Goal: Task Accomplishment & Management: Manage account settings

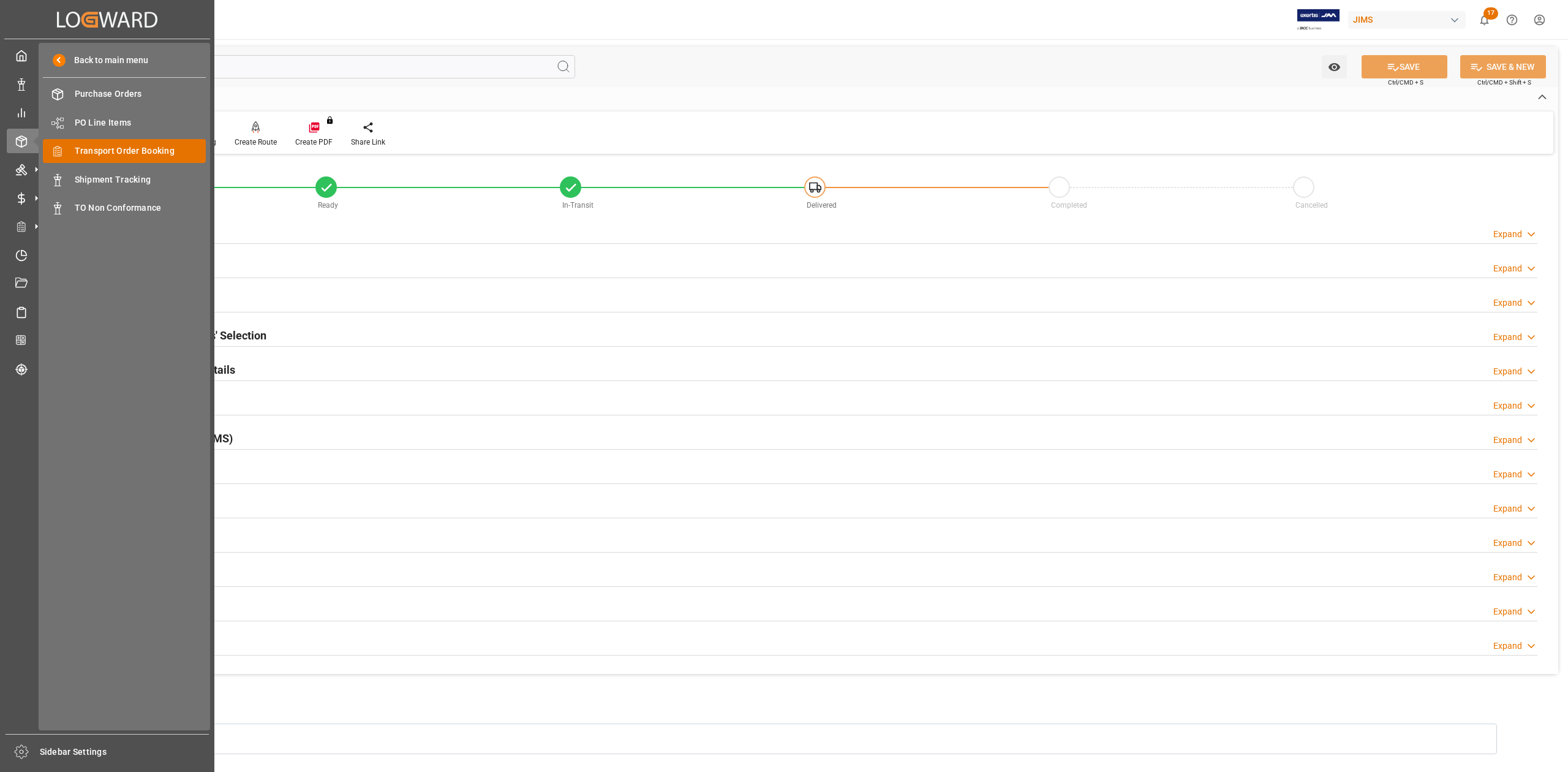
click at [114, 151] on span "Transport Order Booking" at bounding box center [140, 151] width 131 height 13
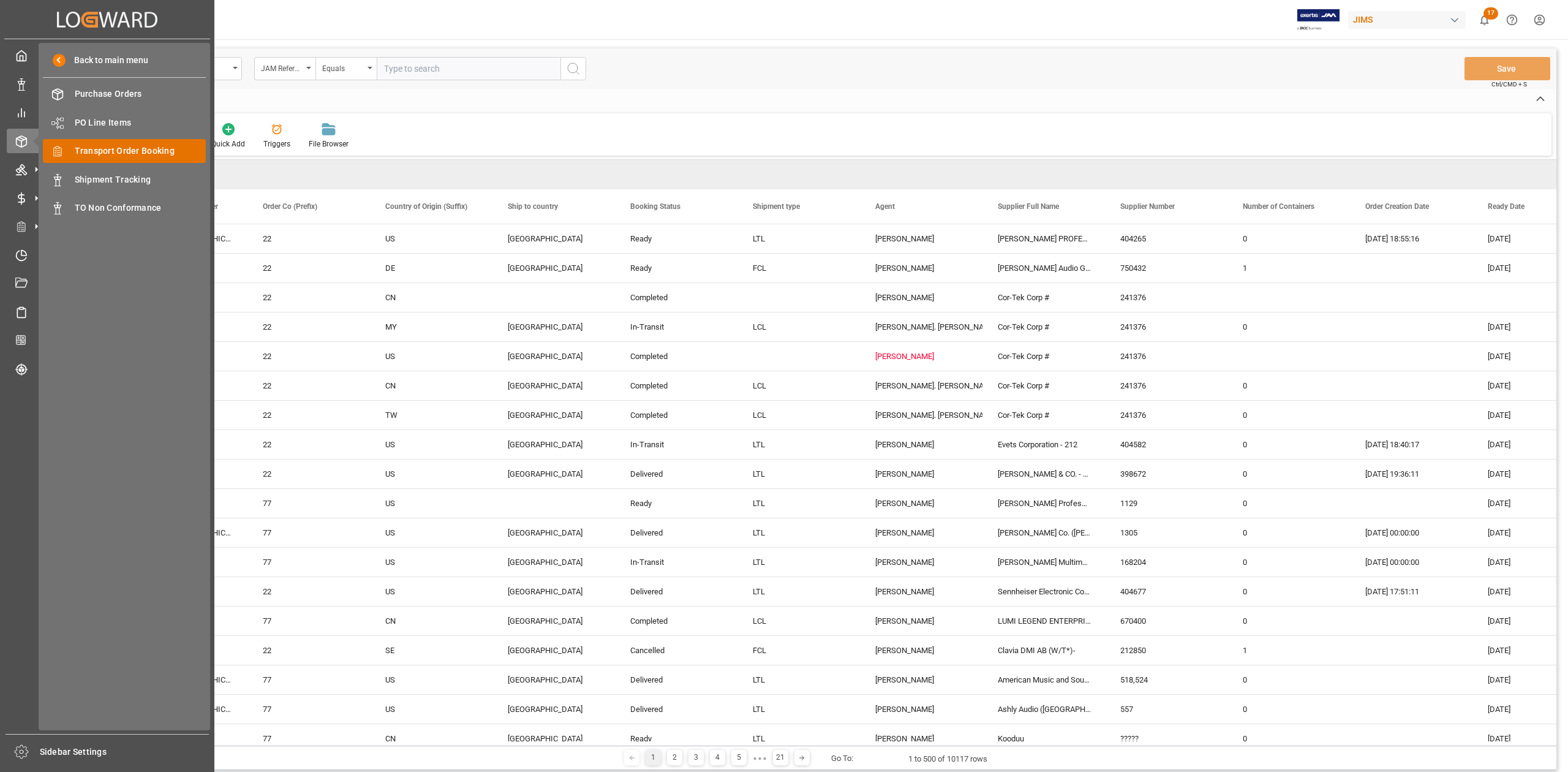
click at [122, 152] on span "Transport Order Booking" at bounding box center [140, 151] width 131 height 13
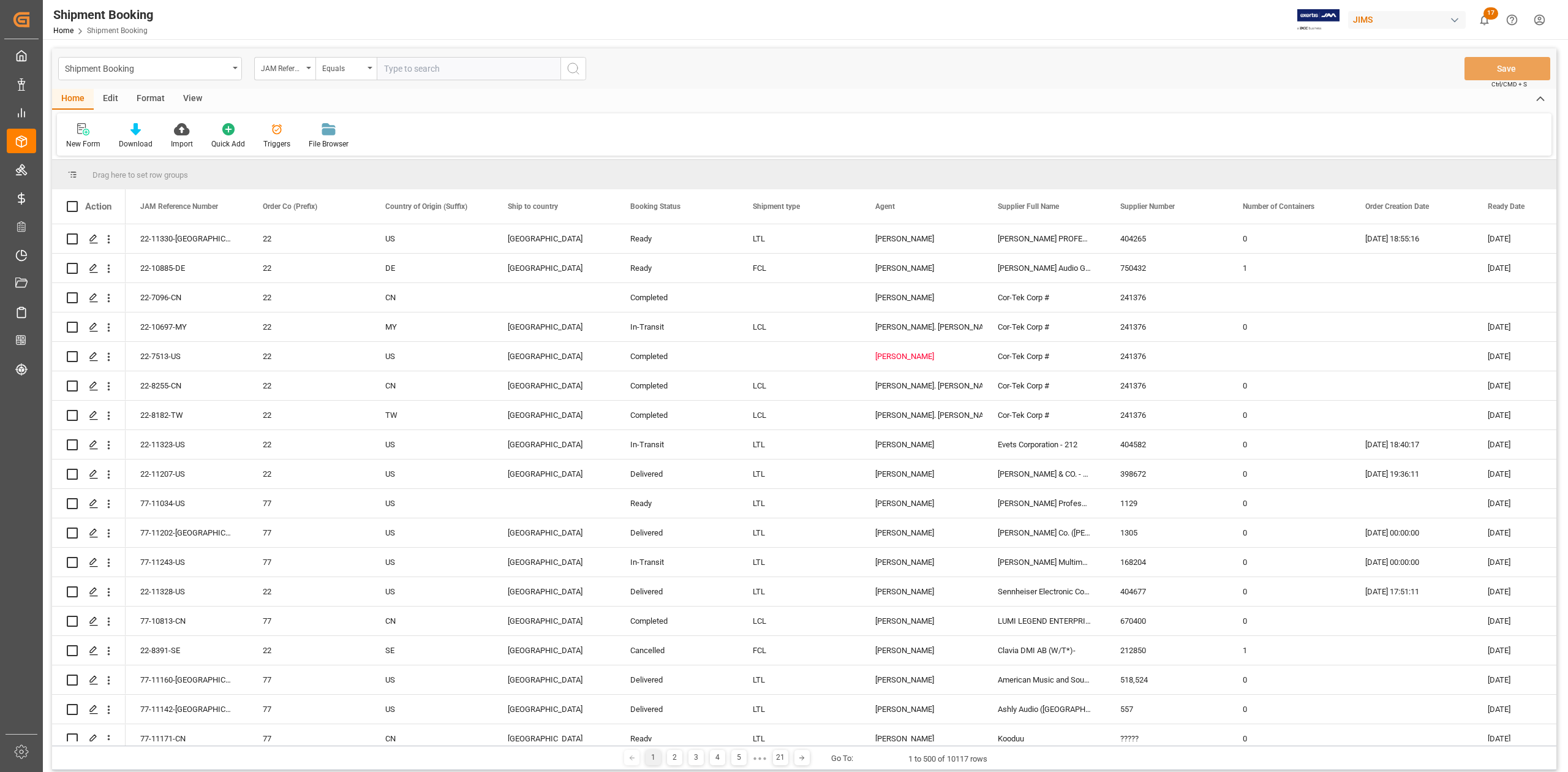
click at [412, 70] on input "text" at bounding box center [469, 68] width 184 height 23
paste input "77-10859-IT"
type input "77-10859-IT"
click at [566, 68] on icon "search button" at bounding box center [573, 68] width 15 height 15
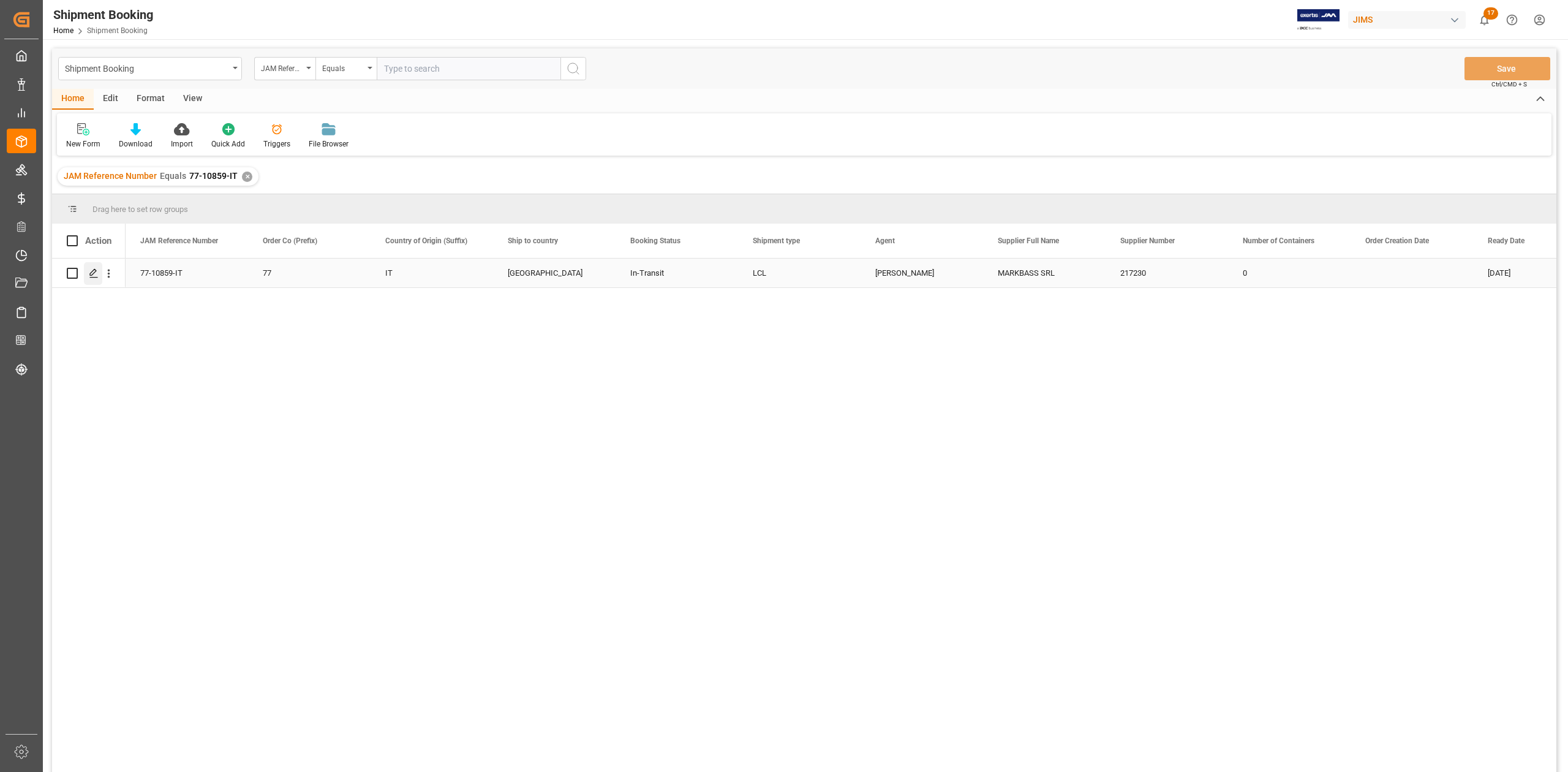
click at [96, 275] on icon "Press SPACE to select this row." at bounding box center [93, 273] width 10 height 10
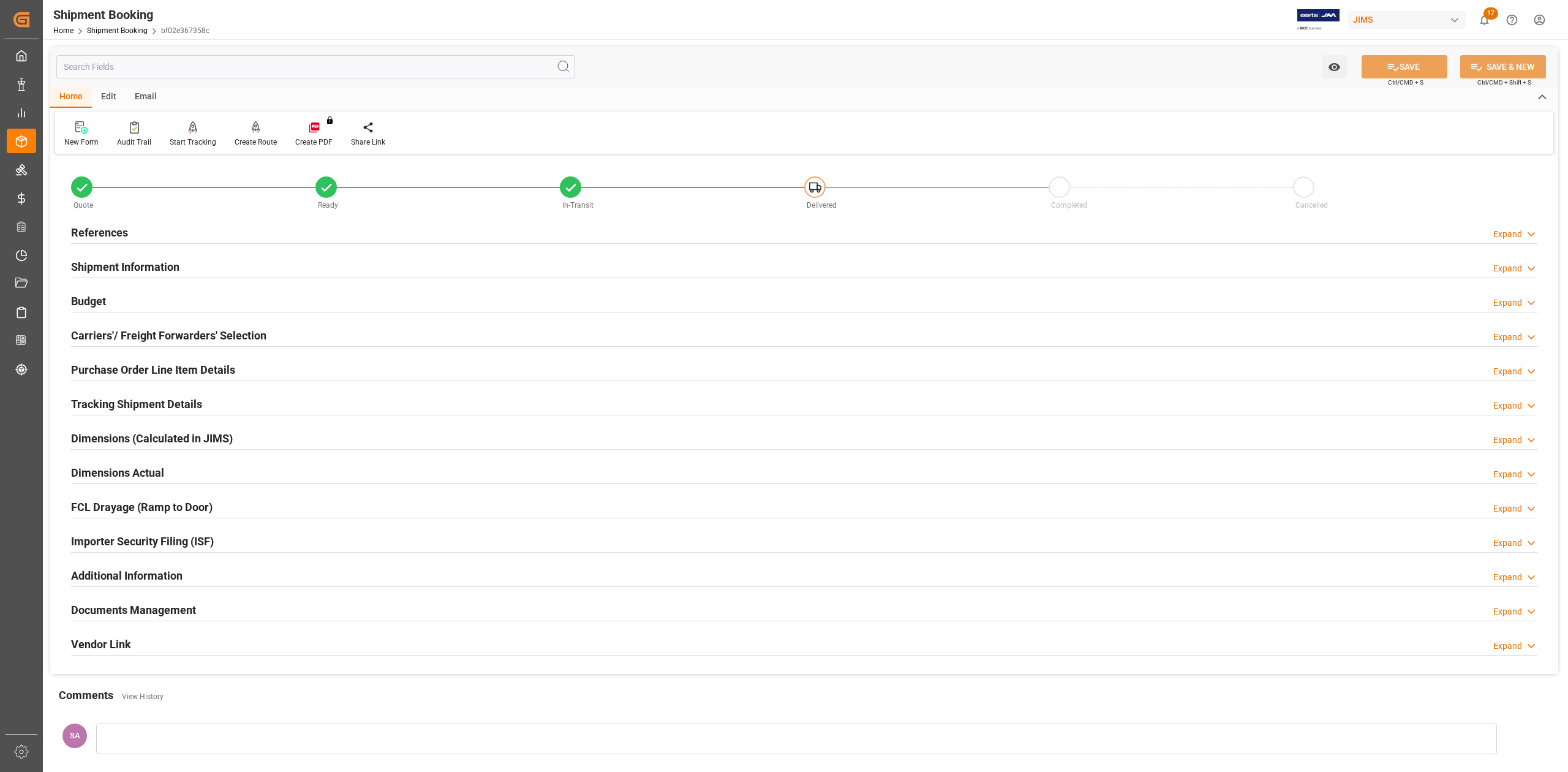
click at [110, 233] on h2 "References" at bounding box center [99, 232] width 57 height 17
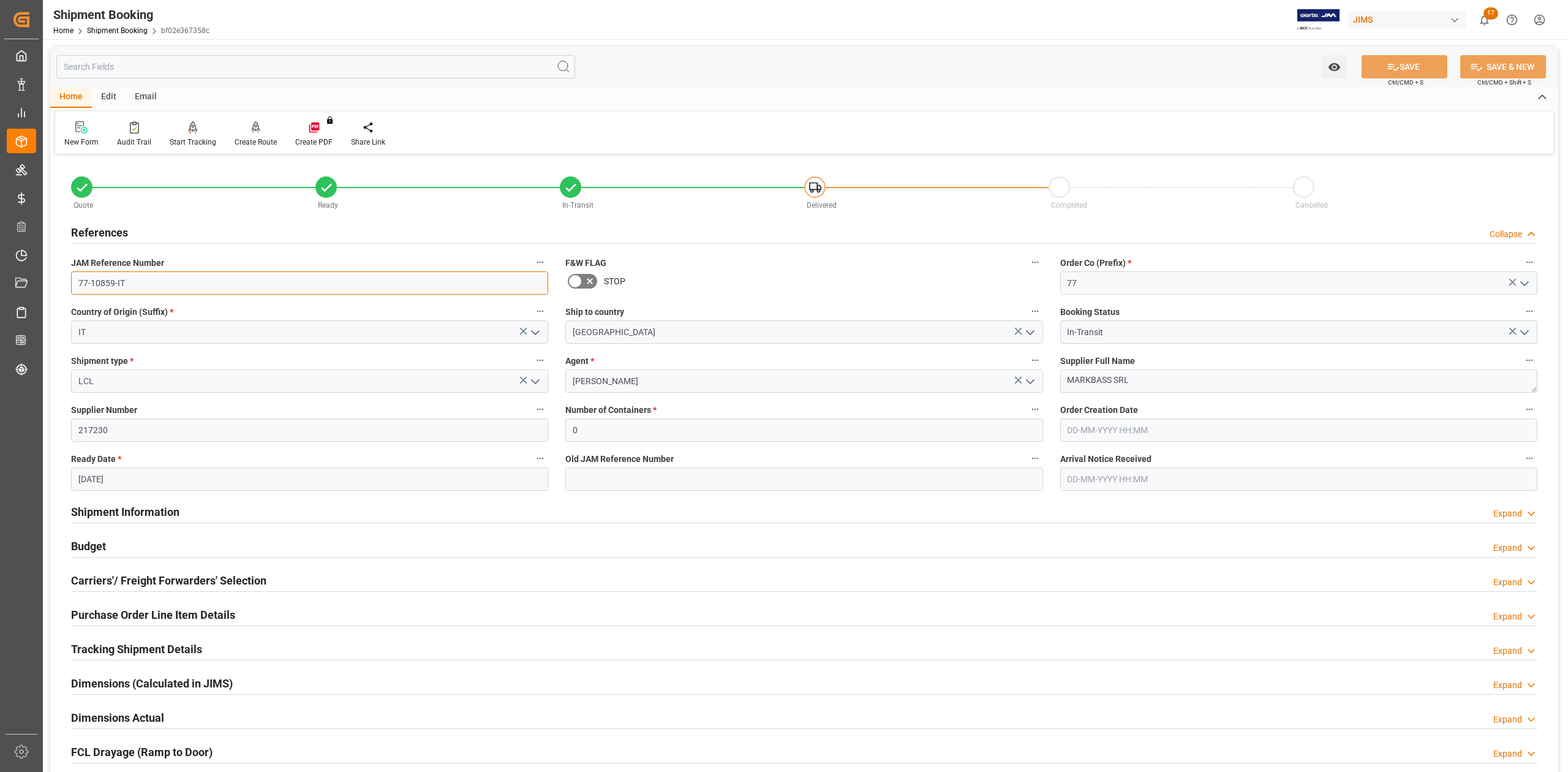
click at [152, 279] on input "77-10859-IT" at bounding box center [309, 283] width 477 height 23
click at [1152, 377] on textarea "MARKBASS SRL" at bounding box center [1299, 381] width 477 height 23
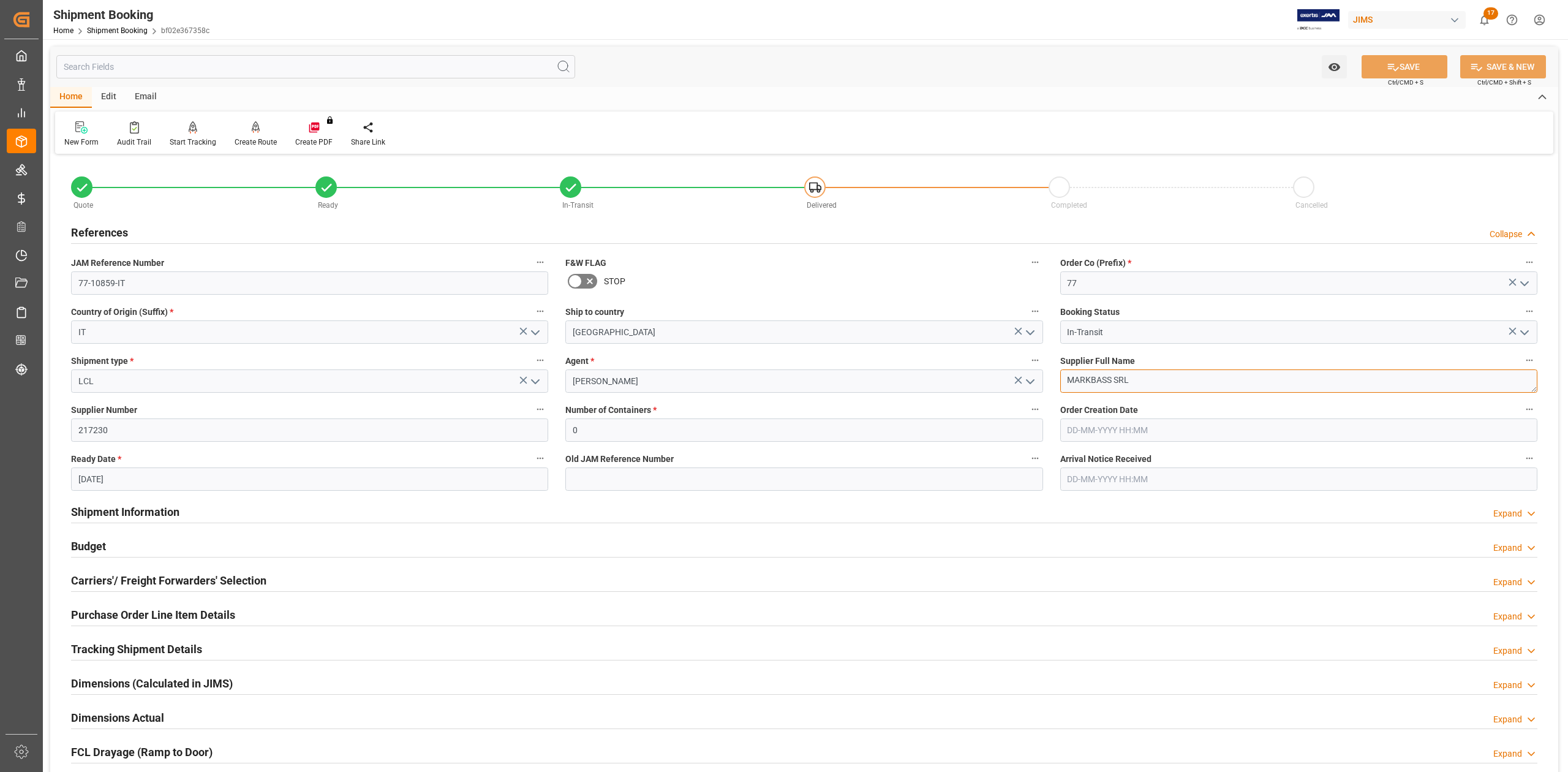
click at [1152, 377] on textarea "MARKBASS SRL" at bounding box center [1299, 381] width 477 height 23
click at [172, 515] on h2 "Shipment Information" at bounding box center [125, 512] width 108 height 17
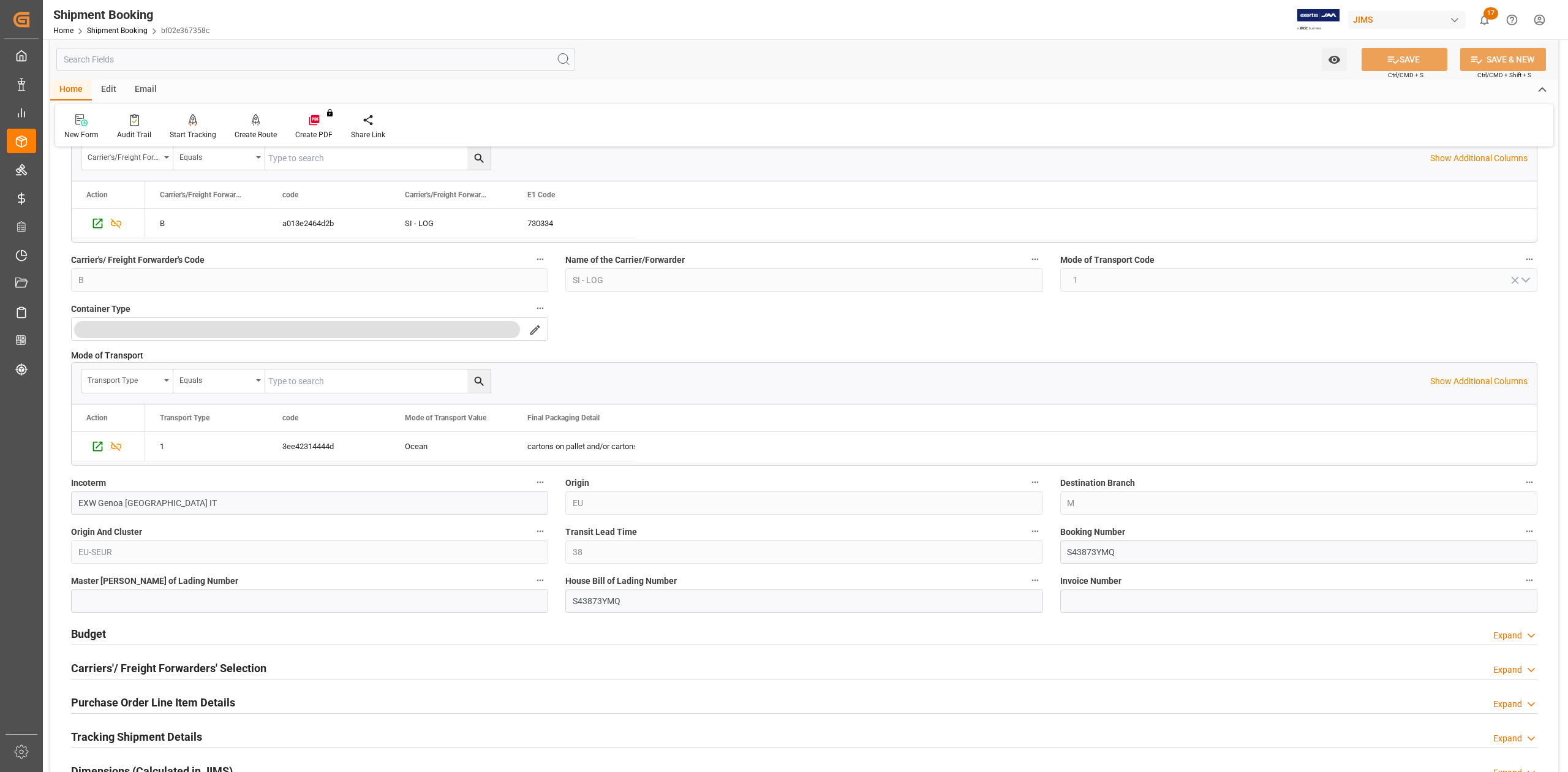
scroll to position [408, 0]
click at [1099, 554] on input "S43873YMQ" at bounding box center [1299, 551] width 477 height 23
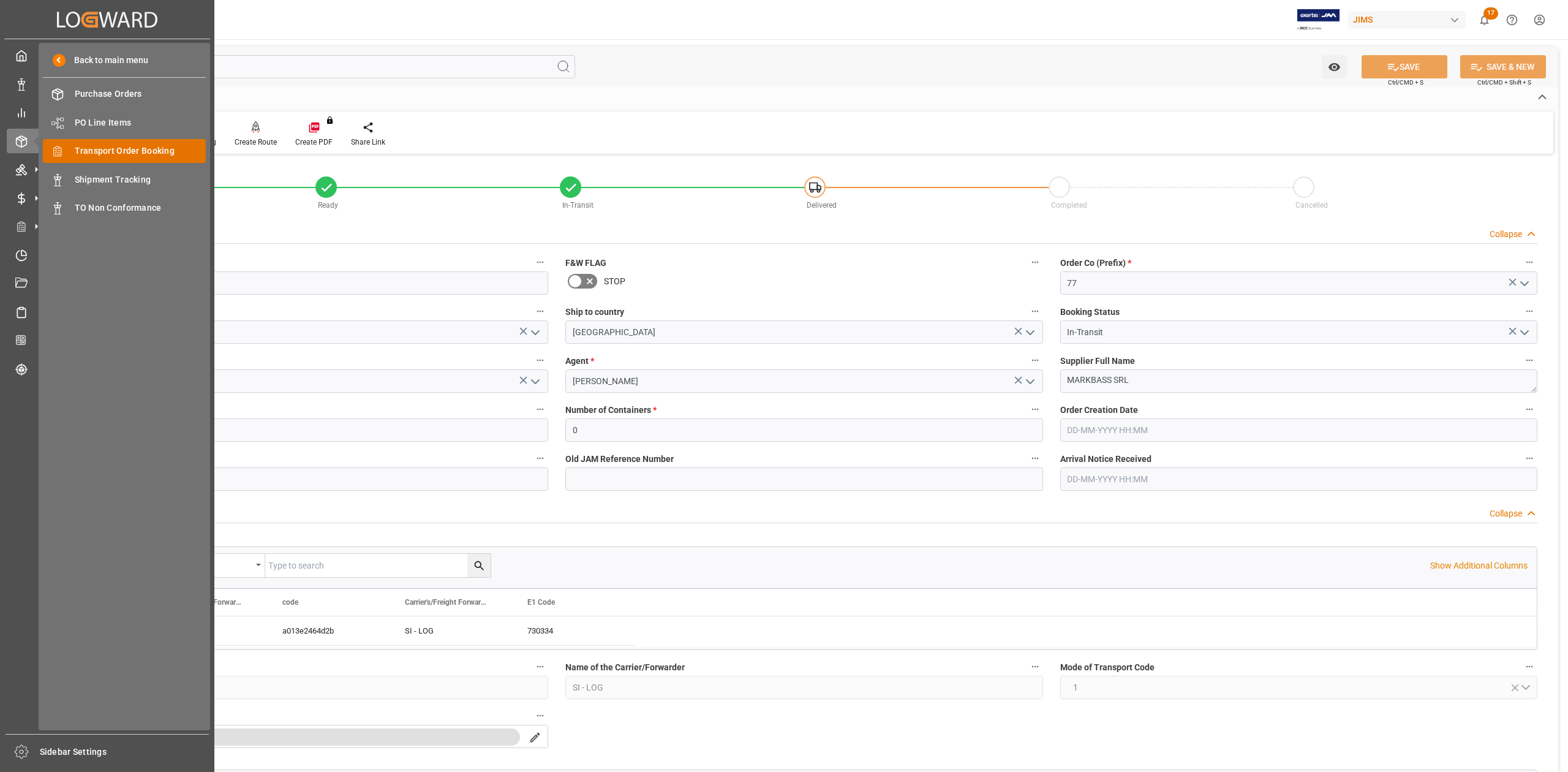
click at [104, 154] on span "Transport Order Booking" at bounding box center [140, 151] width 131 height 13
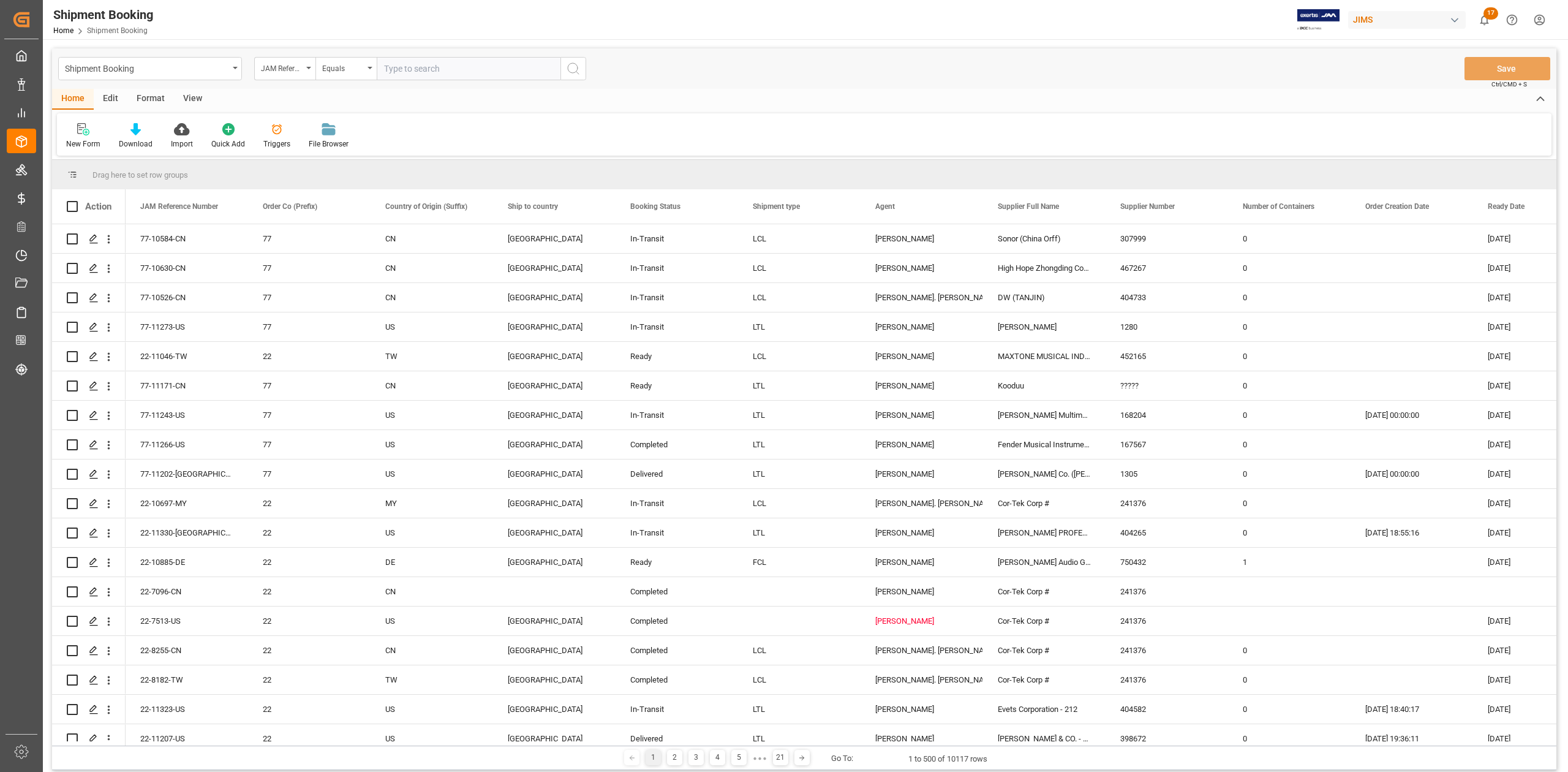
click at [459, 70] on input "text" at bounding box center [469, 68] width 184 height 23
paste input "77-10896-DE"
type input "77-10896-DE"
click at [577, 71] on icon "search button" at bounding box center [573, 68] width 15 height 15
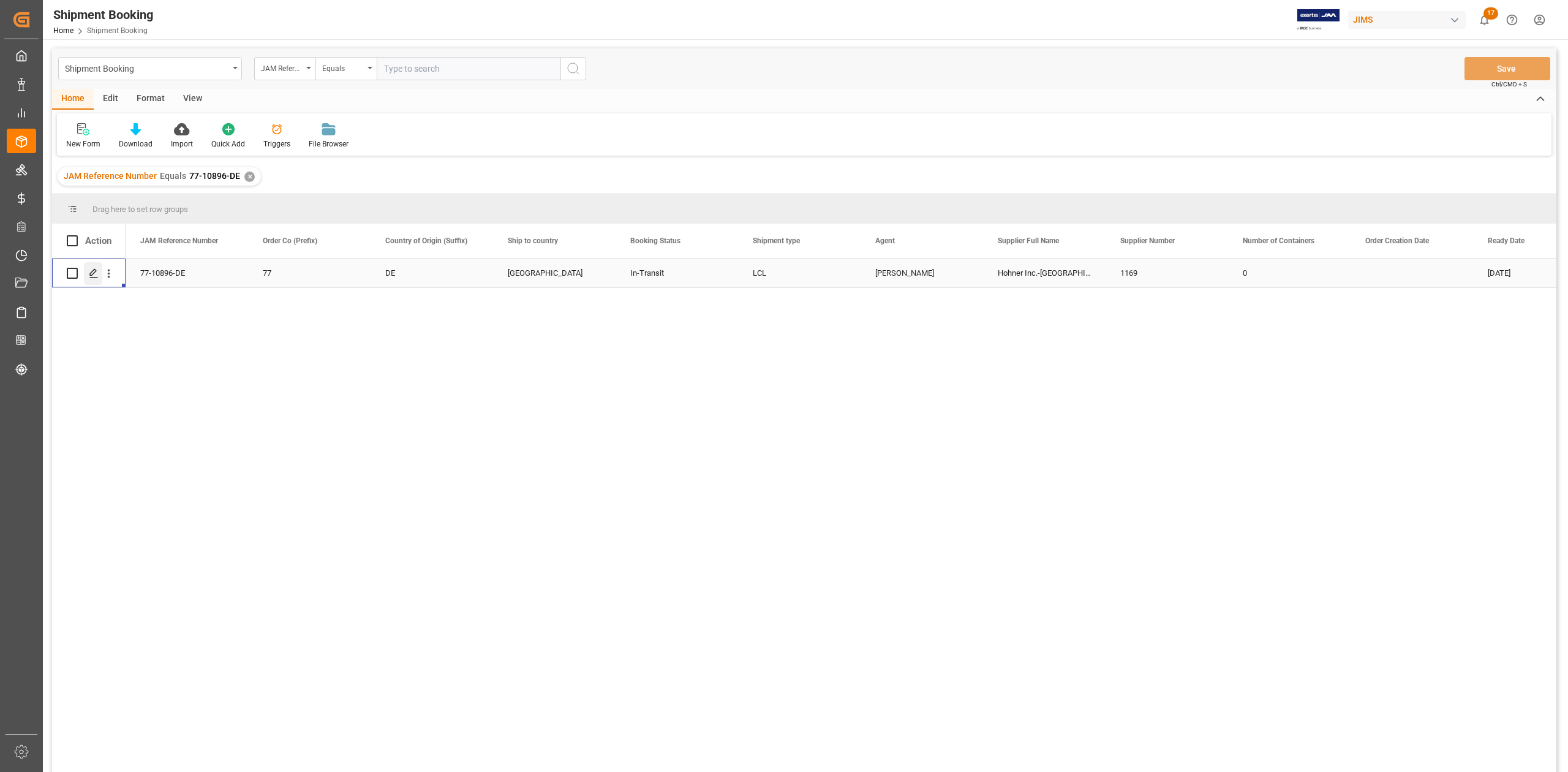
click at [96, 272] on icon "Press SPACE to select this row." at bounding box center [93, 273] width 10 height 10
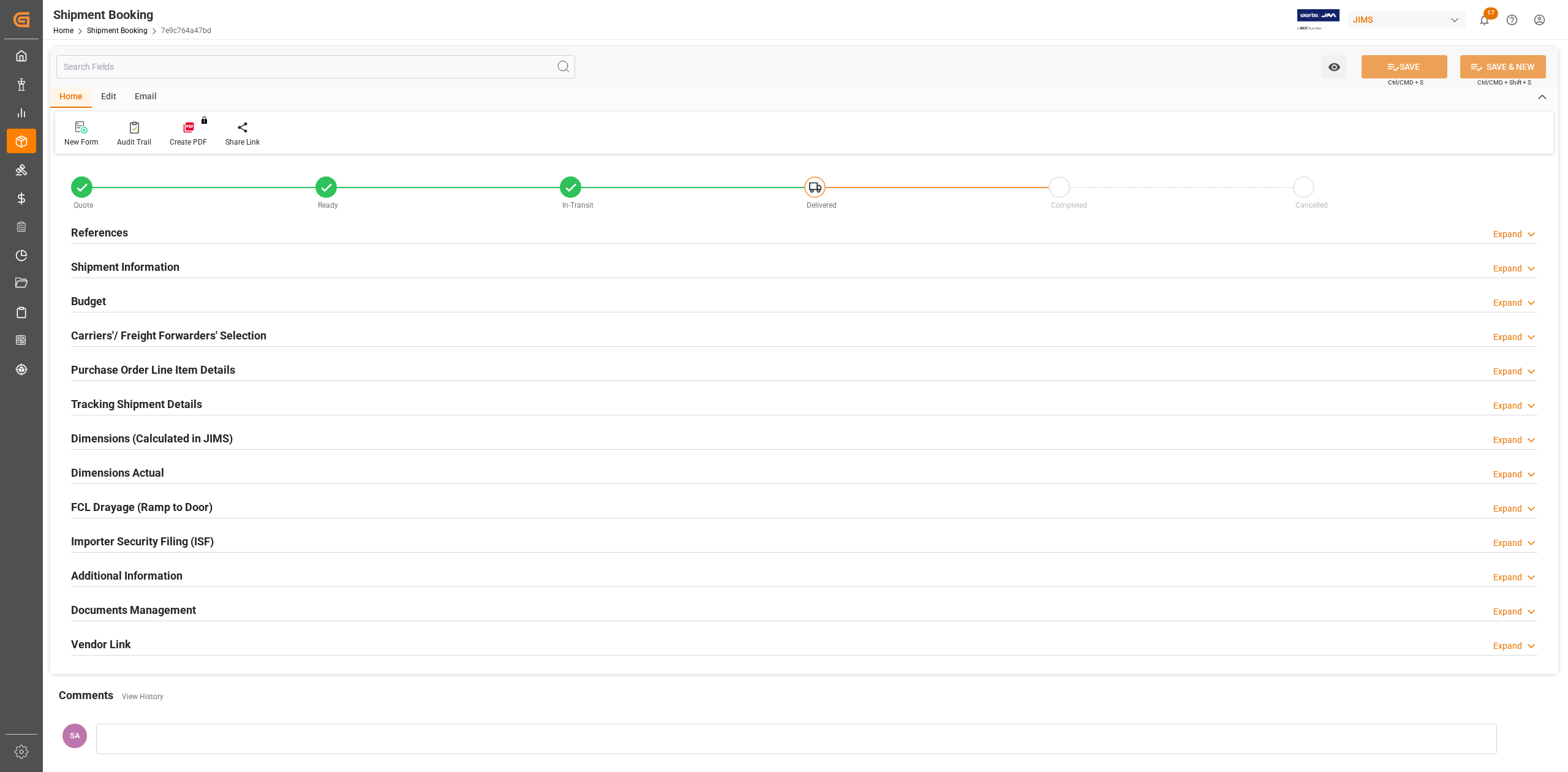
type input "0"
type input "418"
type input "1.296"
type input "1"
type input "[DATE]"
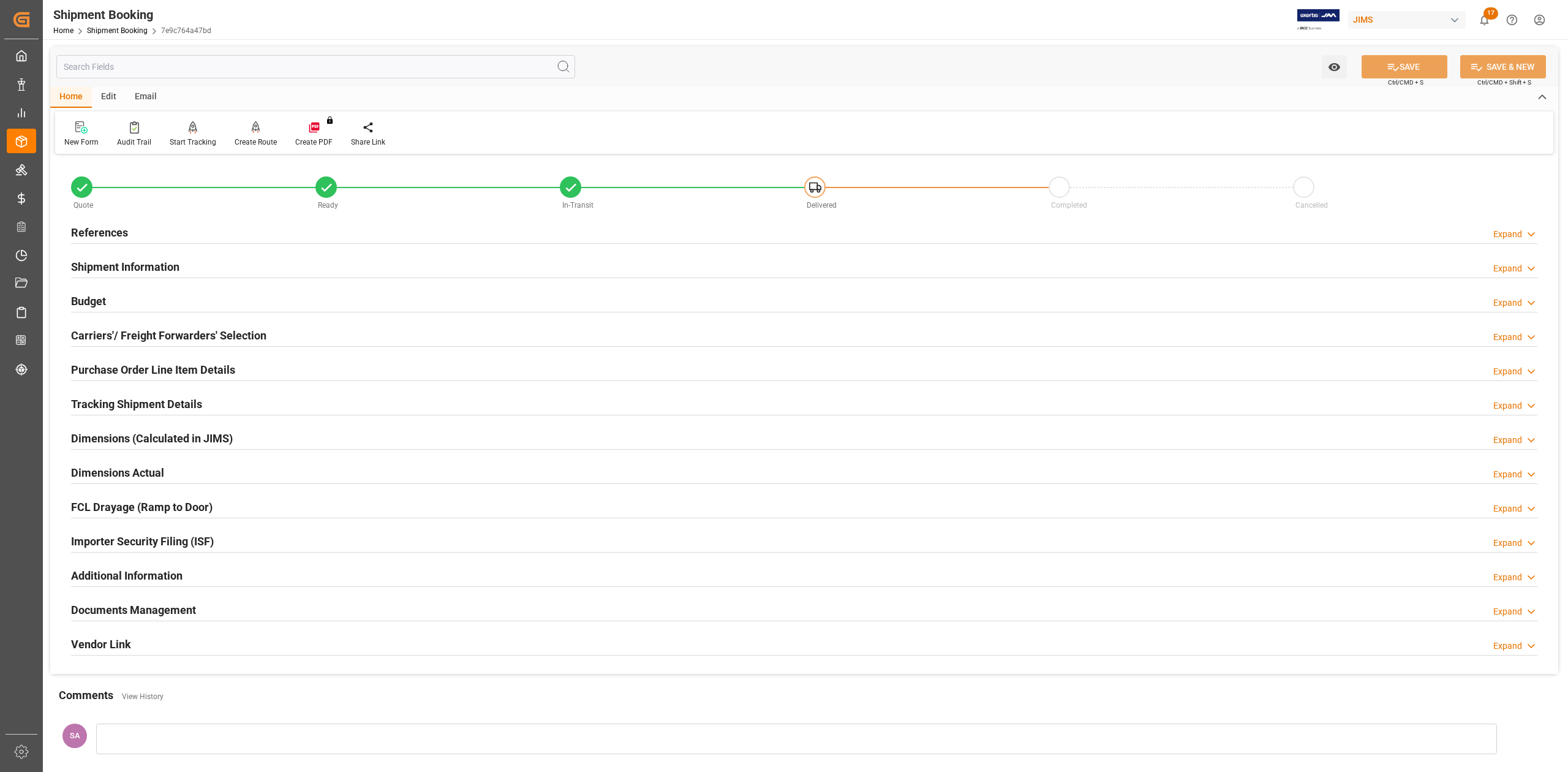
click at [103, 224] on h2 "References" at bounding box center [99, 232] width 57 height 17
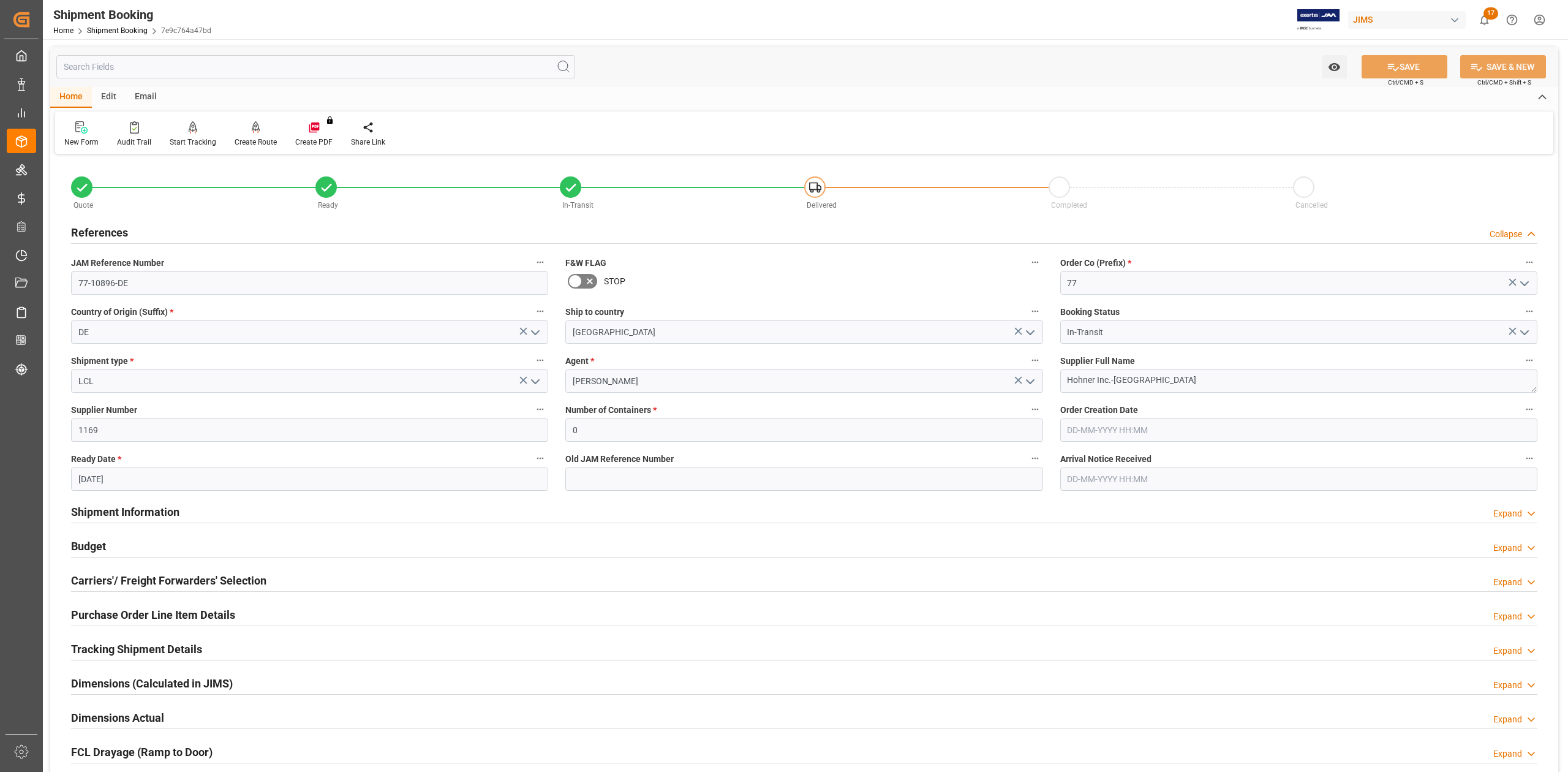
scroll to position [395, 0]
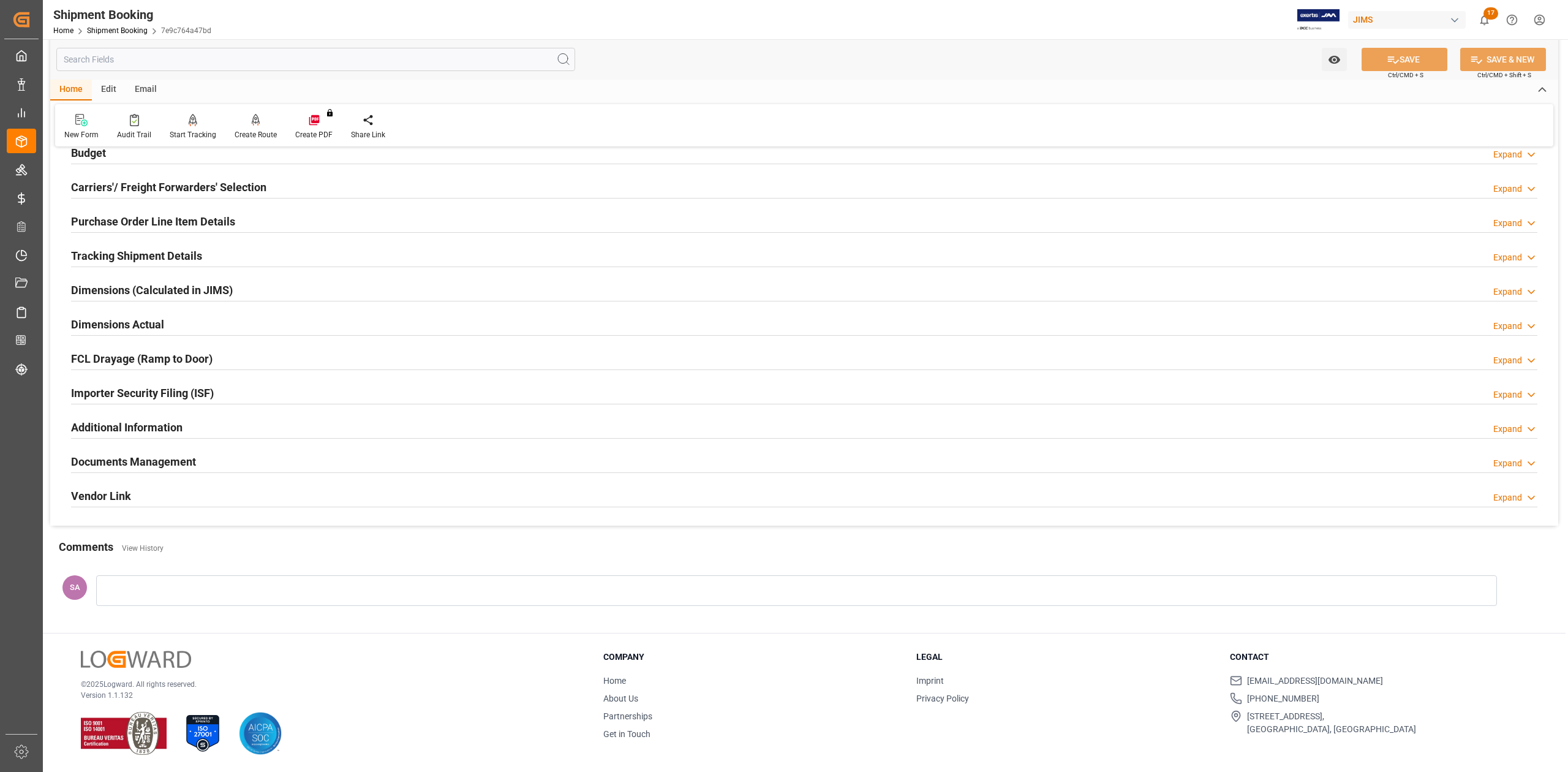
click at [112, 325] on h2 "Dimensions Actual" at bounding box center [117, 324] width 93 height 17
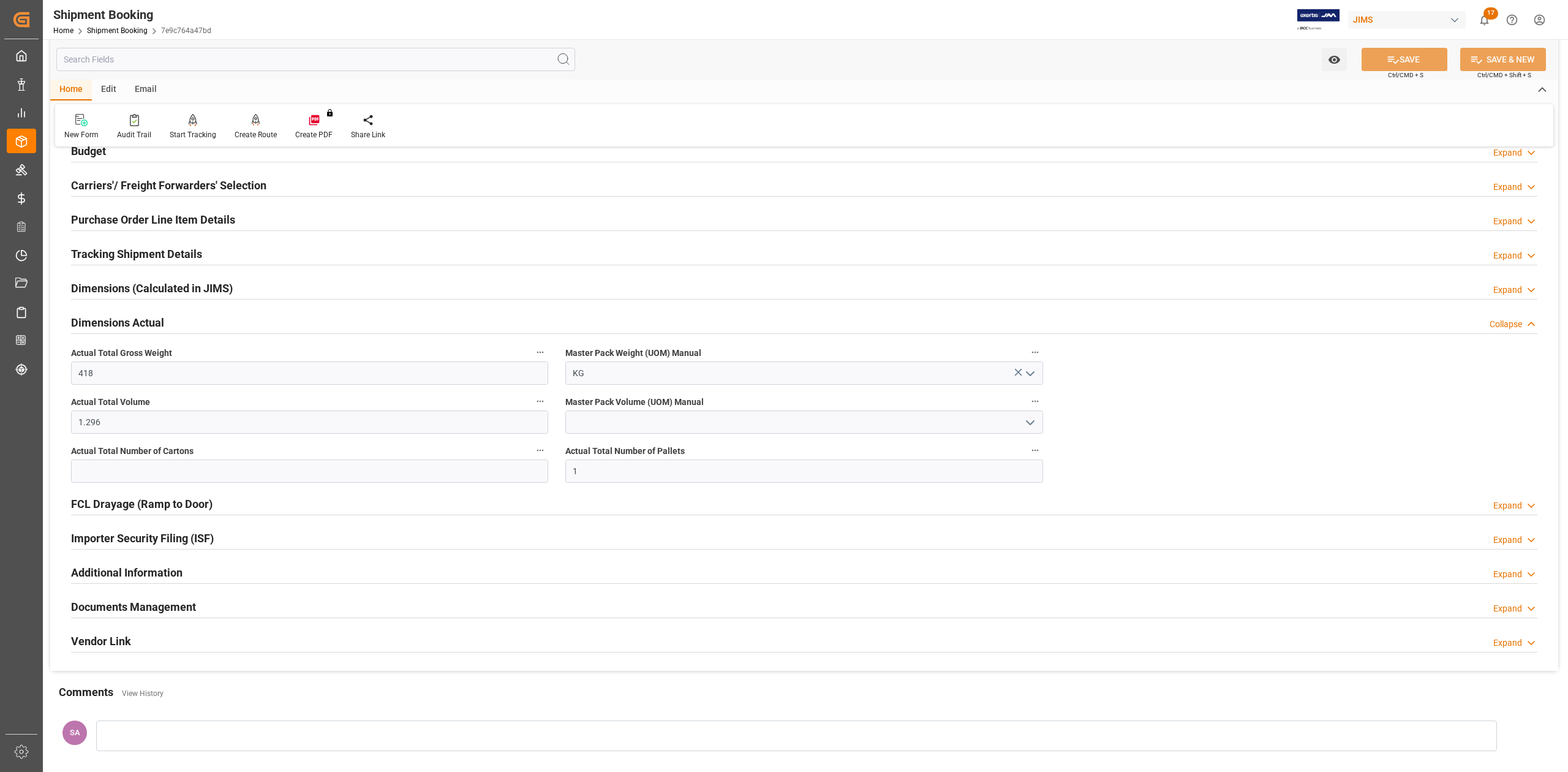
click at [112, 325] on h2 "Dimensions Actual" at bounding box center [117, 323] width 93 height 17
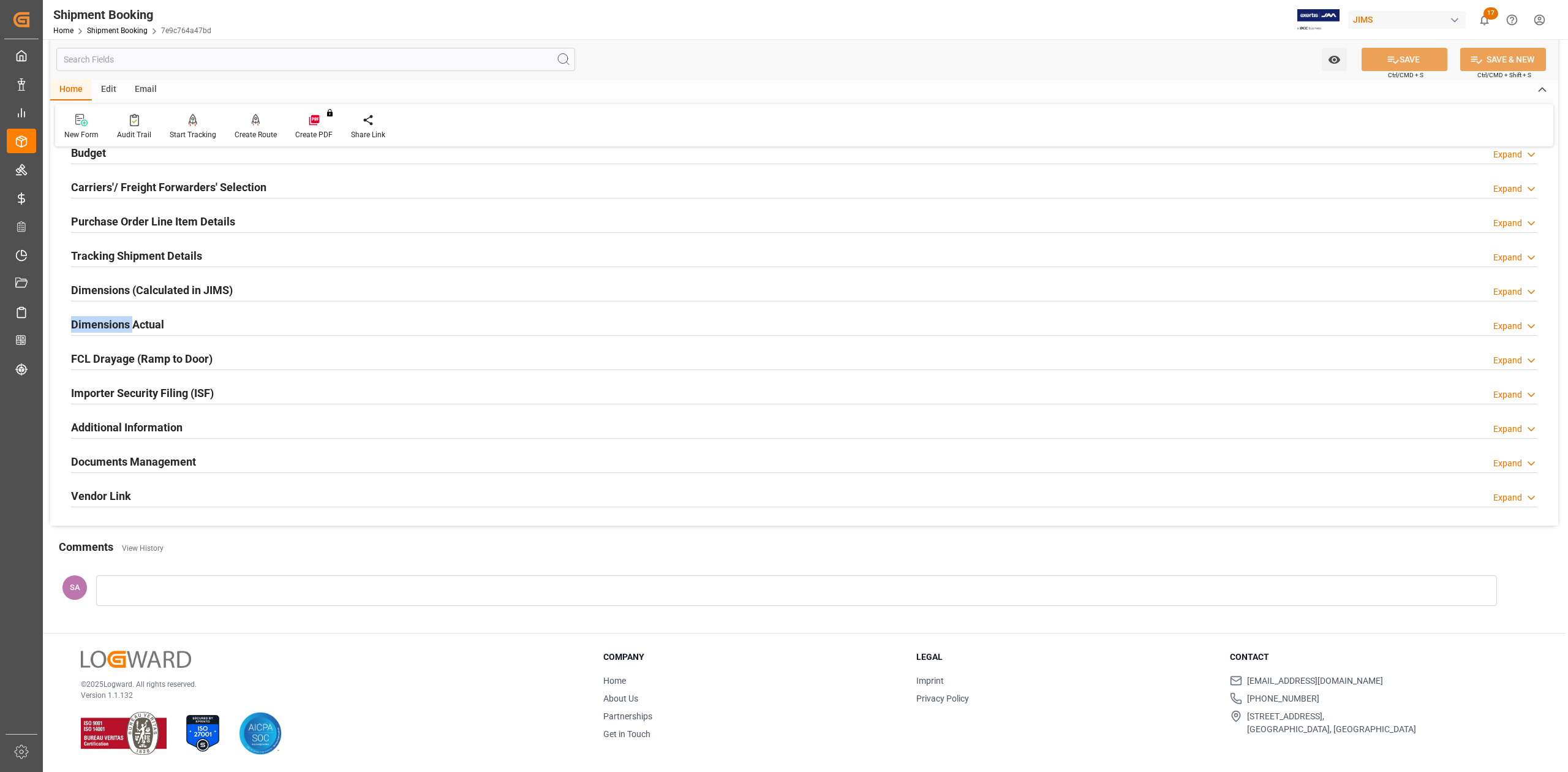
click at [112, 325] on h2 "Dimensions Actual" at bounding box center [117, 324] width 93 height 17
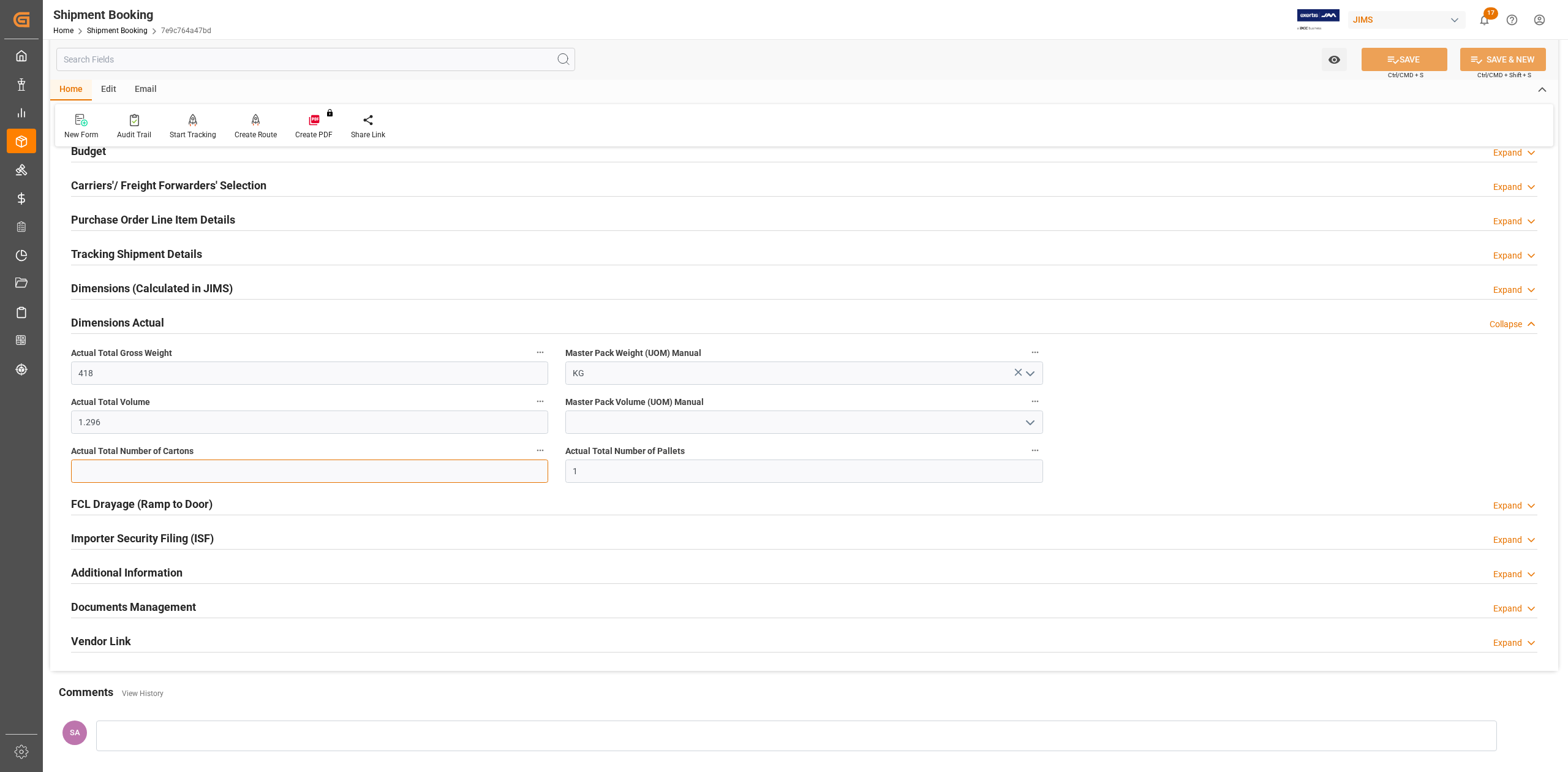
click at [125, 473] on input "text" at bounding box center [309, 471] width 477 height 23
type input "1"
click at [1416, 50] on button "SAVE" at bounding box center [1405, 59] width 85 height 23
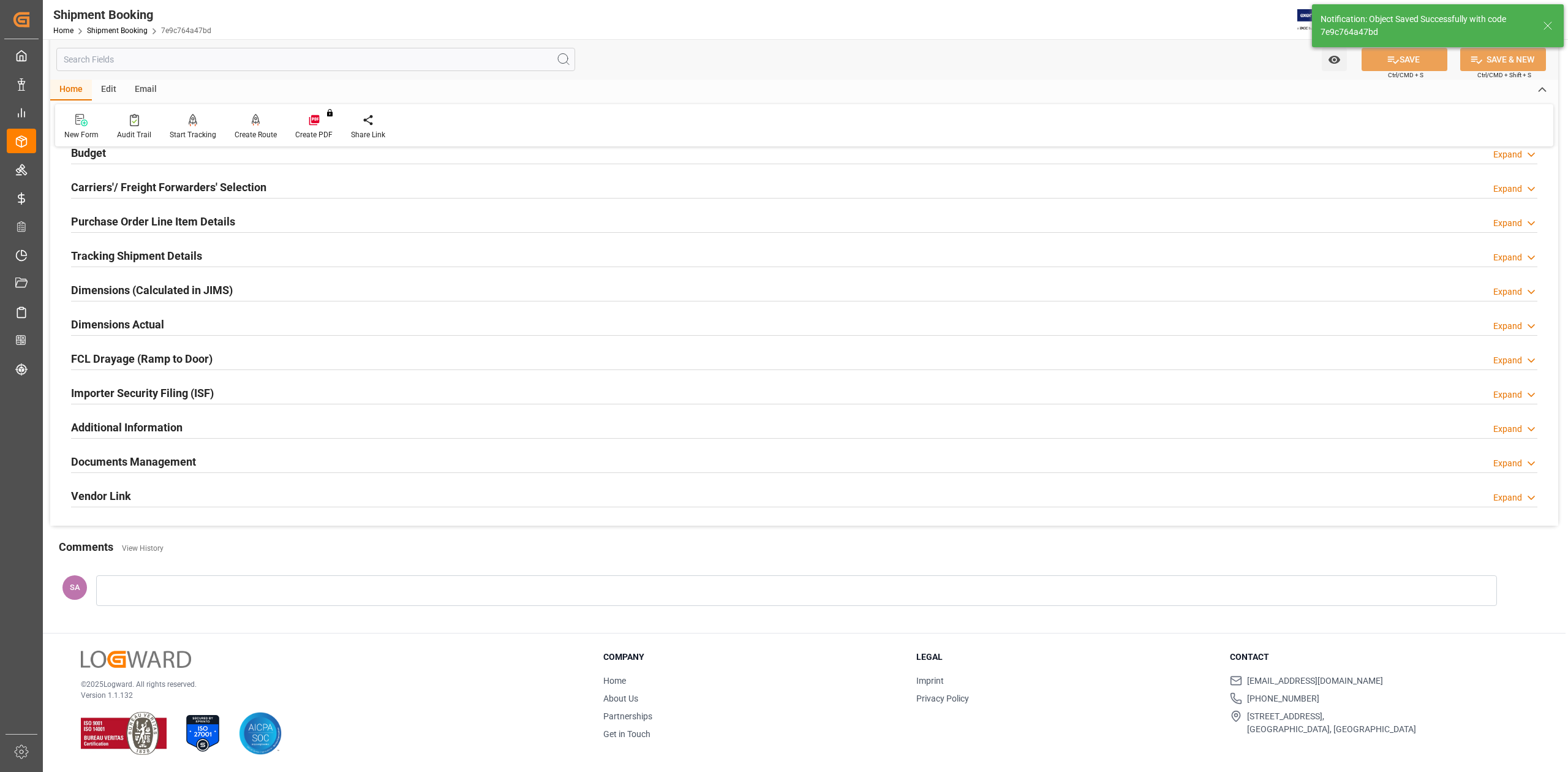
scroll to position [150, 0]
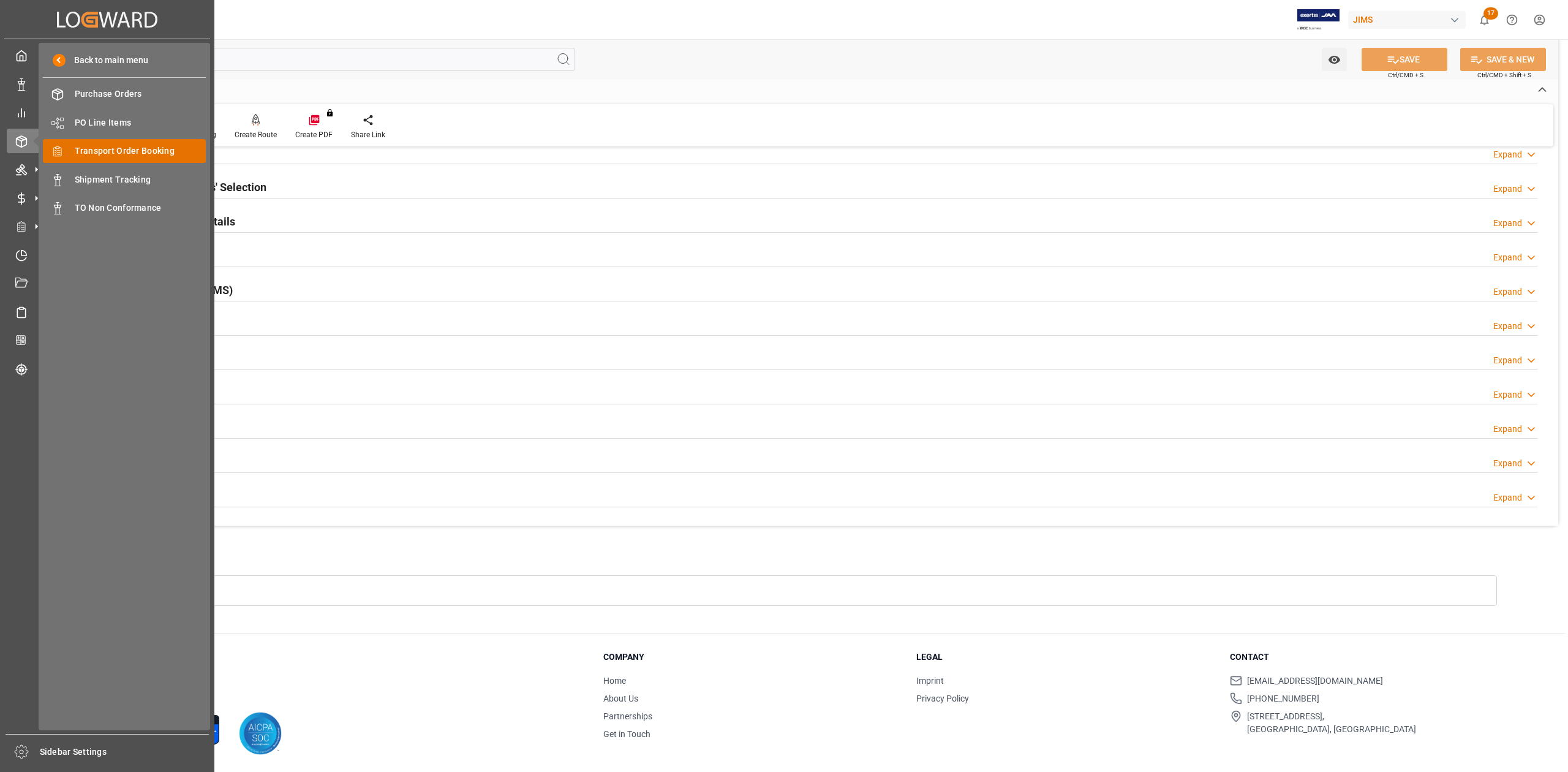
click at [131, 157] on span "Transport Order Booking" at bounding box center [140, 151] width 131 height 13
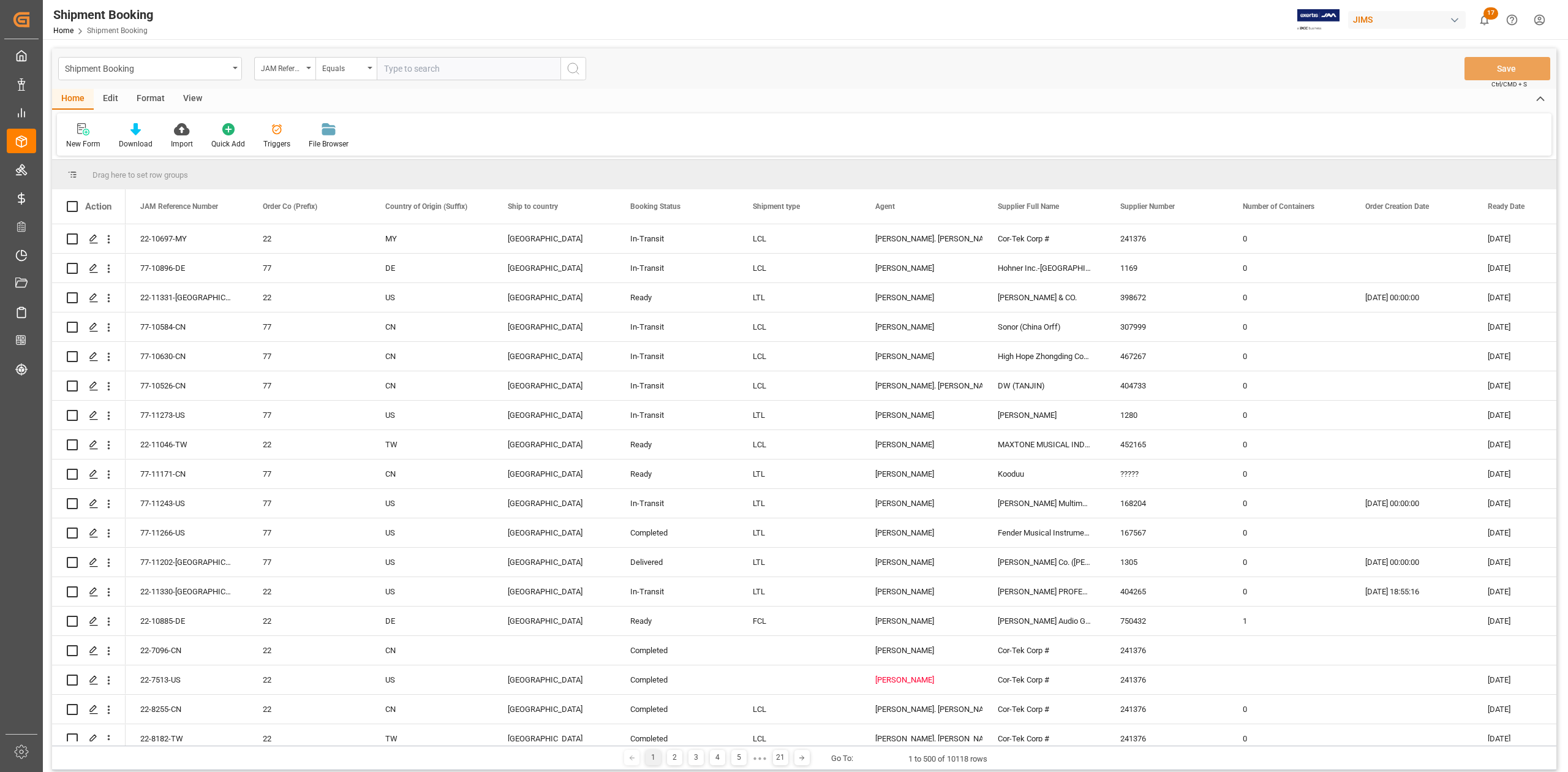
click at [456, 75] on input "text" at bounding box center [469, 68] width 184 height 23
type input "77-11249-CN"
click at [584, 70] on button "search button" at bounding box center [573, 68] width 26 height 23
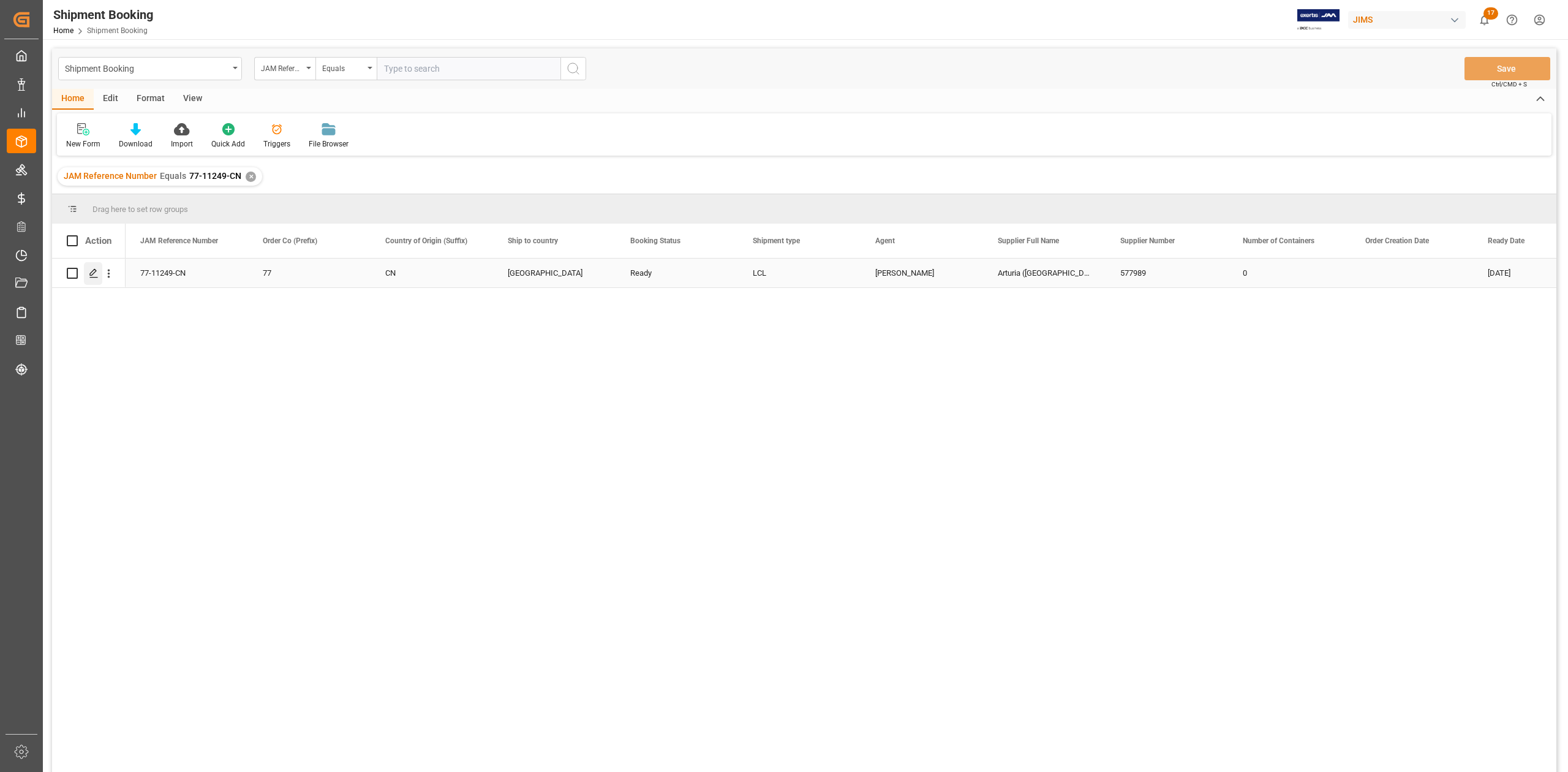
click at [93, 273] on polygon "Press SPACE to select this row." at bounding box center [93, 272] width 6 height 6
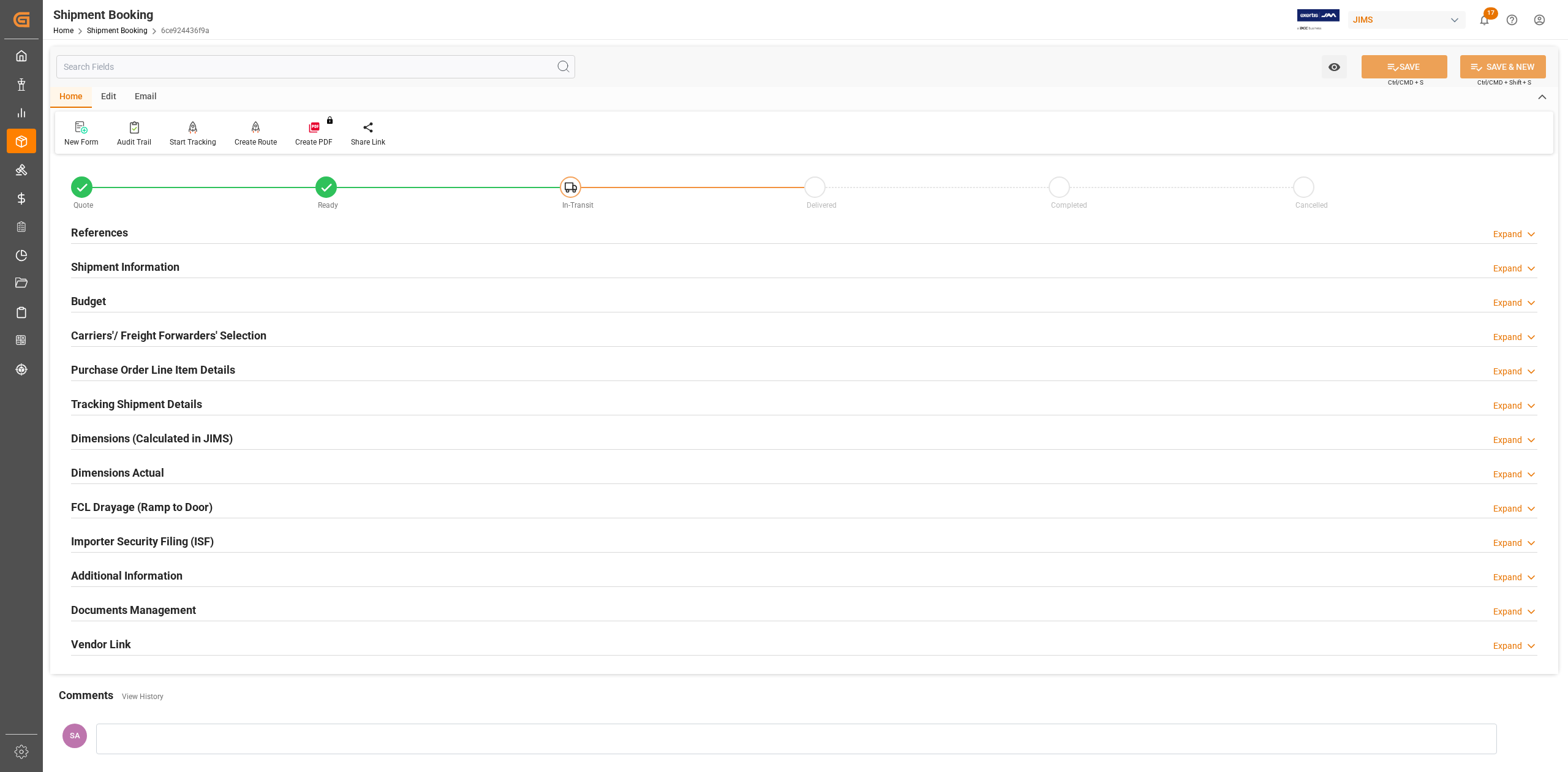
click at [79, 301] on h2 "Budget" at bounding box center [88, 301] width 35 height 17
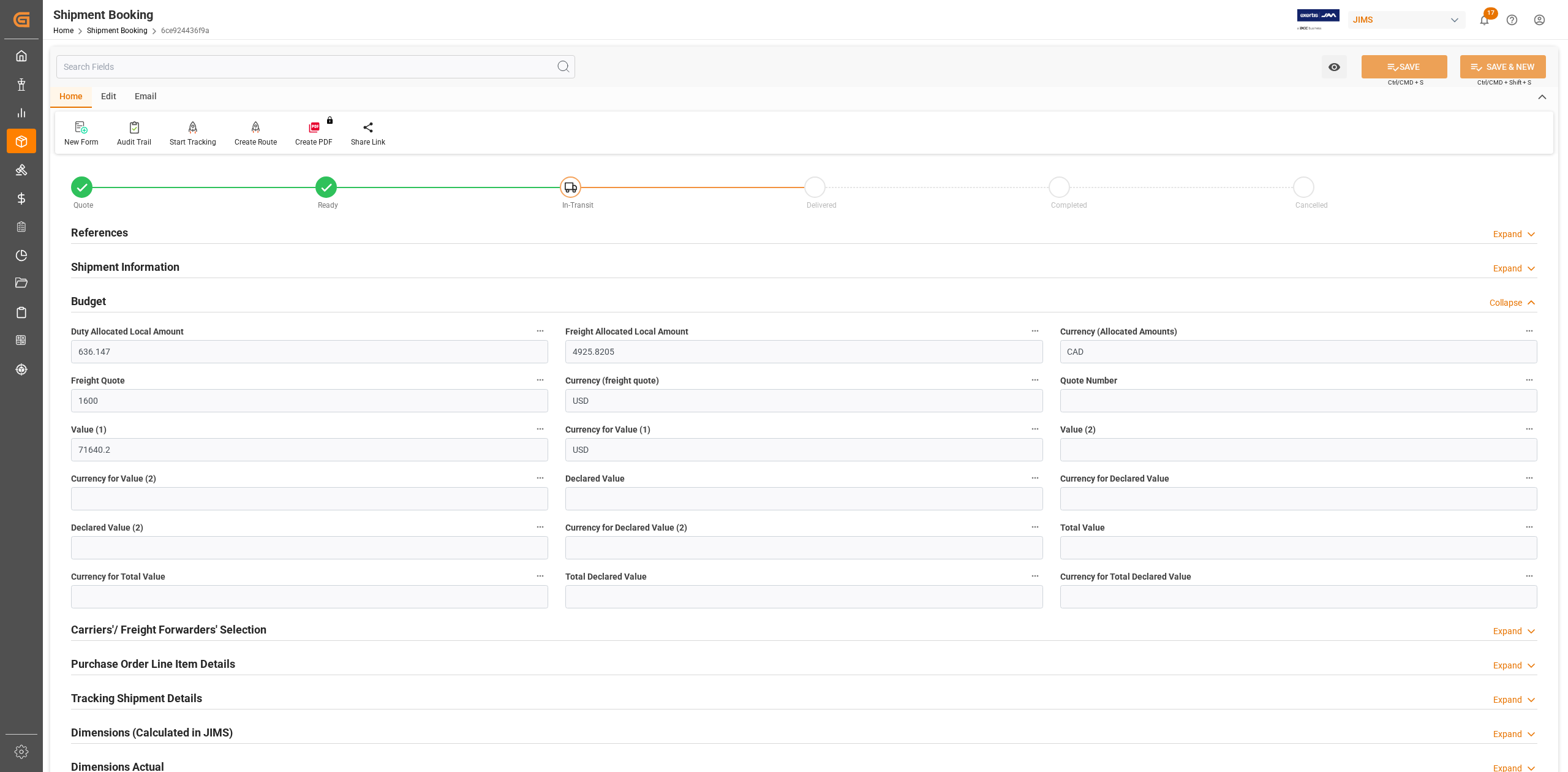
click at [79, 301] on h2 "Budget" at bounding box center [88, 301] width 35 height 17
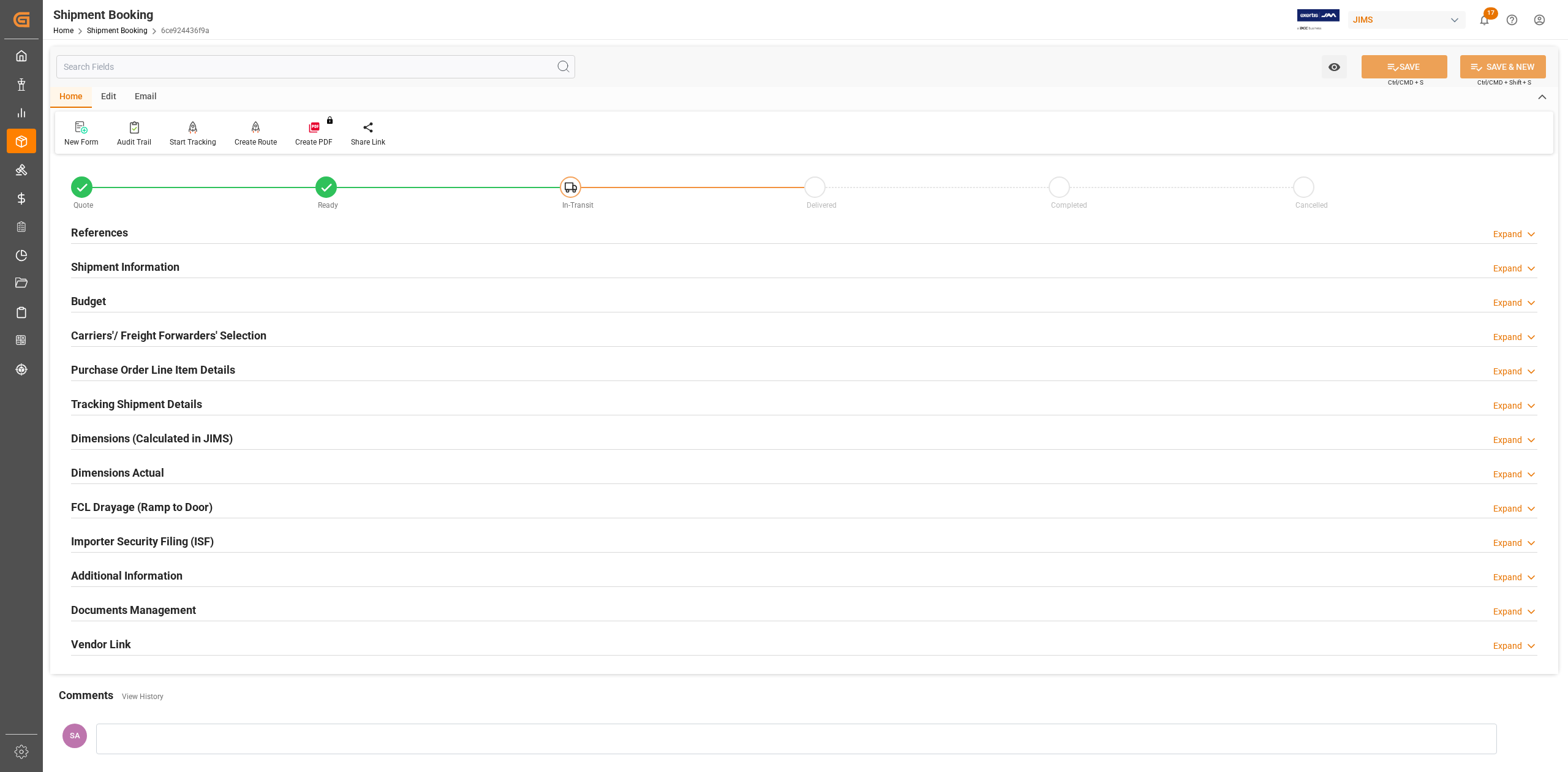
click at [96, 408] on h2 "Tracking Shipment Details" at bounding box center [136, 404] width 131 height 17
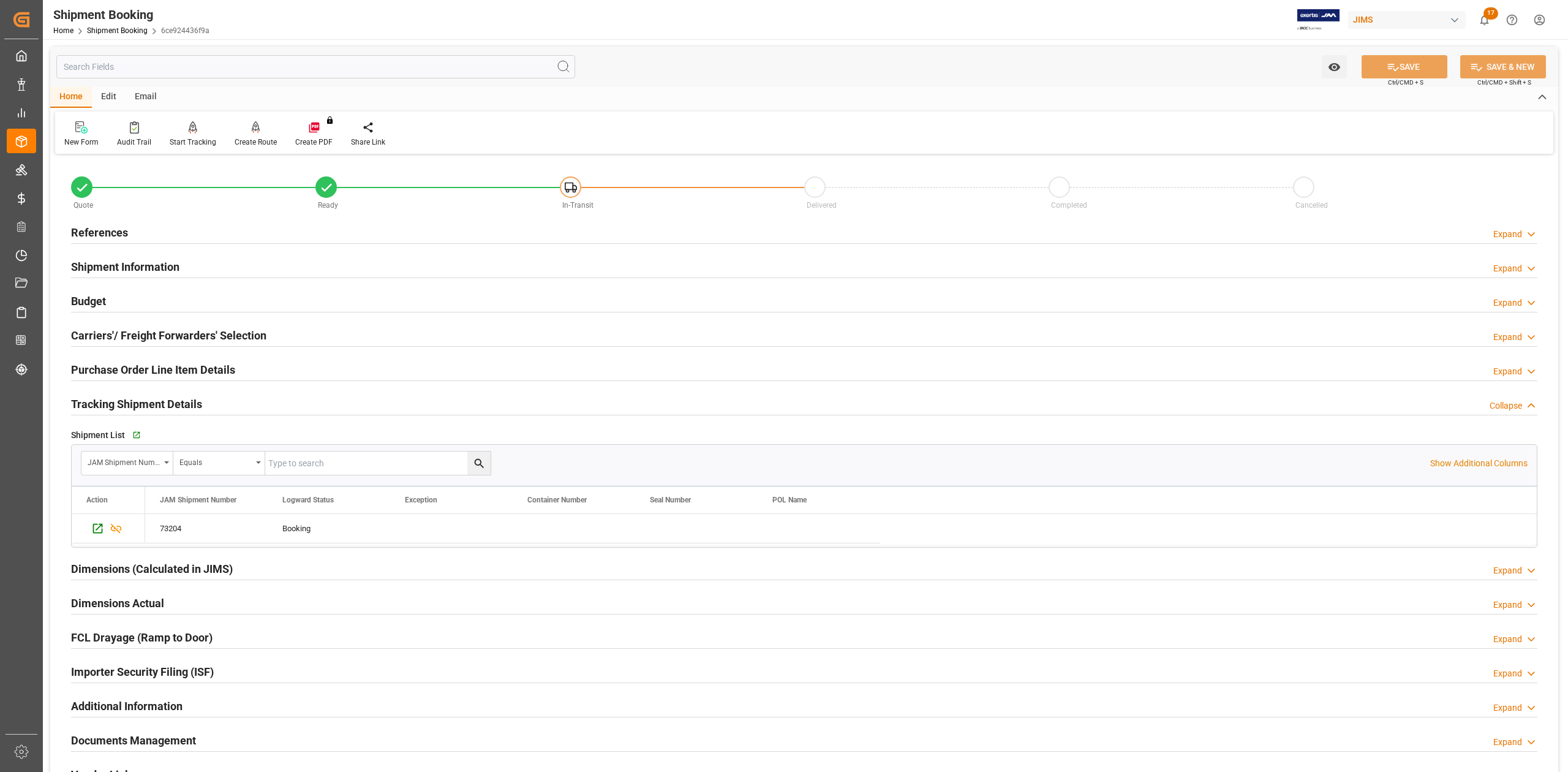
click at [122, 408] on h2 "Tracking Shipment Details" at bounding box center [136, 404] width 131 height 17
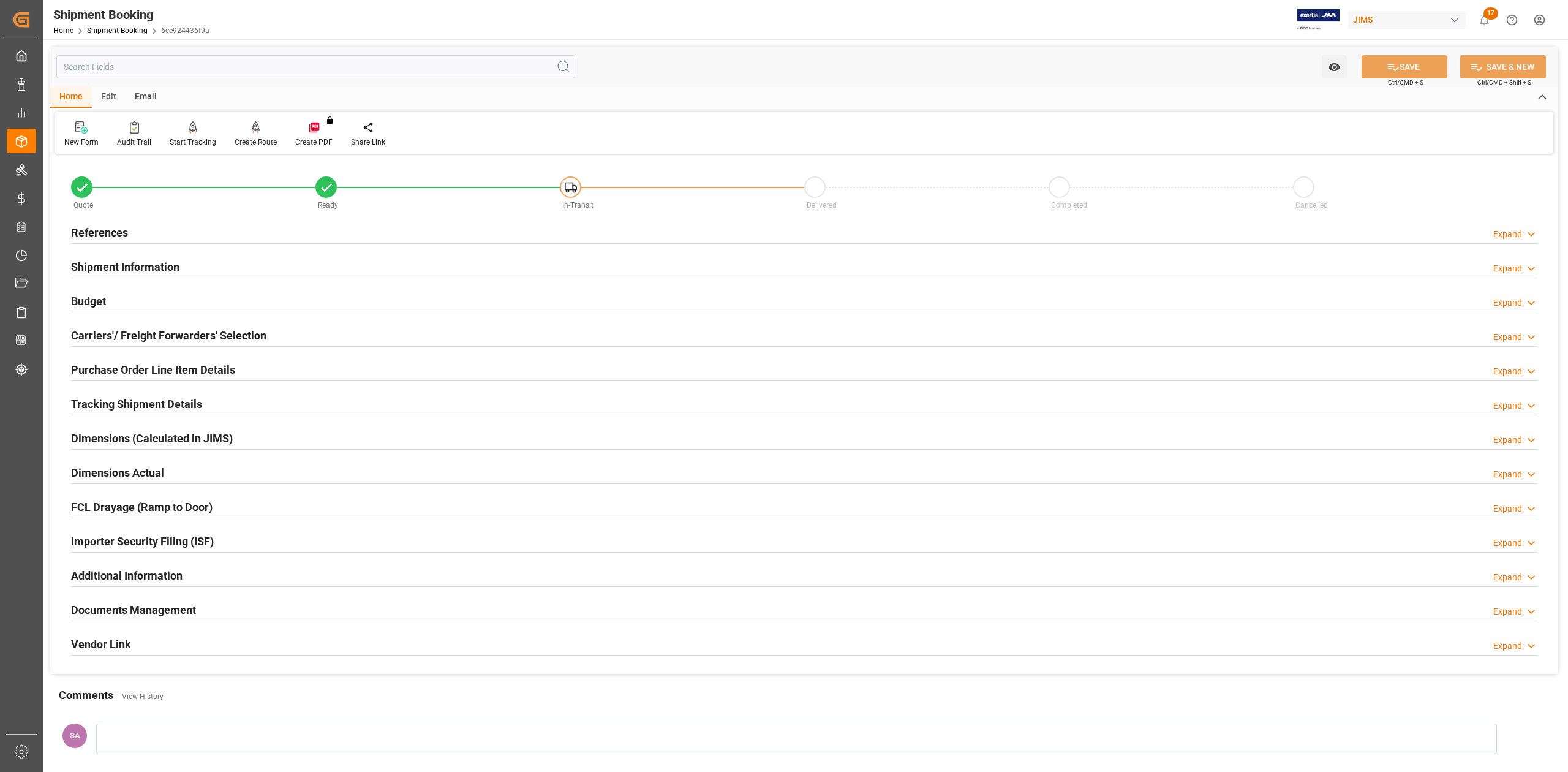
click at [108, 373] on h2 "Purchase Order Line Item Details" at bounding box center [152, 370] width 164 height 17
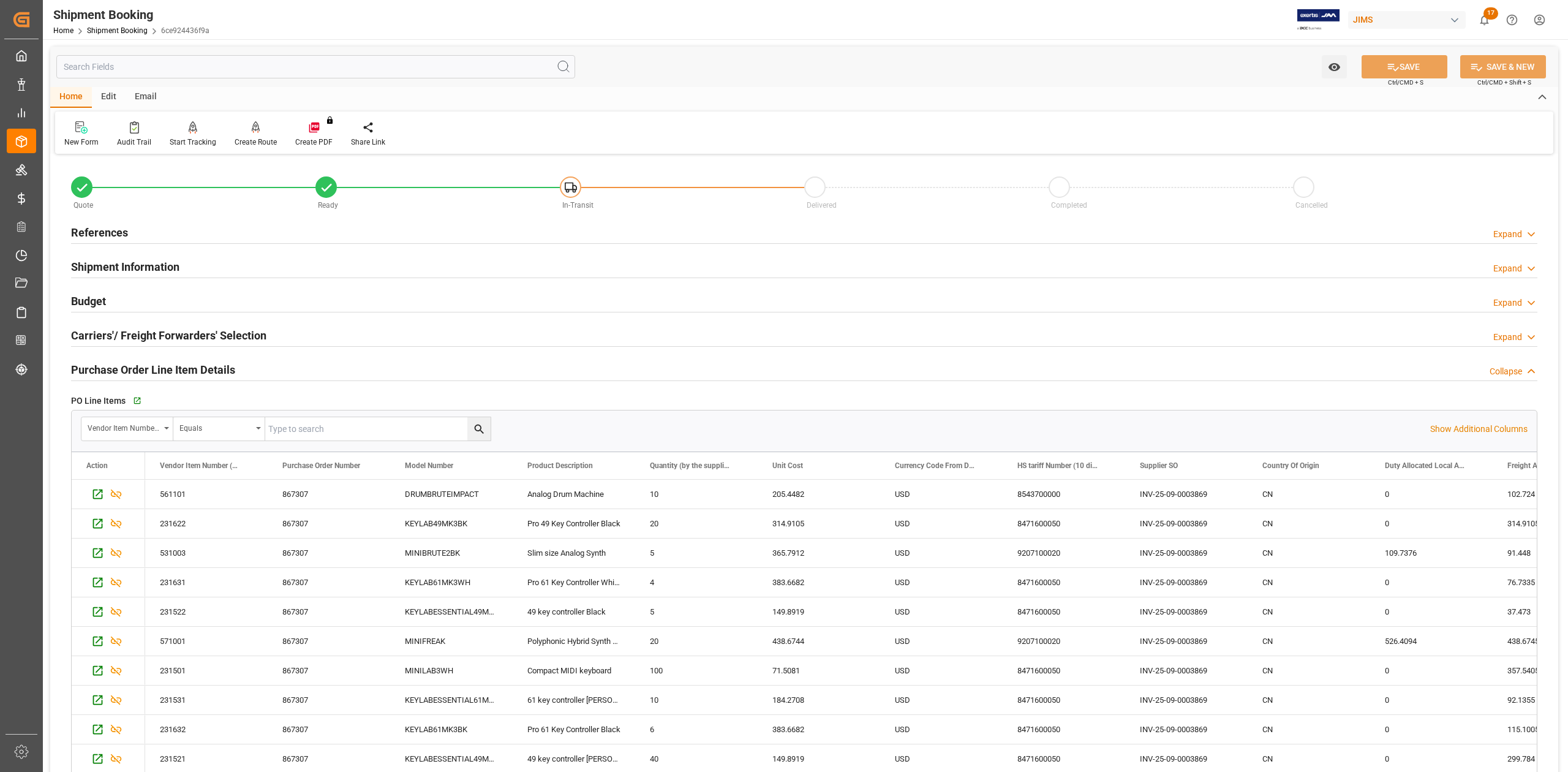
click at [140, 364] on h2 "Purchase Order Line Item Details" at bounding box center [152, 370] width 164 height 17
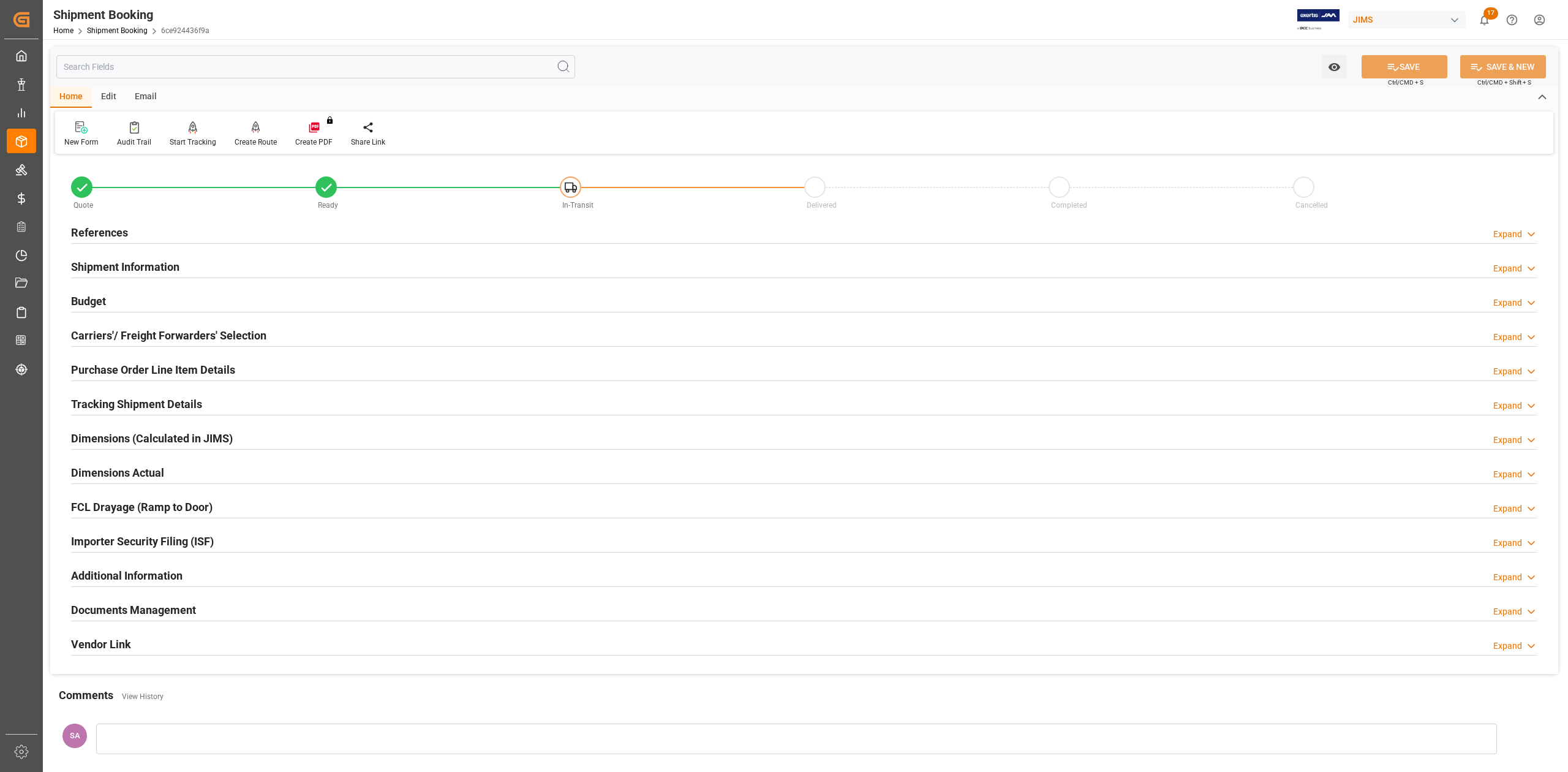
click at [128, 611] on h2 "Documents Management" at bounding box center [133, 610] width 125 height 17
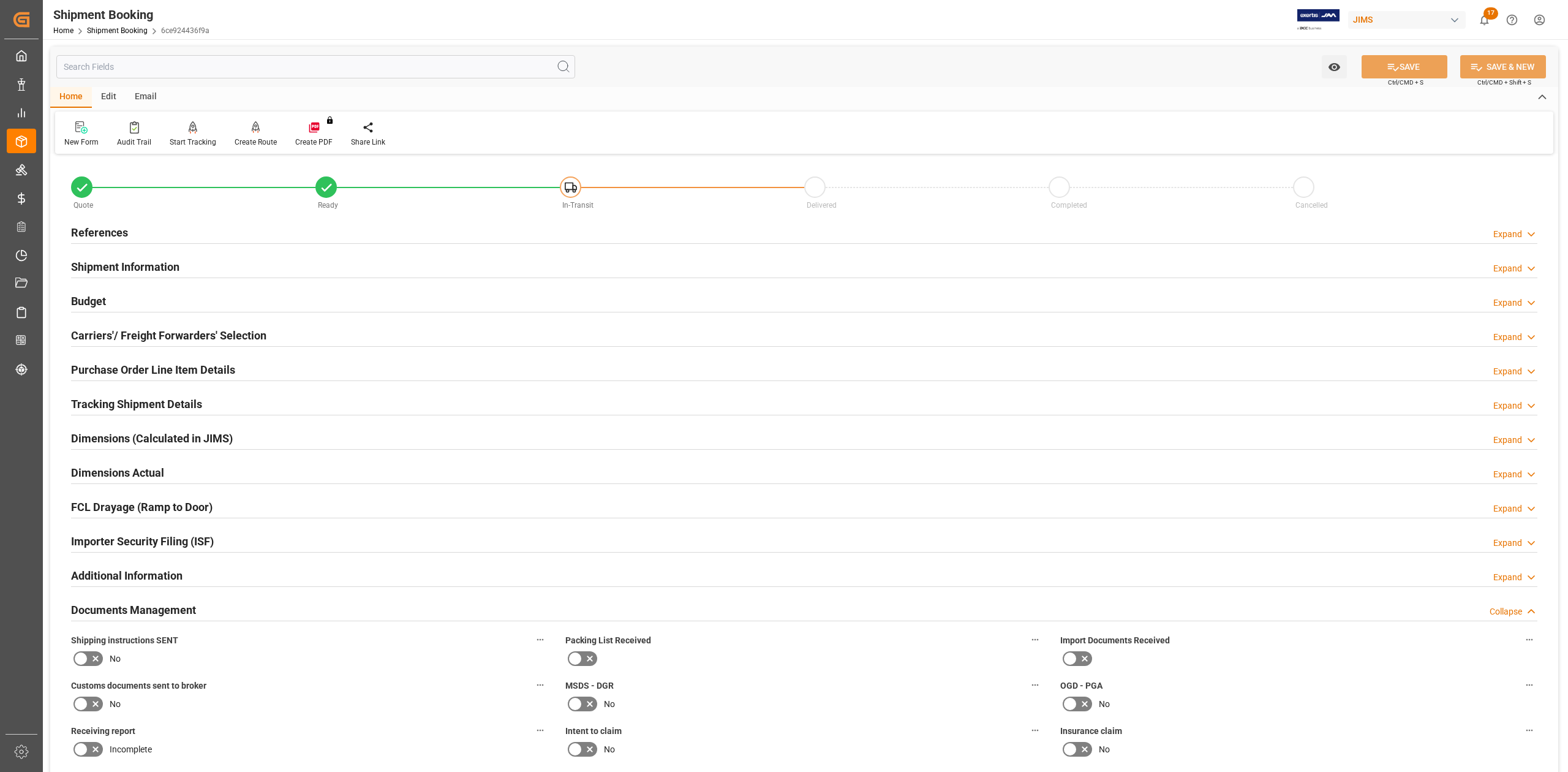
click at [101, 226] on h2 "References" at bounding box center [99, 232] width 57 height 17
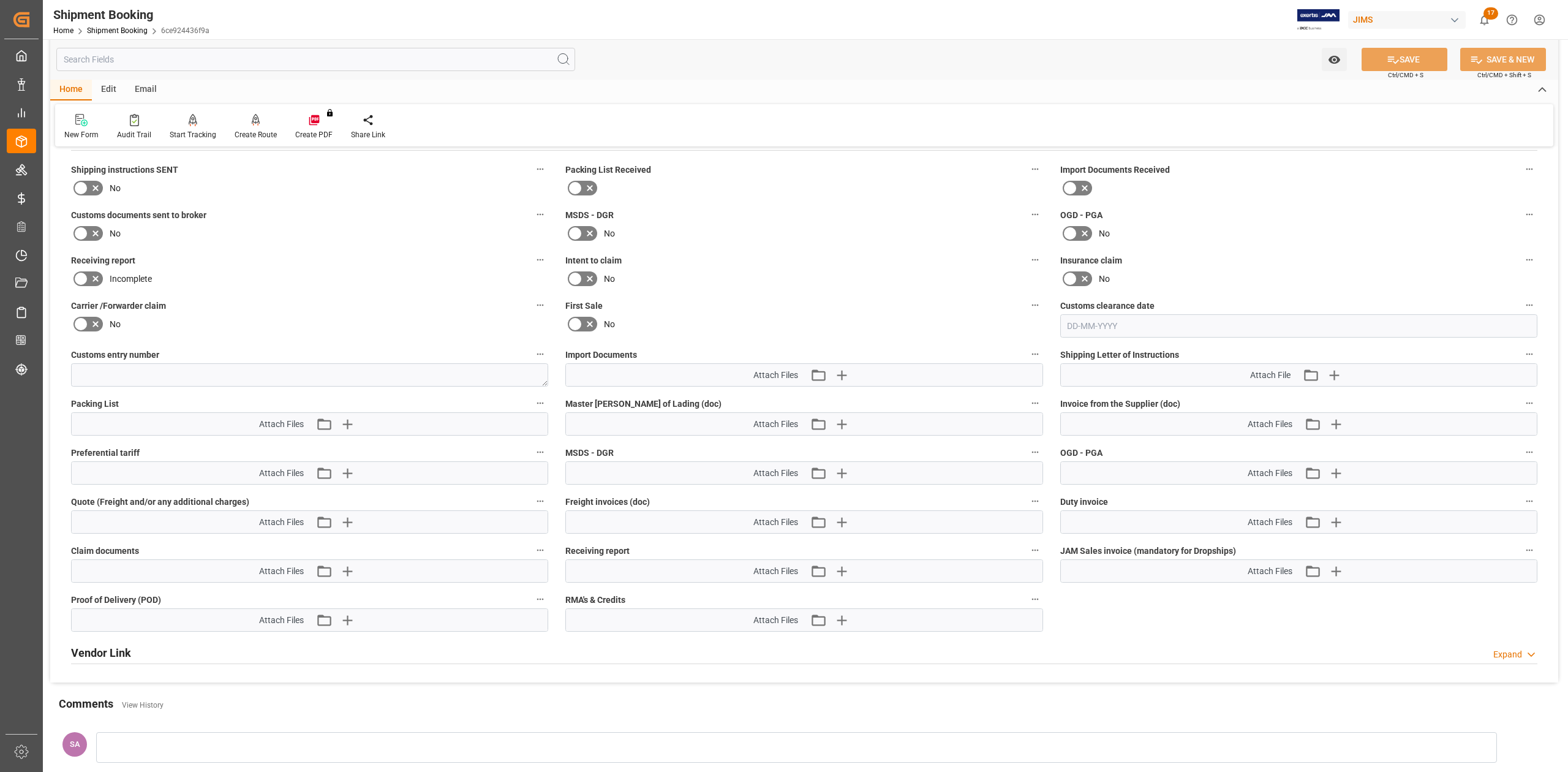
scroll to position [735, 0]
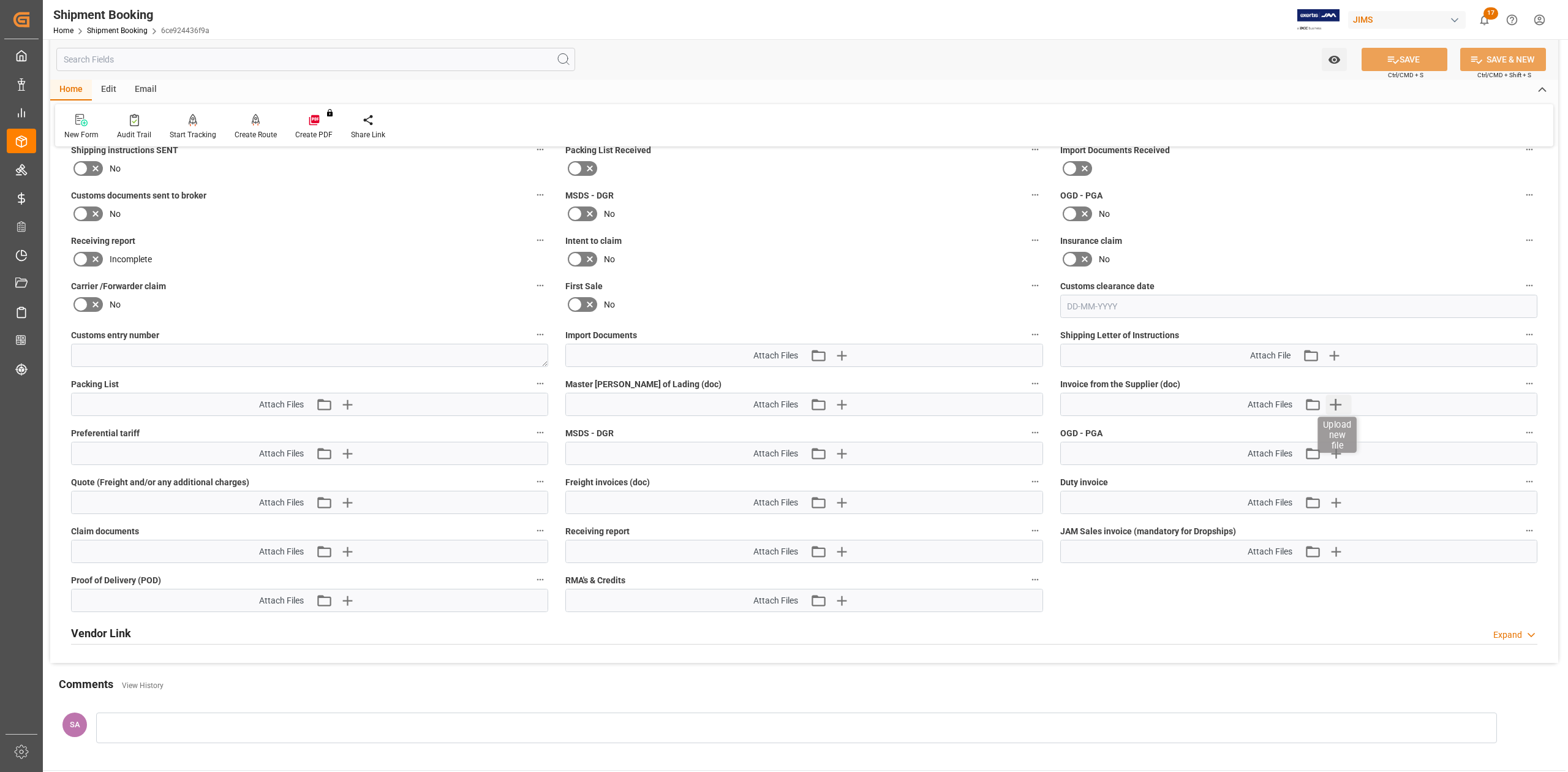
click at [1336, 406] on icon "button" at bounding box center [1336, 405] width 11 height 11
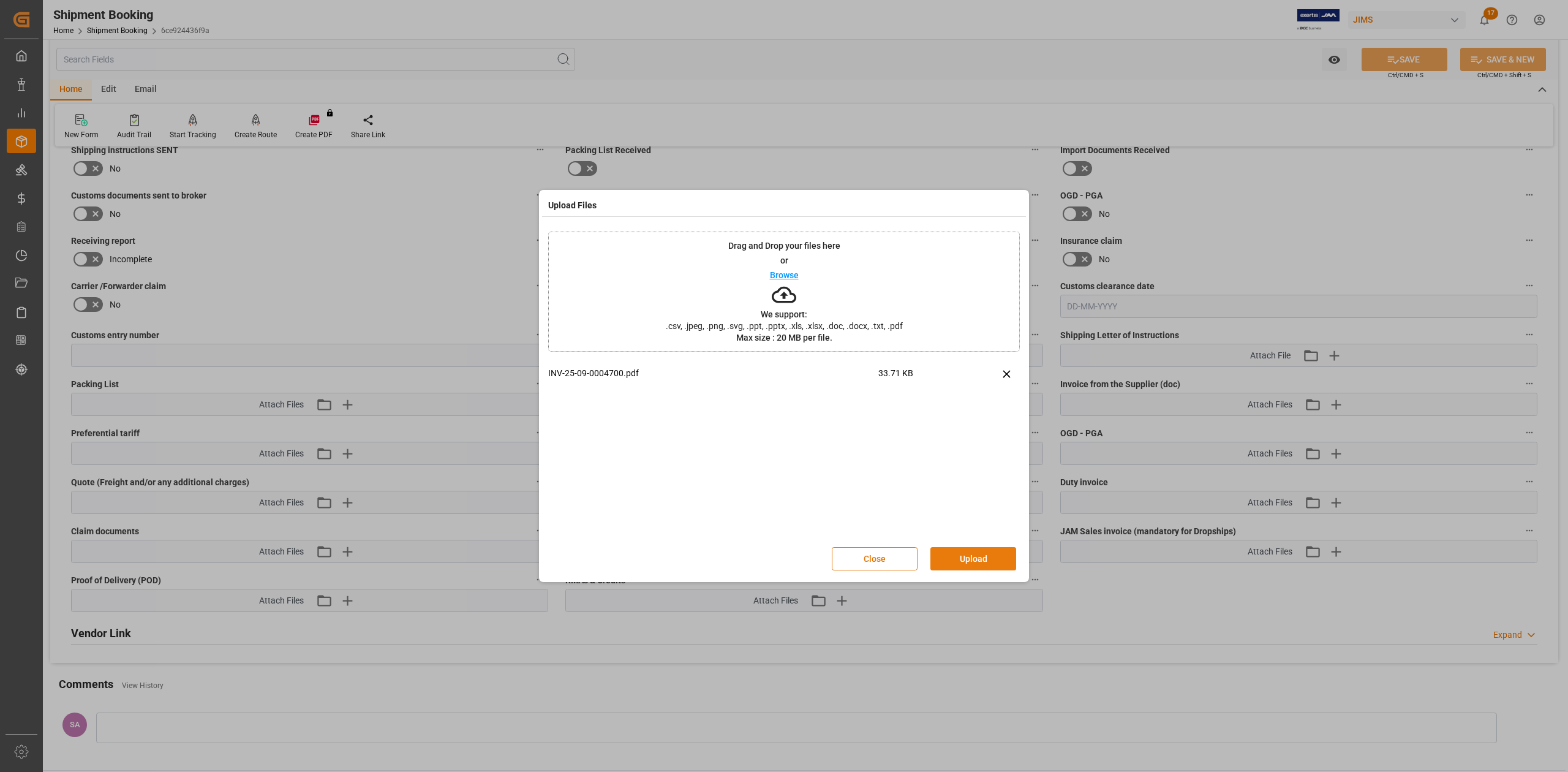
click at [963, 558] on button "Upload" at bounding box center [973, 558] width 85 height 23
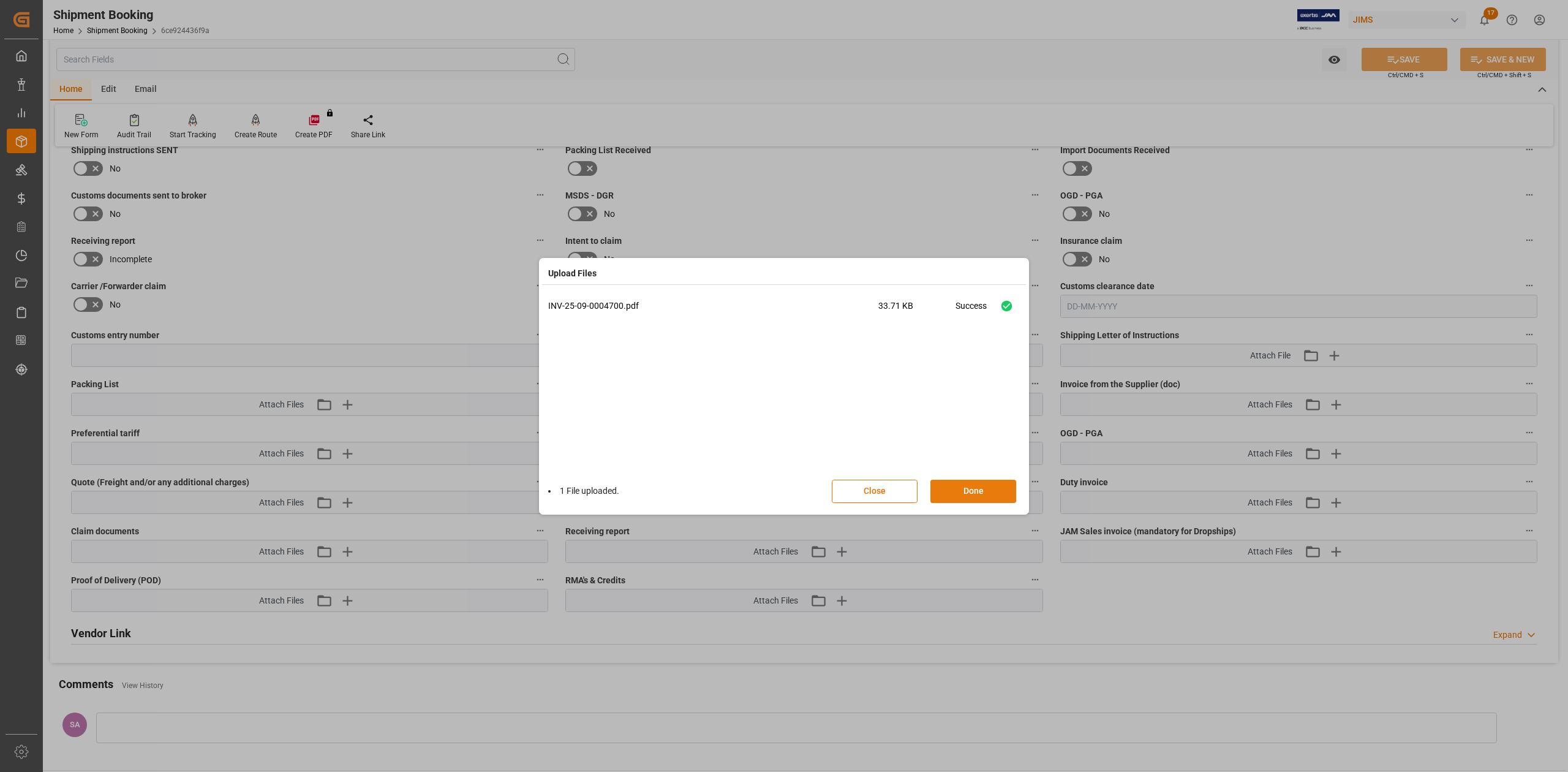
click at [976, 491] on button "Done" at bounding box center [973, 491] width 85 height 23
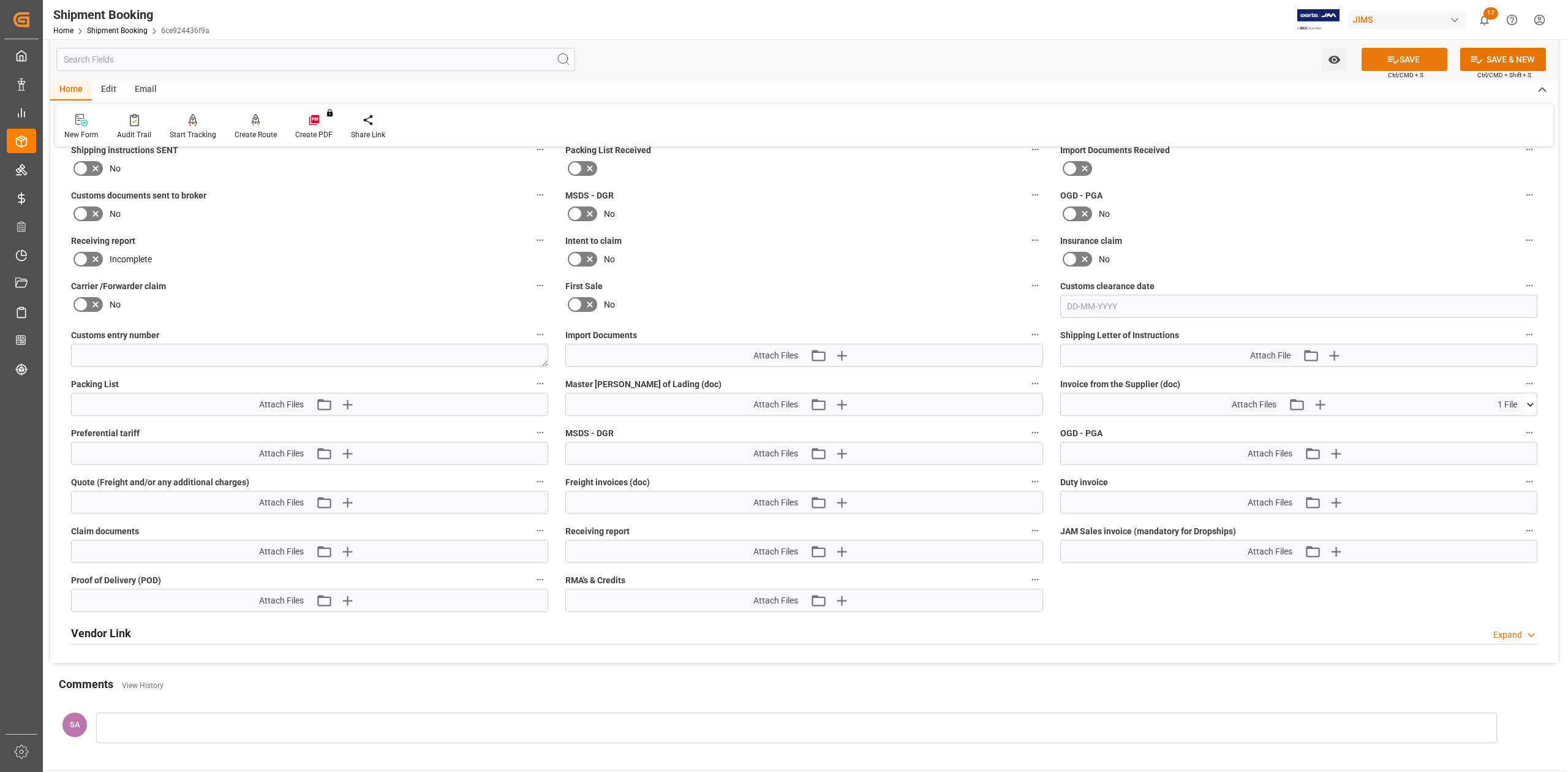
click at [1423, 67] on button "SAVE" at bounding box center [1405, 59] width 85 height 23
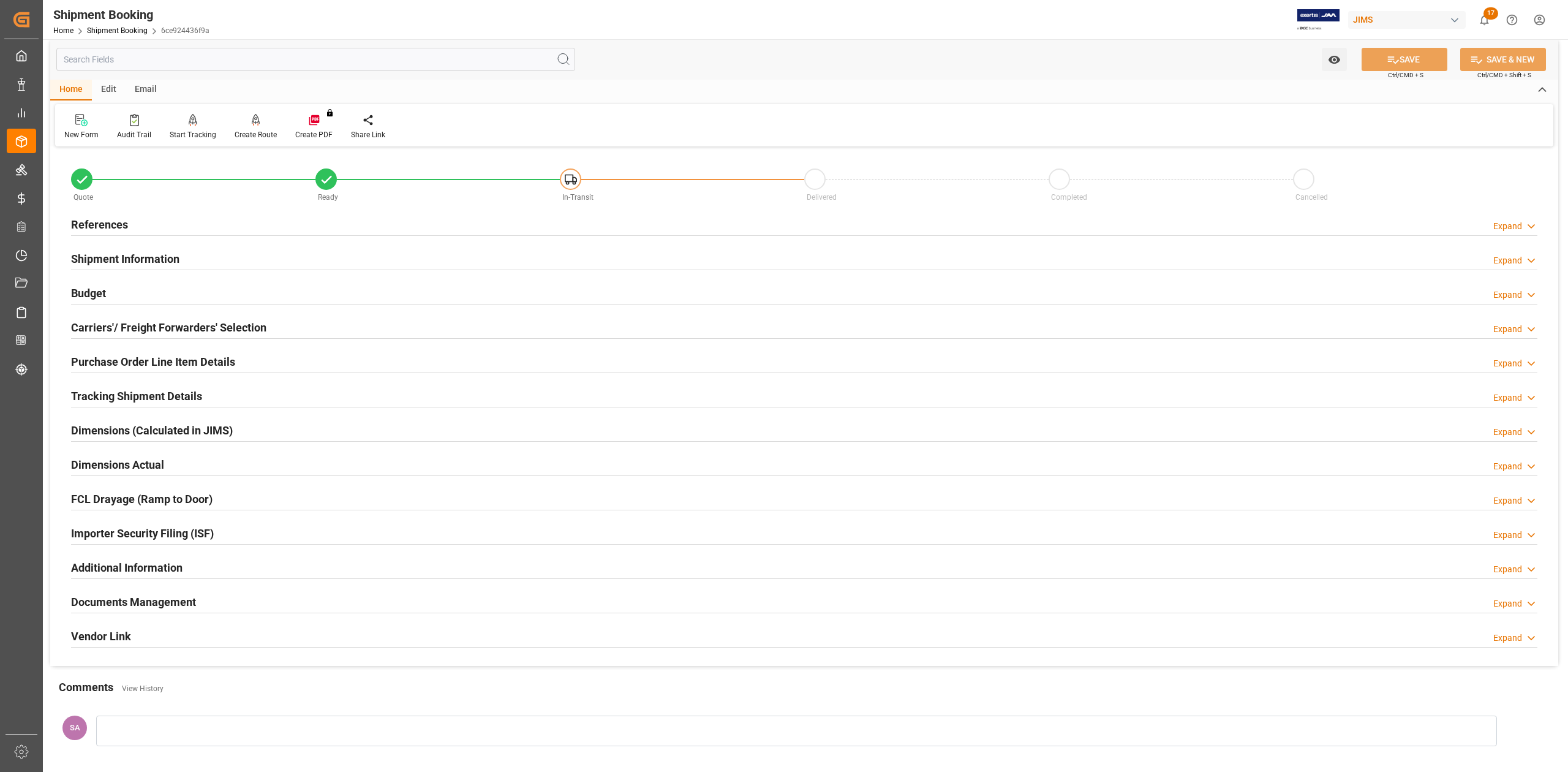
scroll to position [0, 0]
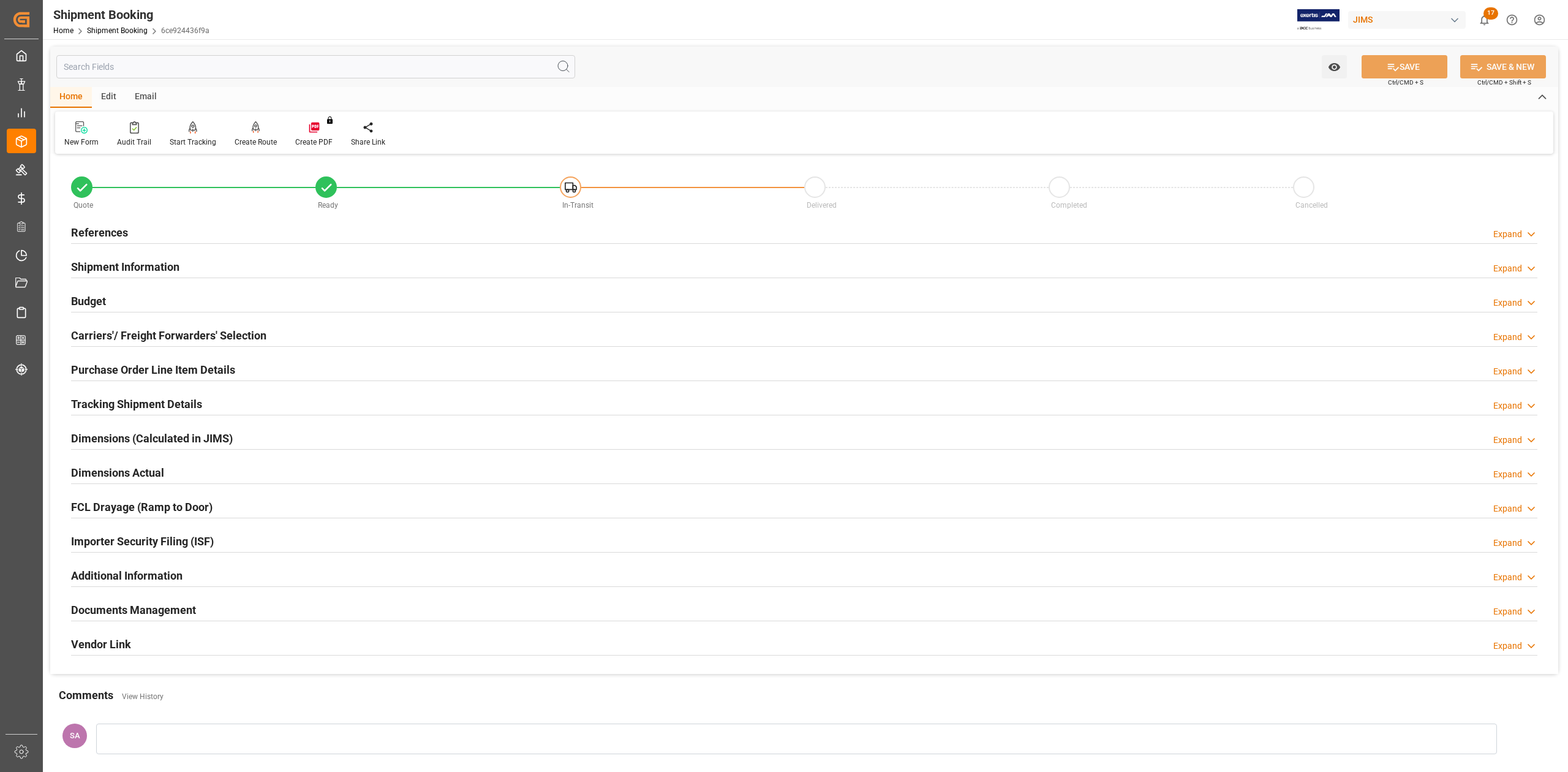
click at [114, 237] on h2 "References" at bounding box center [99, 232] width 57 height 17
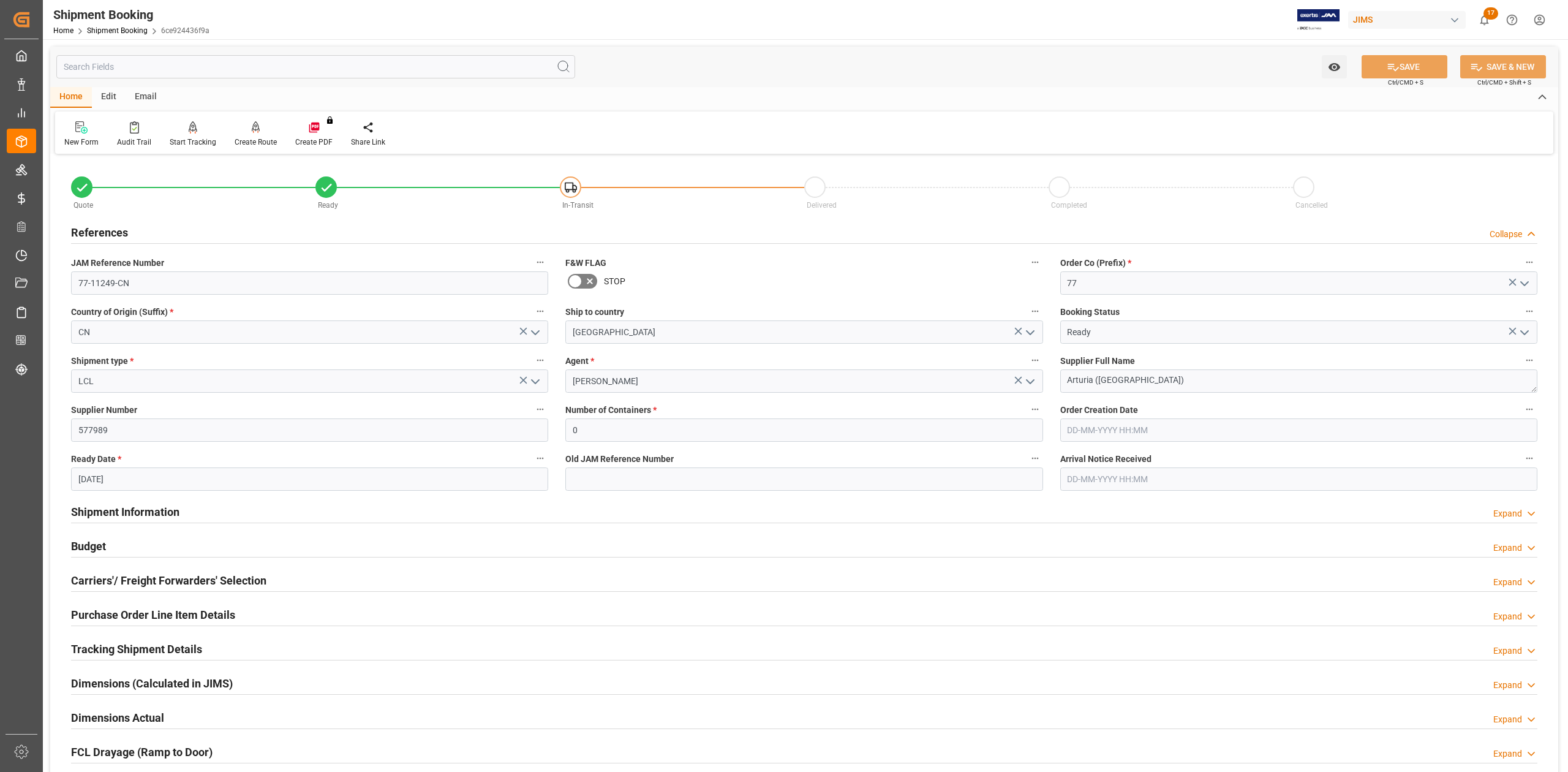
click at [114, 237] on h2 "References" at bounding box center [99, 232] width 57 height 17
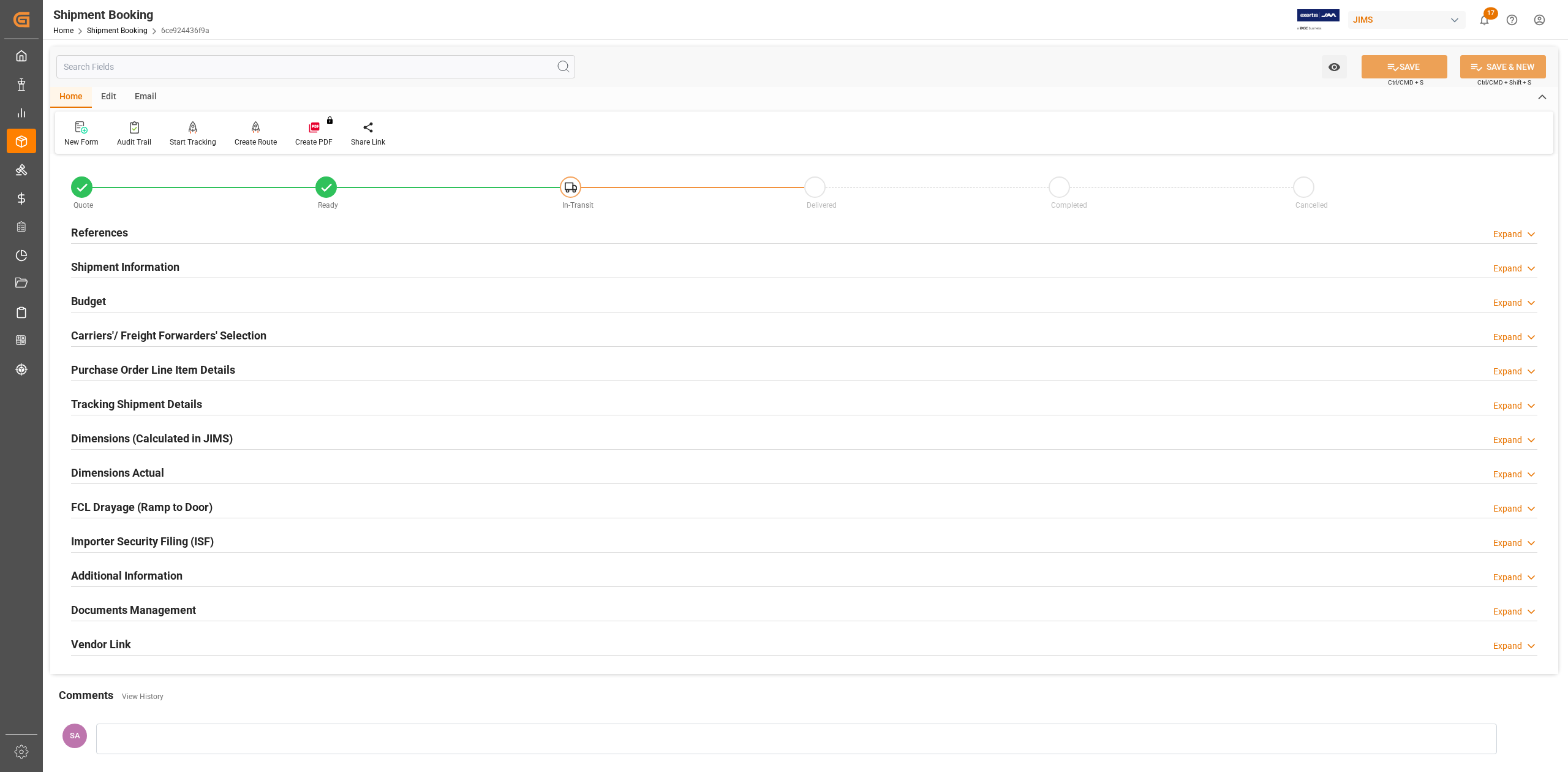
drag, startPoint x: 108, startPoint y: 405, endPoint x: 135, endPoint y: 405, distance: 27.0
click at [108, 405] on h2 "Tracking Shipment Details" at bounding box center [136, 404] width 131 height 17
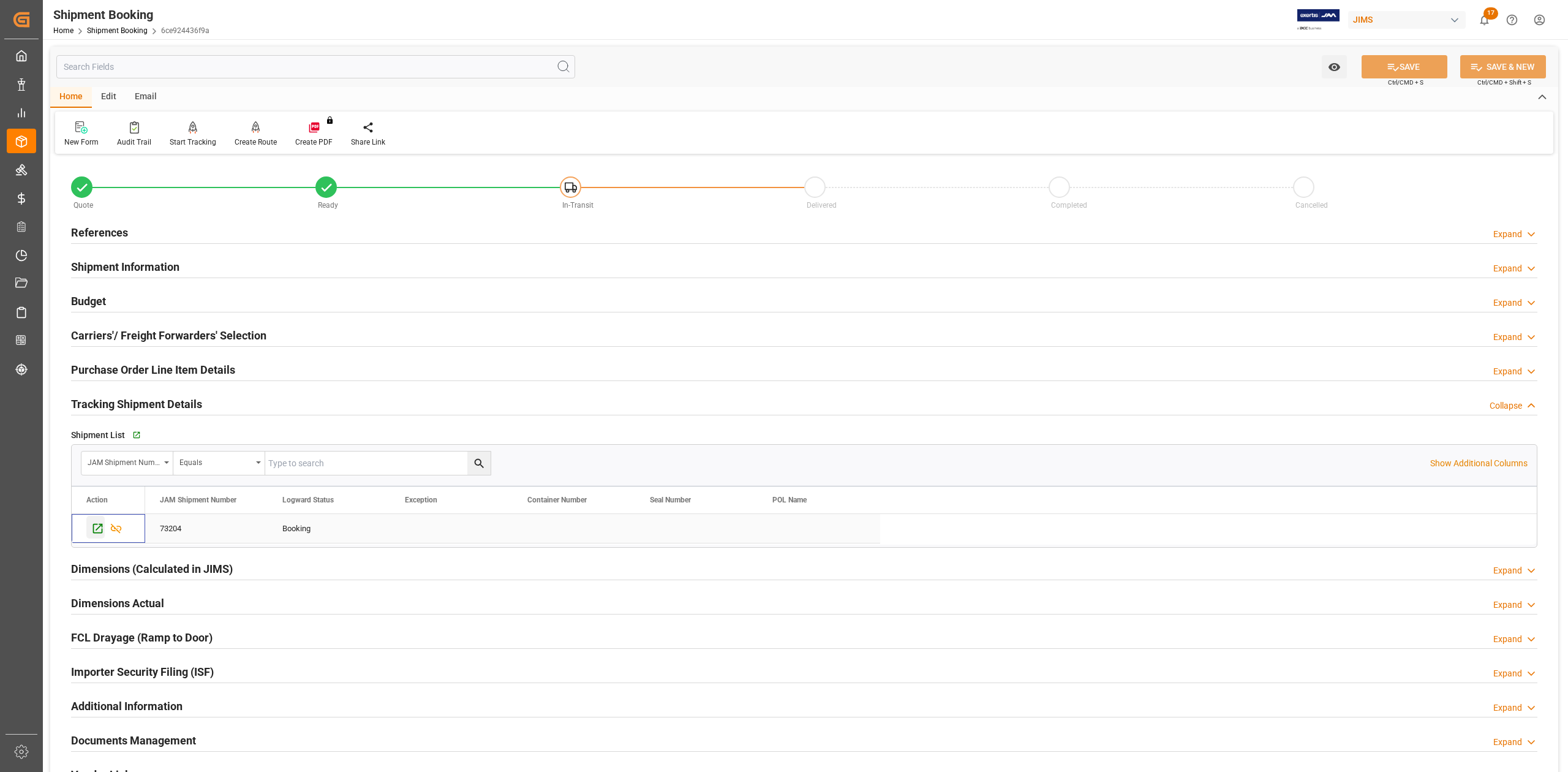
click at [96, 527] on icon "Press SPACE to select this row." at bounding box center [98, 528] width 13 height 13
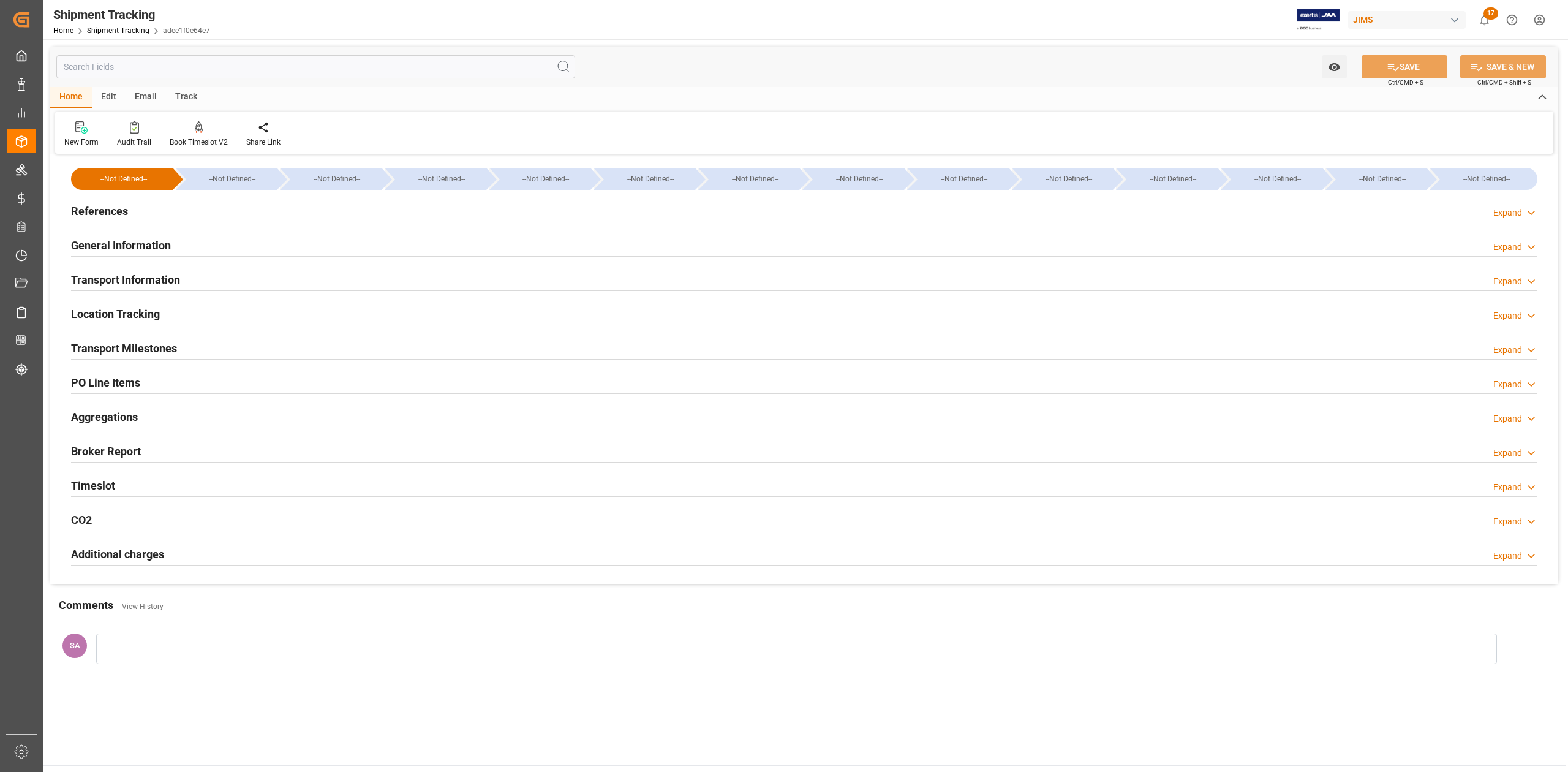
click at [160, 349] on h2 "Transport Milestones" at bounding box center [124, 348] width 106 height 17
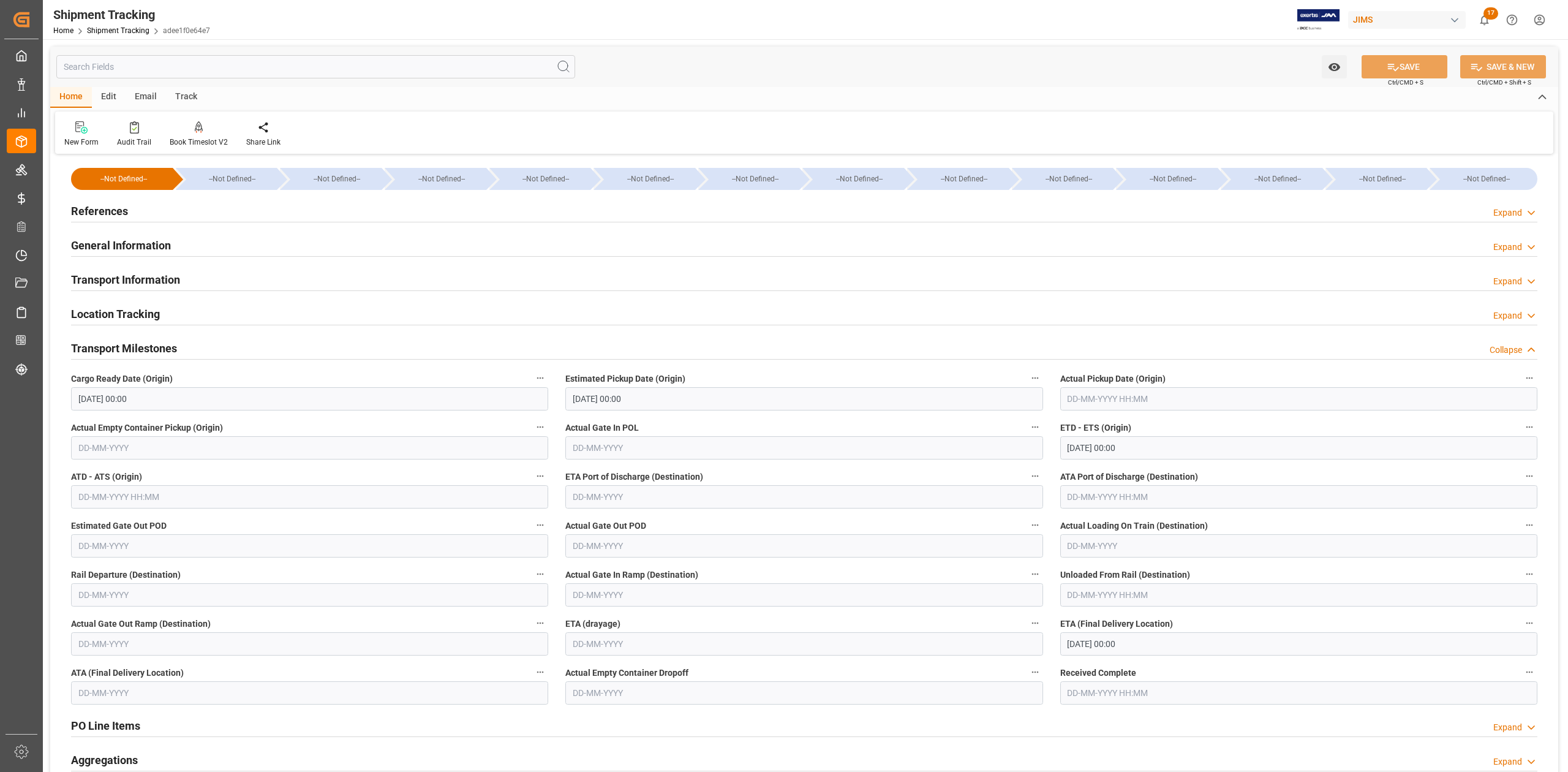
click at [160, 349] on h2 "Transport Milestones" at bounding box center [124, 348] width 106 height 17
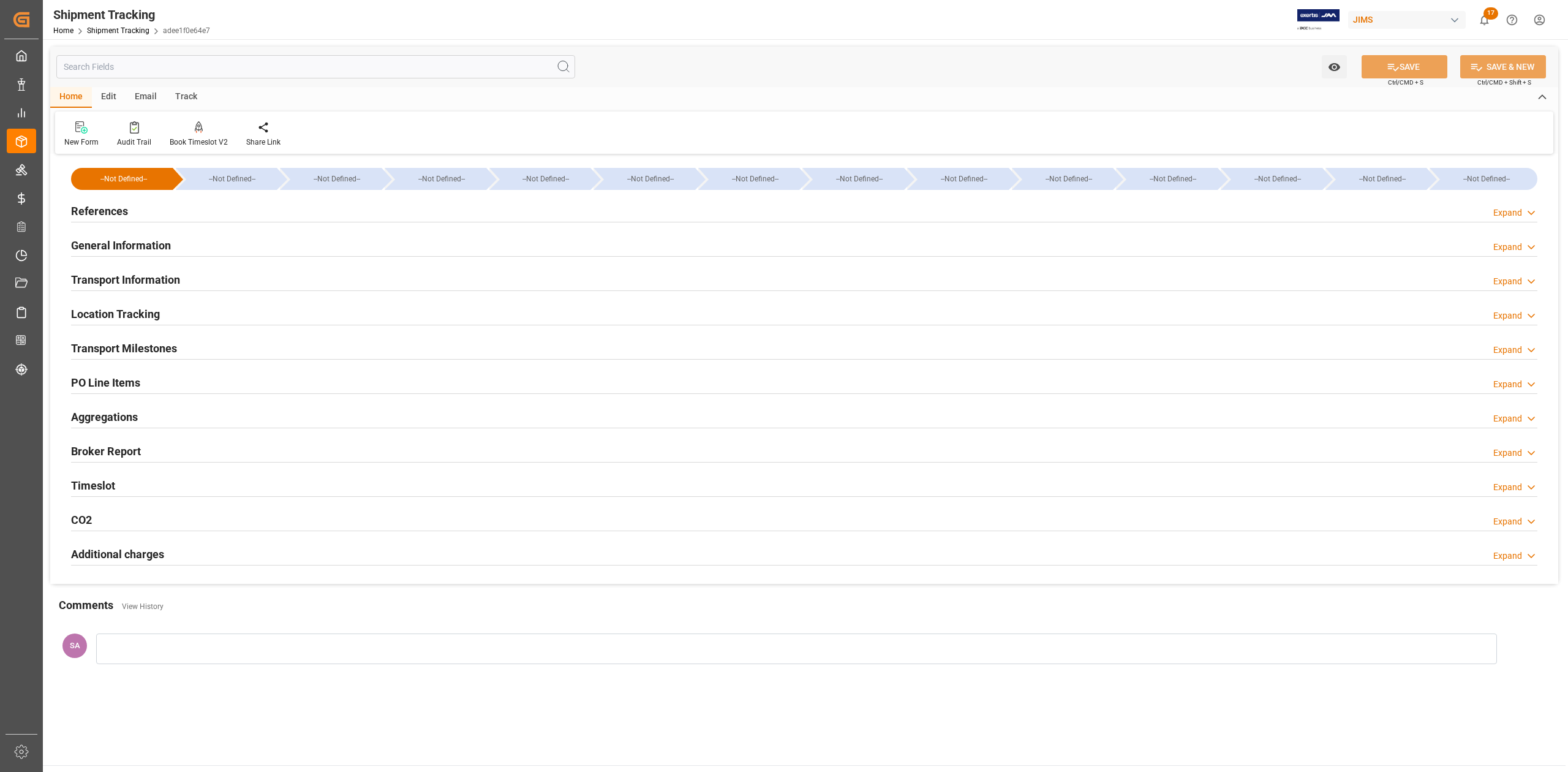
click at [108, 213] on h2 "References" at bounding box center [99, 211] width 57 height 17
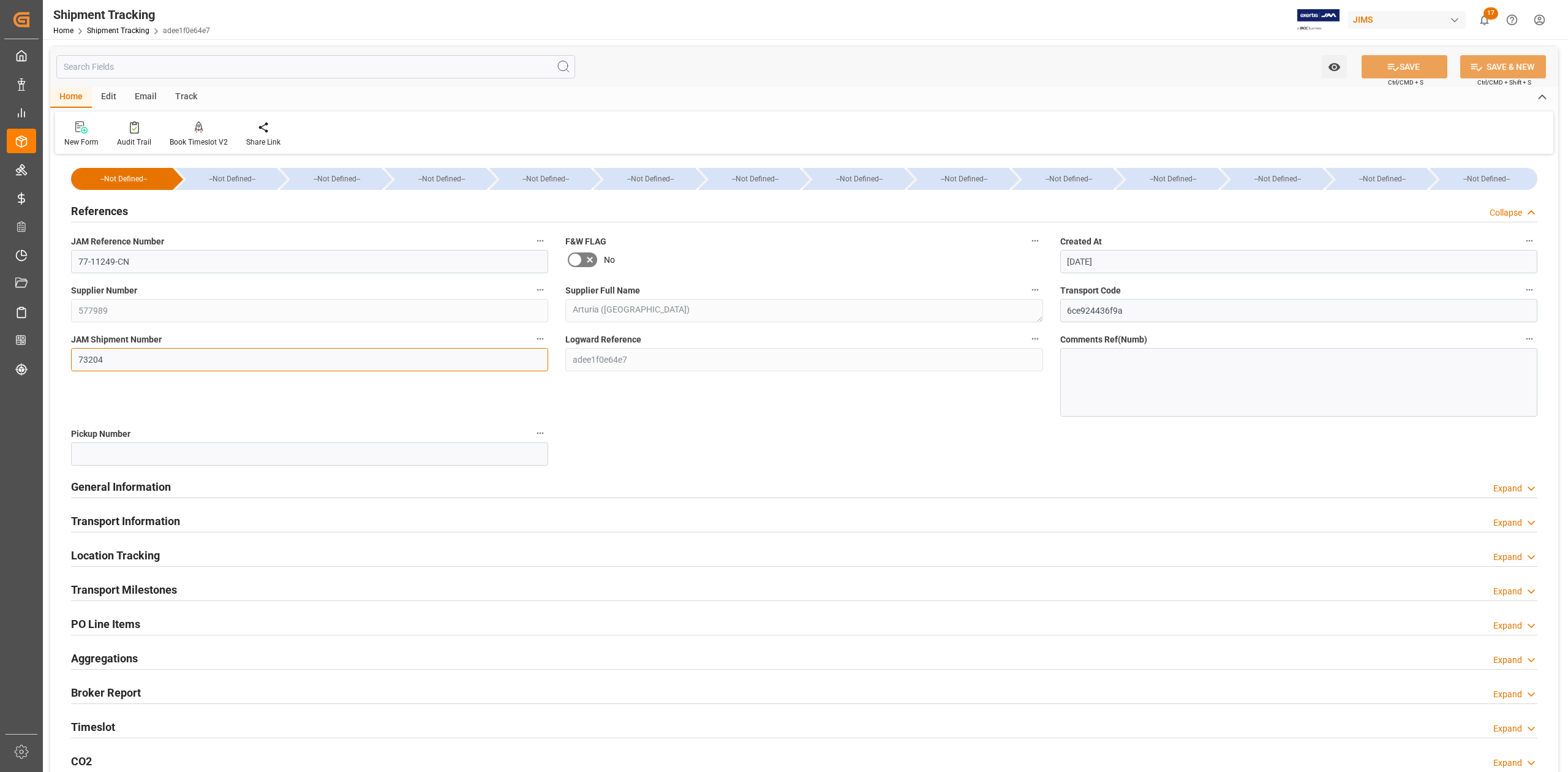
click at [136, 364] on input "73204" at bounding box center [309, 359] width 477 height 23
paste input "7"
type input "73274"
click at [1426, 64] on button "SAVE" at bounding box center [1405, 66] width 85 height 23
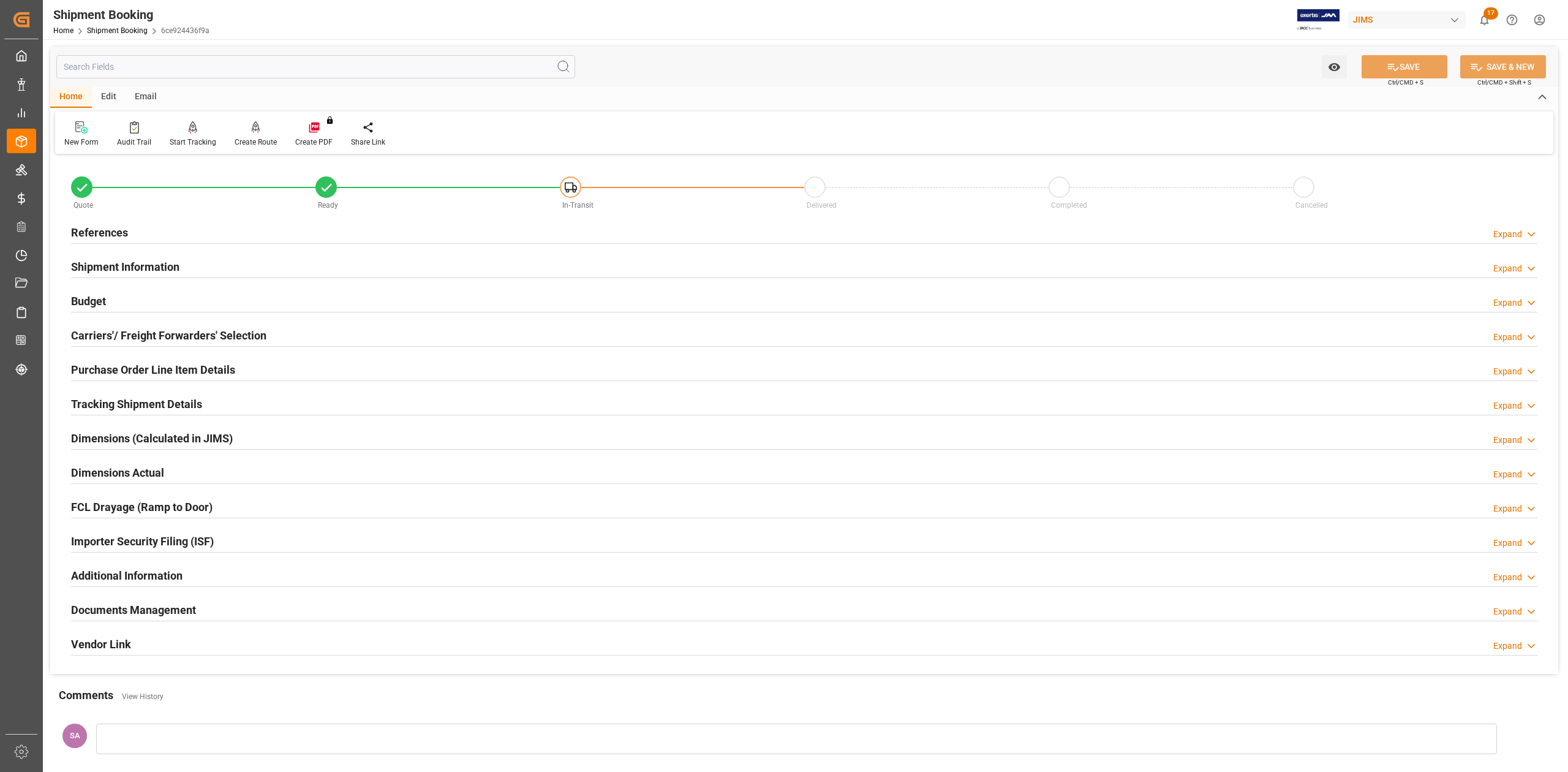
drag, startPoint x: 175, startPoint y: 607, endPoint x: 207, endPoint y: 607, distance: 32.0
click at [175, 607] on h2 "Documents Management" at bounding box center [133, 610] width 125 height 17
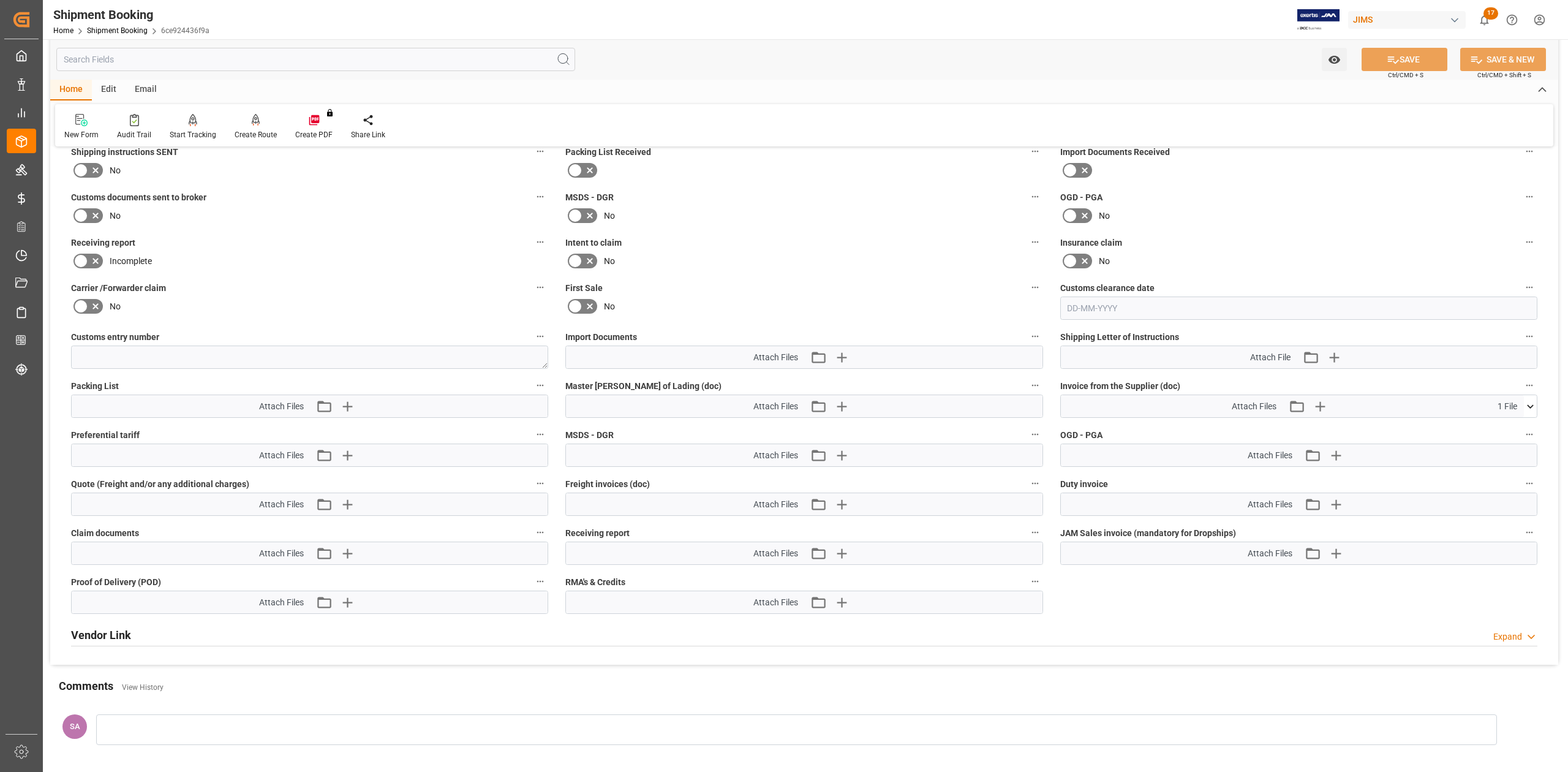
scroll to position [490, 0]
click at [1321, 405] on icon "button" at bounding box center [1320, 405] width 11 height 11
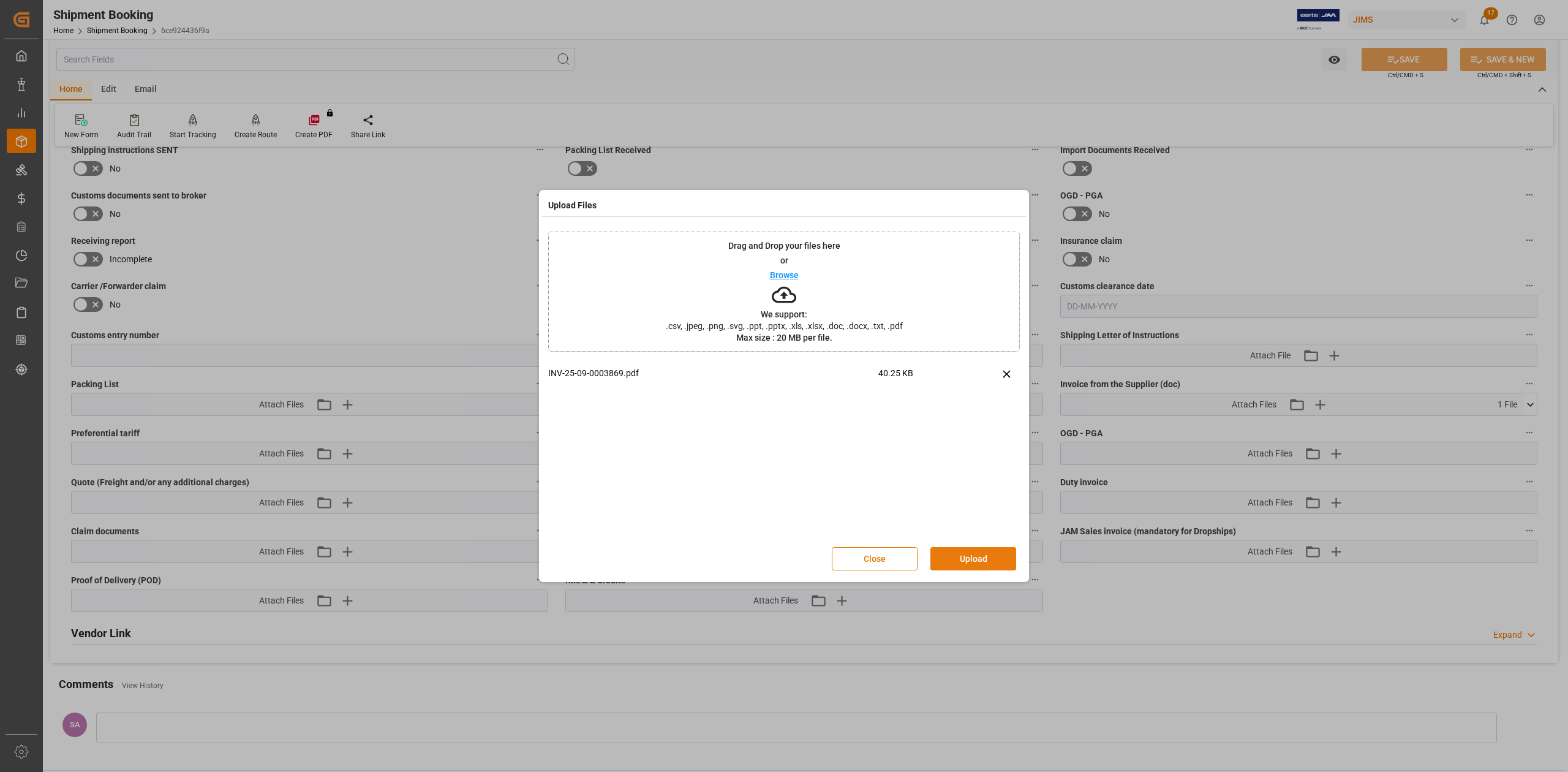
click at [966, 560] on button "Upload" at bounding box center [973, 558] width 85 height 23
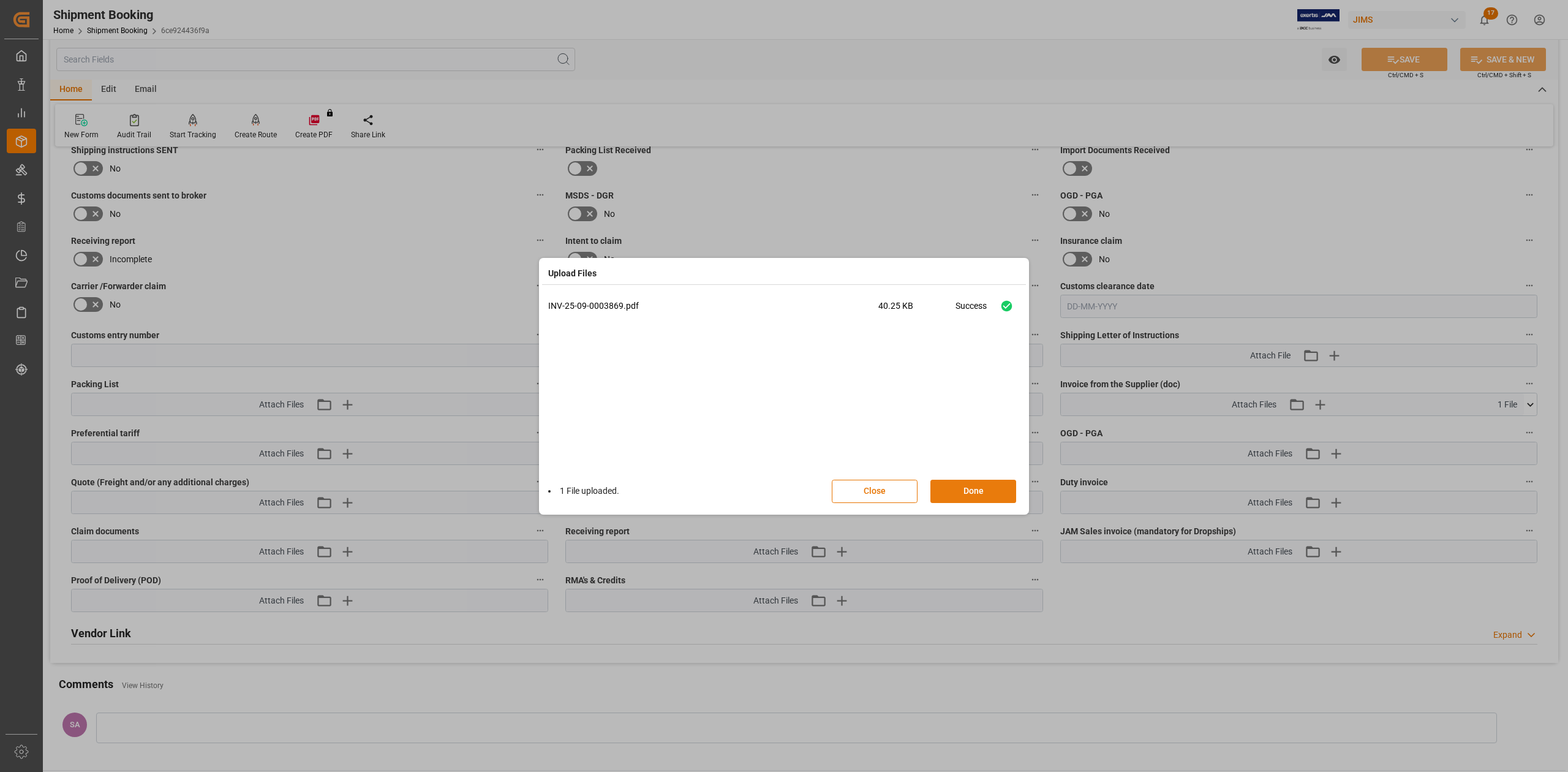
click at [977, 494] on button "Done" at bounding box center [973, 491] width 85 height 23
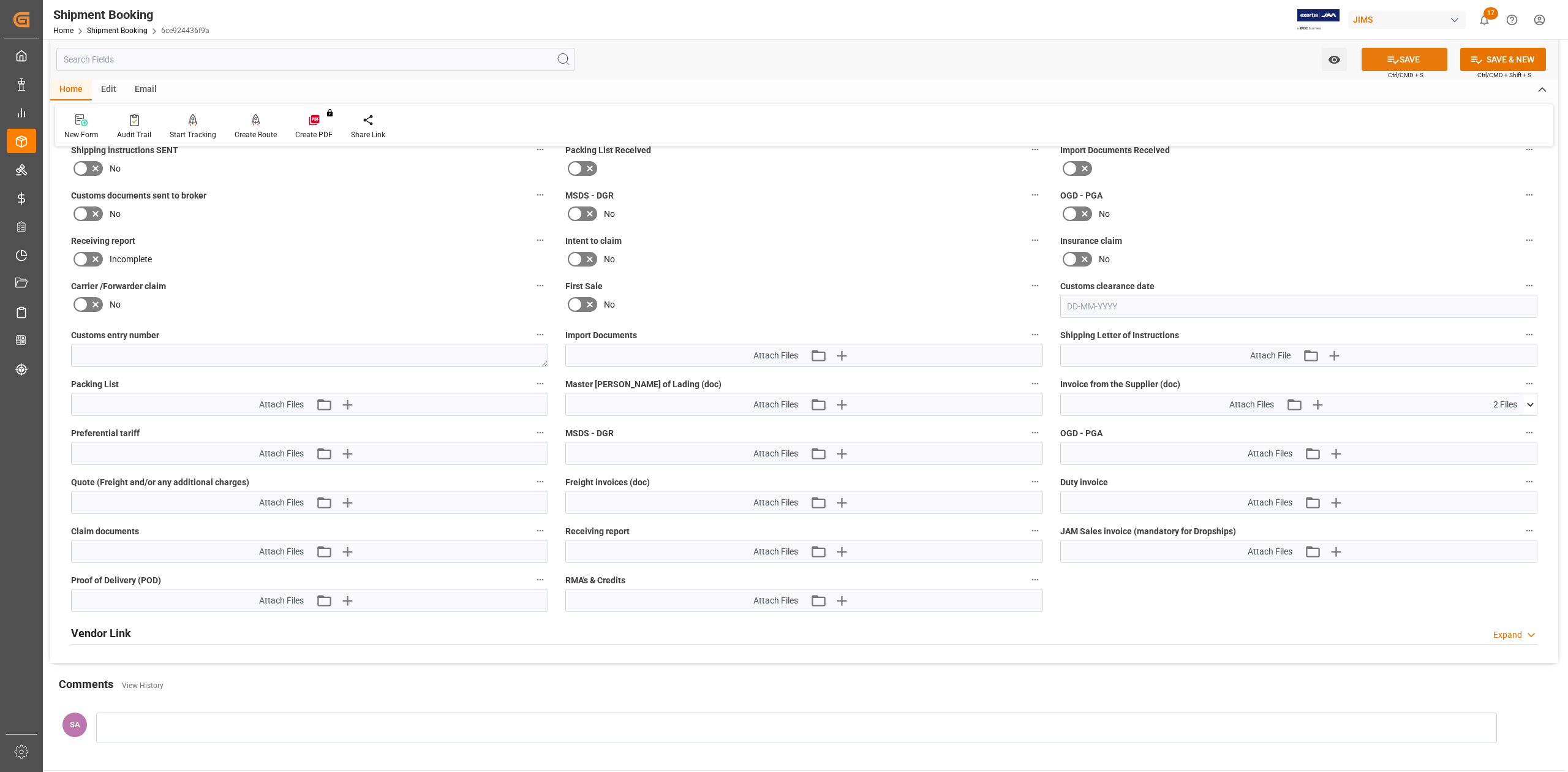
click at [1395, 59] on icon at bounding box center [1393, 60] width 13 height 13
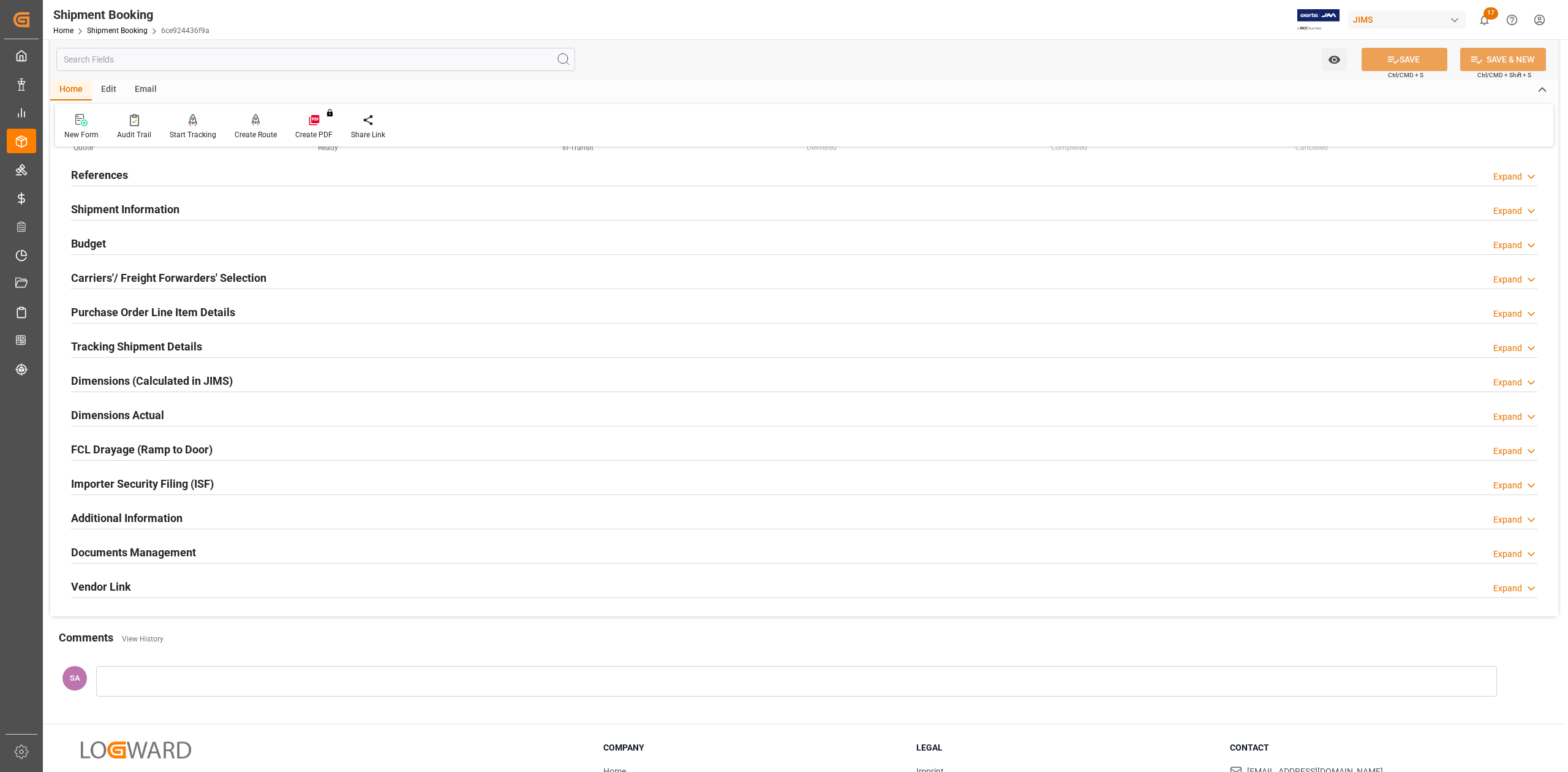
scroll to position [0, 0]
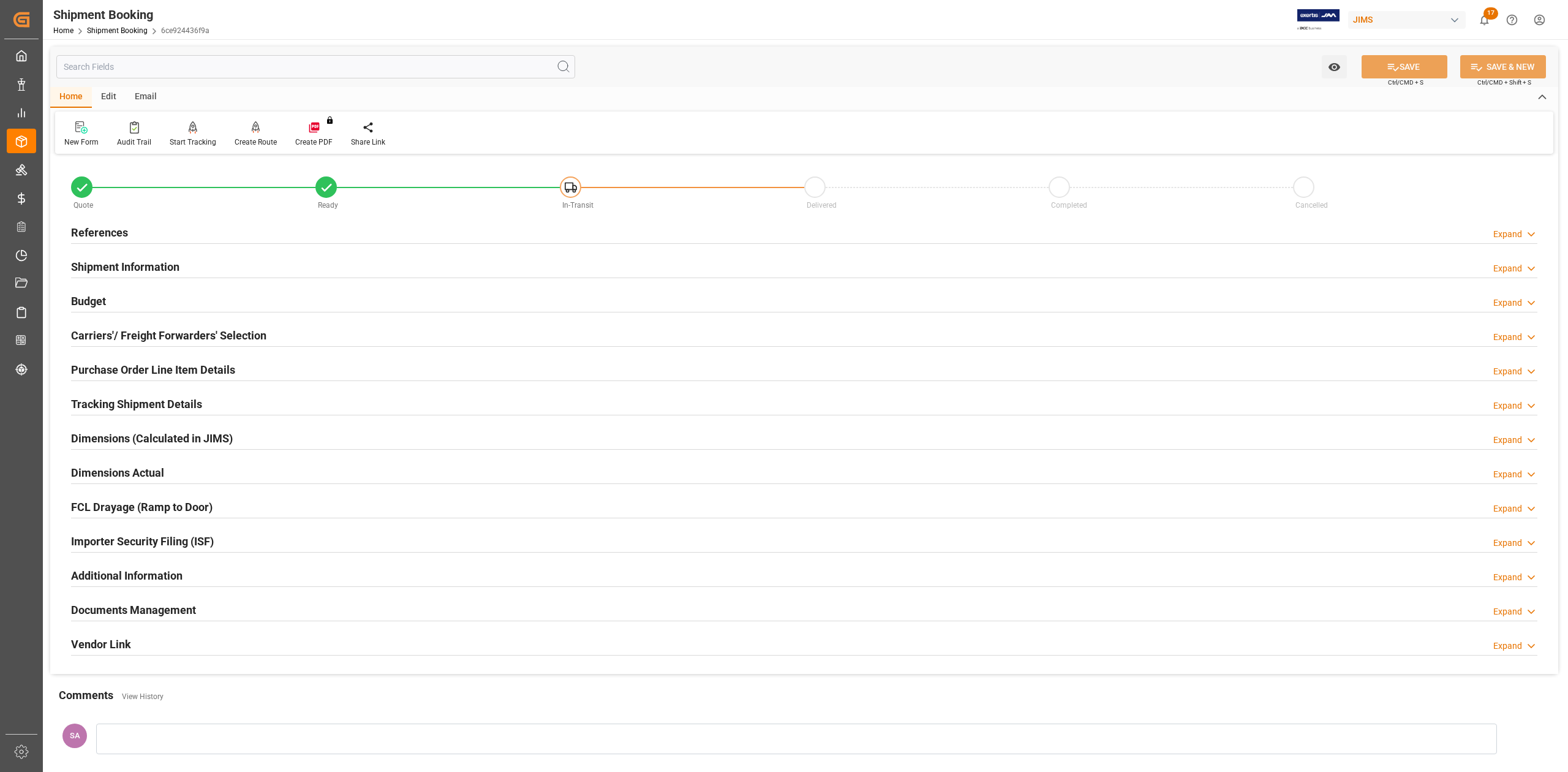
click at [138, 265] on h2 "Shipment Information" at bounding box center [125, 267] width 108 height 17
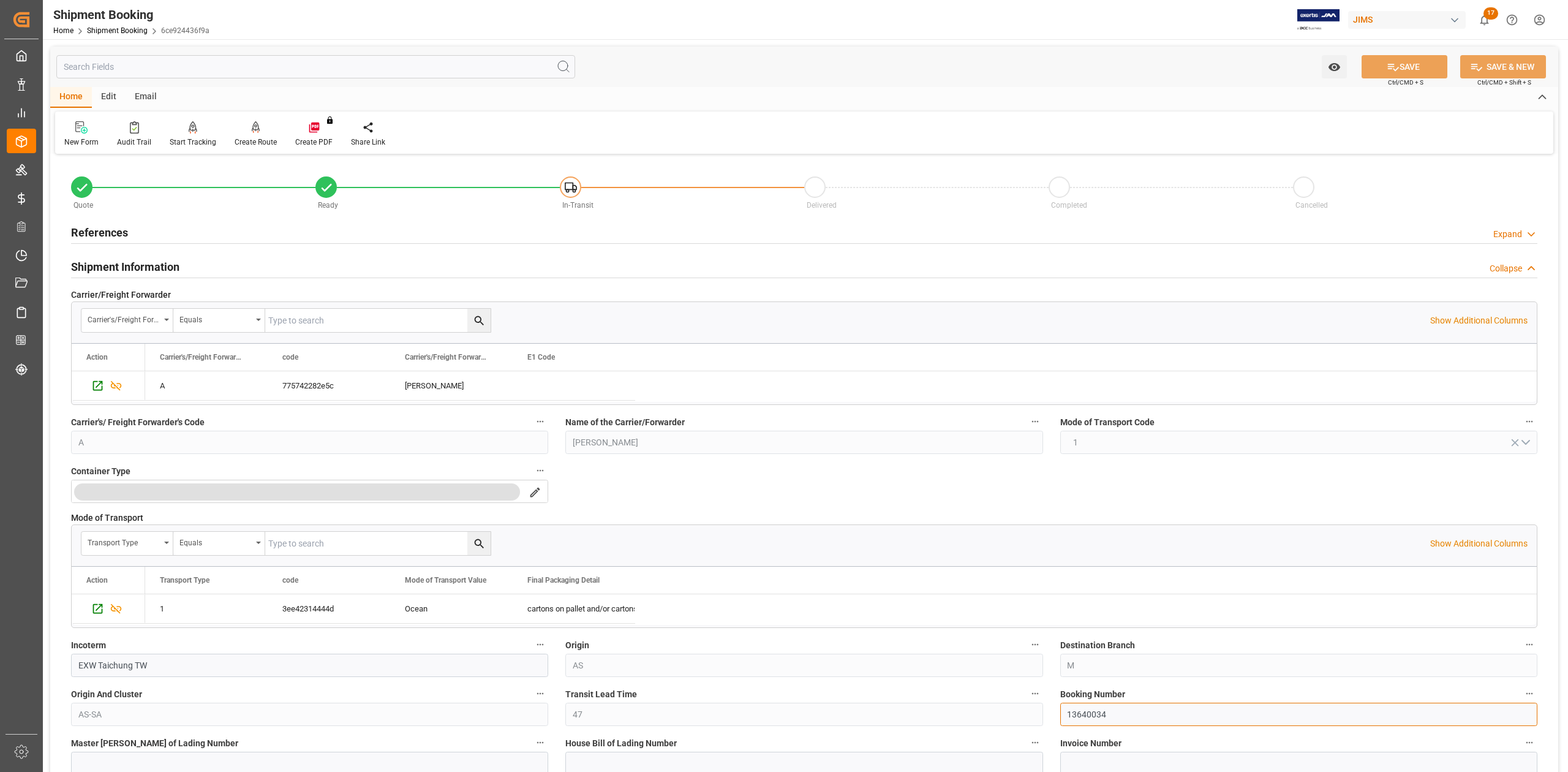
click at [1097, 715] on input "13640034" at bounding box center [1299, 714] width 477 height 23
click at [1097, 716] on input "13640034" at bounding box center [1299, 714] width 477 height 23
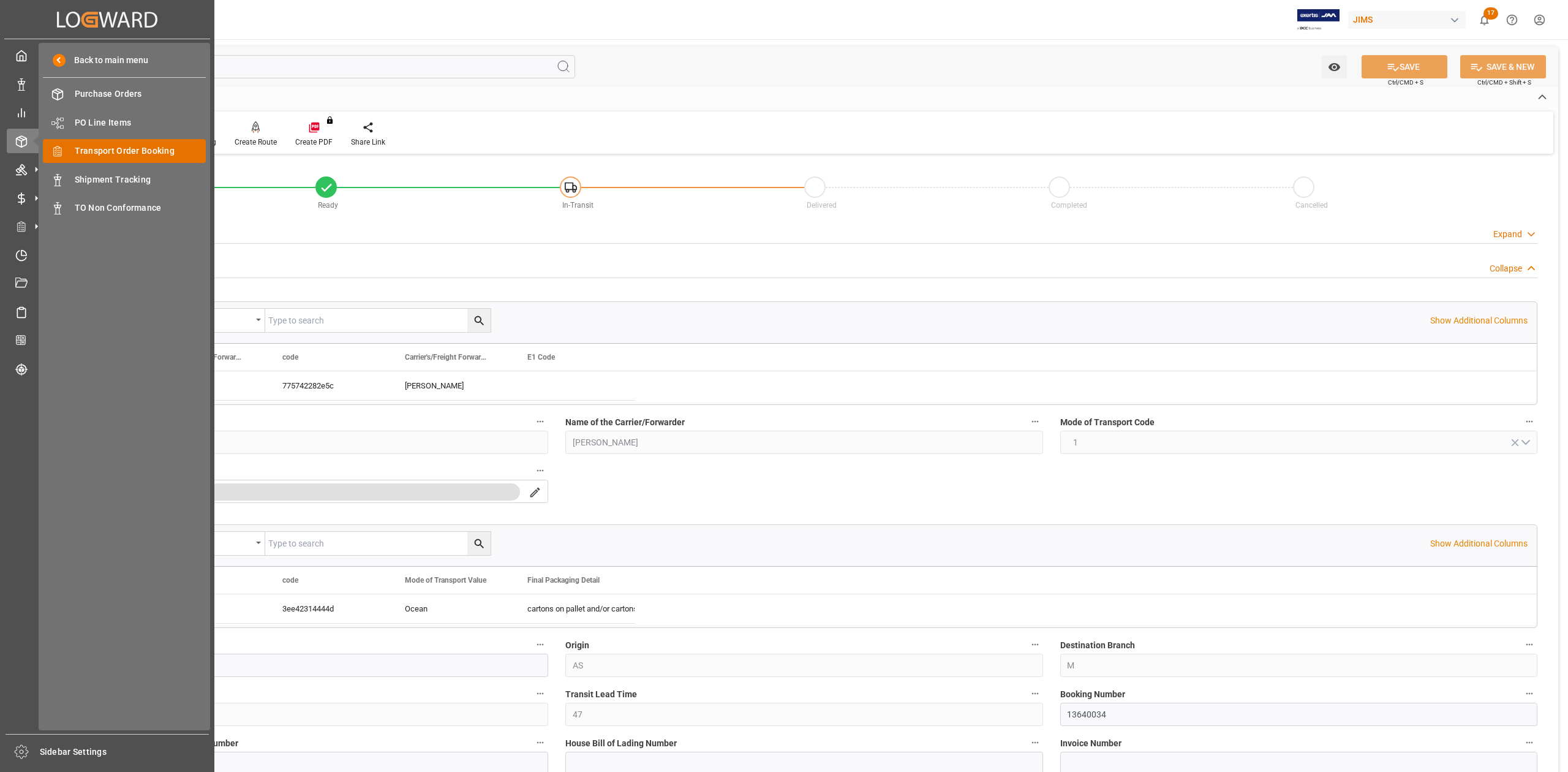
click at [114, 149] on span "Transport Order Booking" at bounding box center [140, 151] width 131 height 13
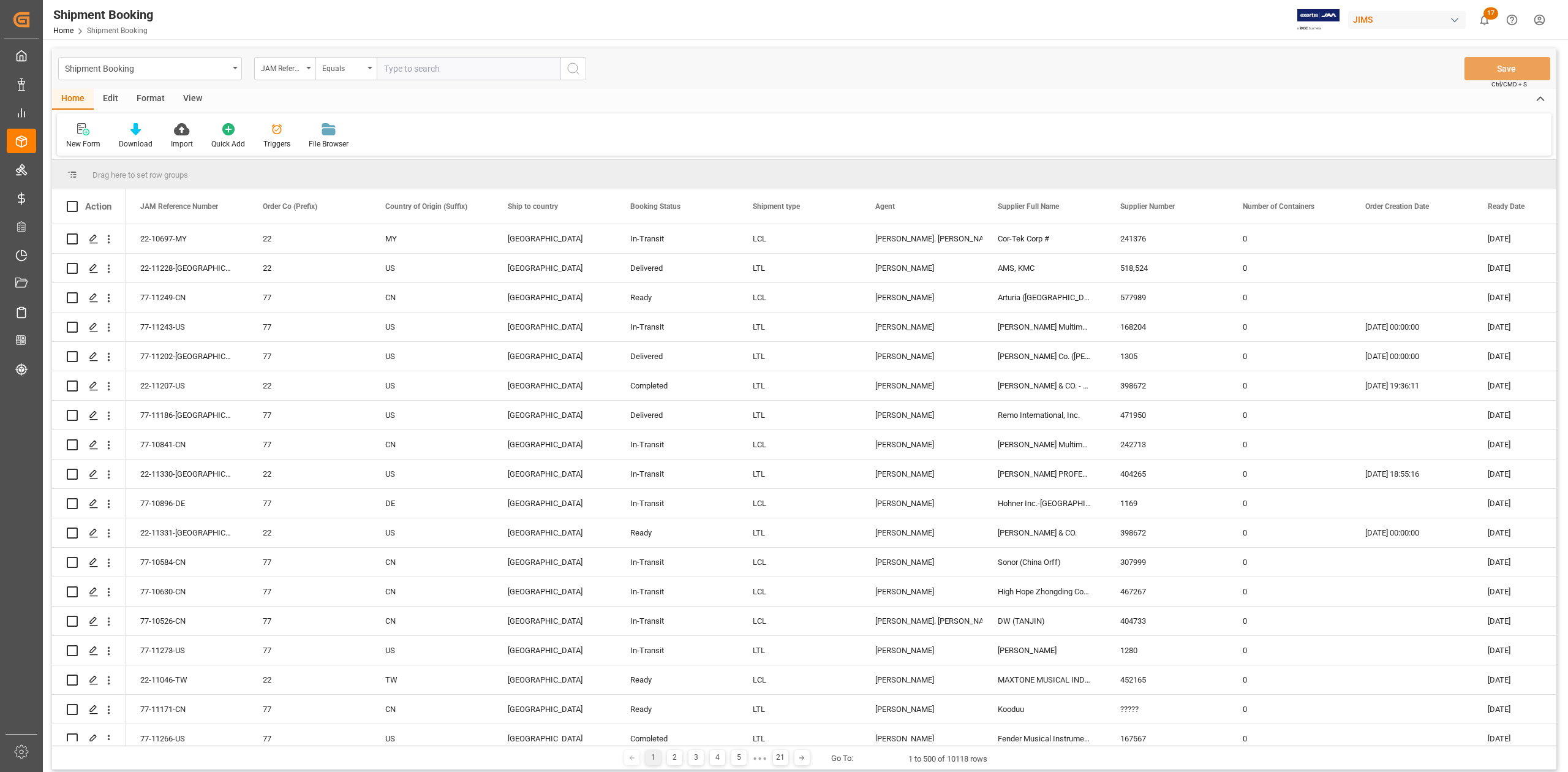
click at [434, 71] on input "text" at bounding box center [469, 68] width 184 height 23
type input "77-11208-DE"
click at [572, 69] on icon "search button" at bounding box center [573, 68] width 15 height 15
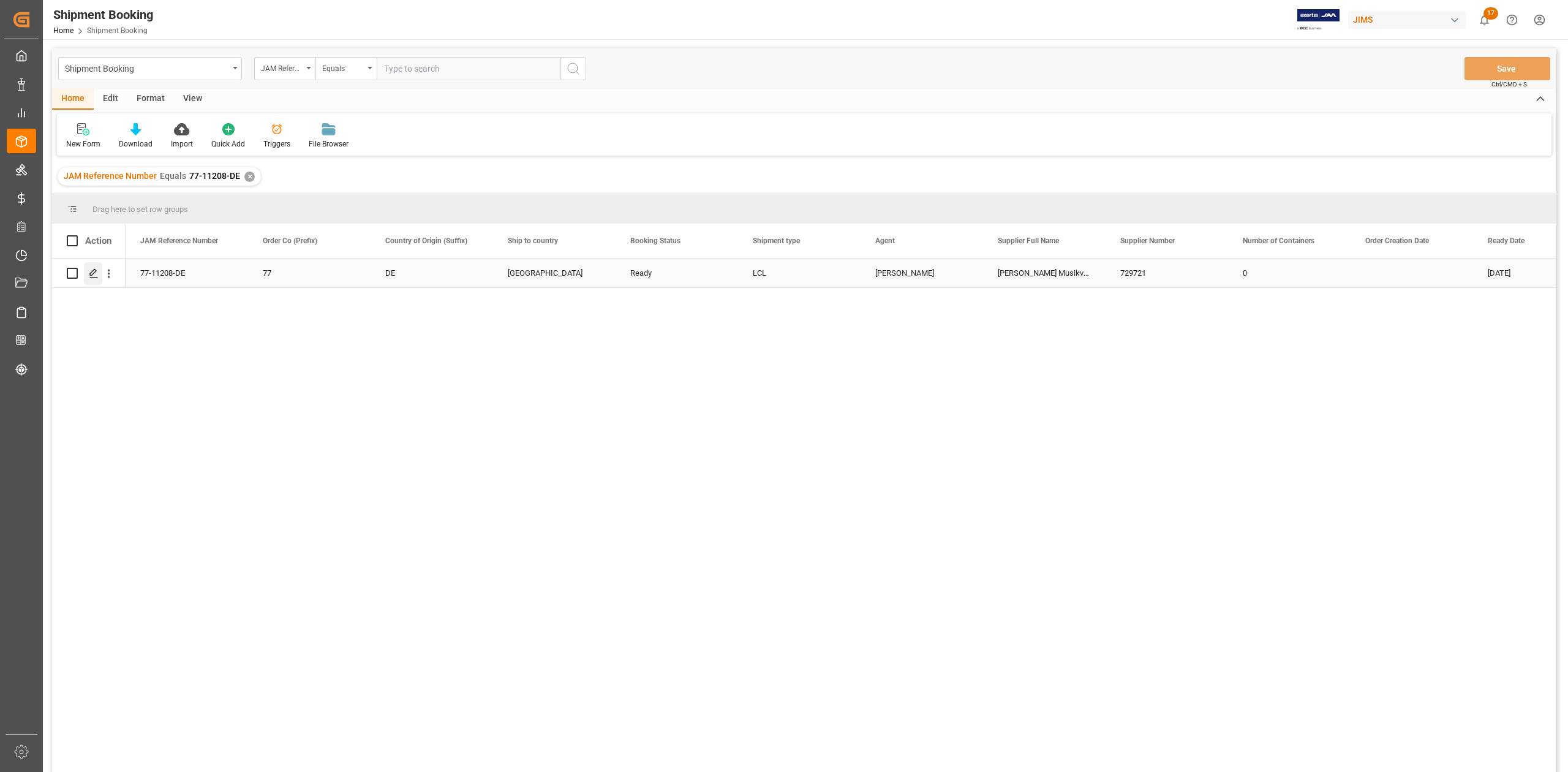
click at [89, 269] on icon "Press SPACE to select this row." at bounding box center [93, 273] width 10 height 10
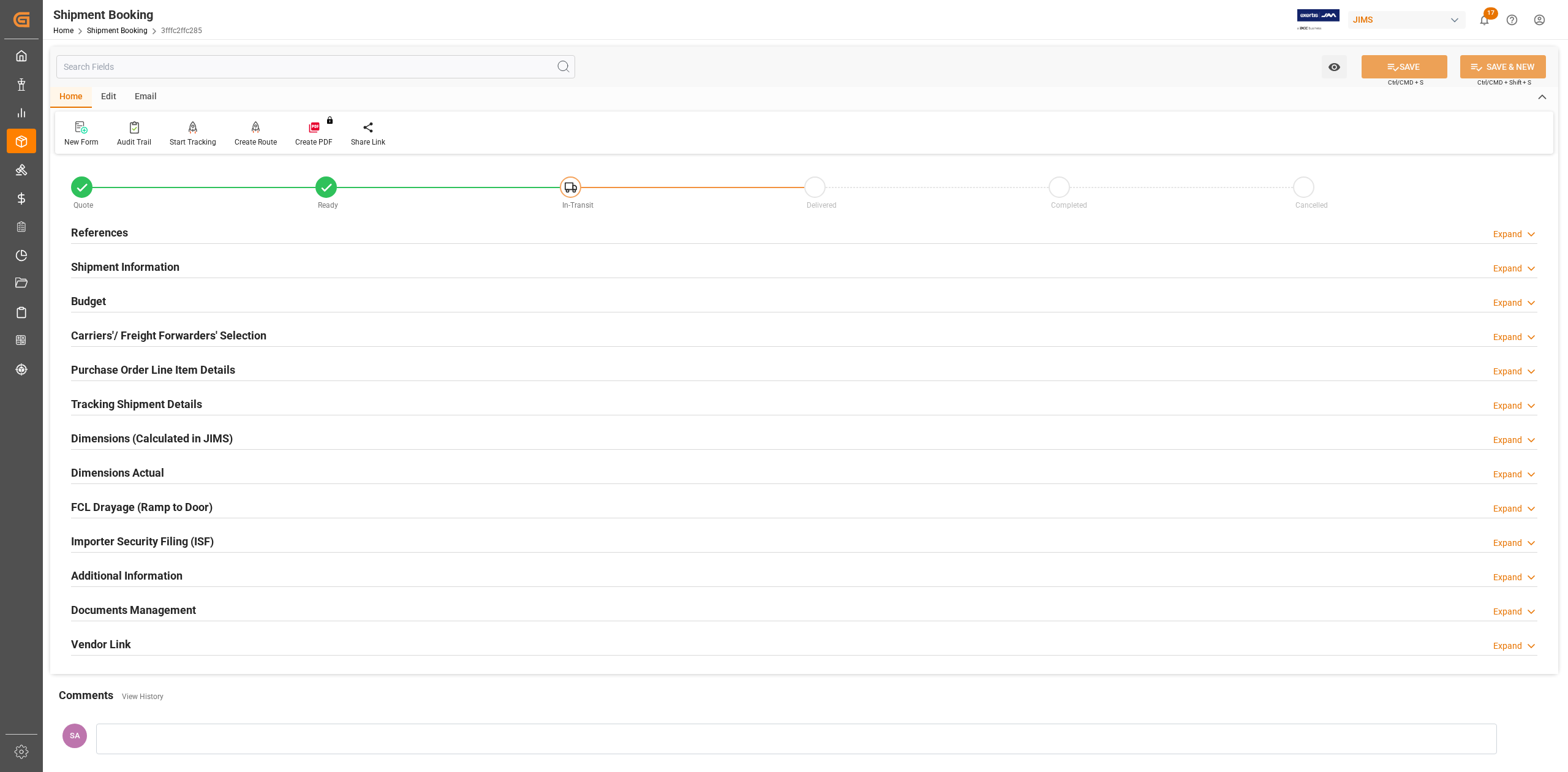
scroll to position [150, 0]
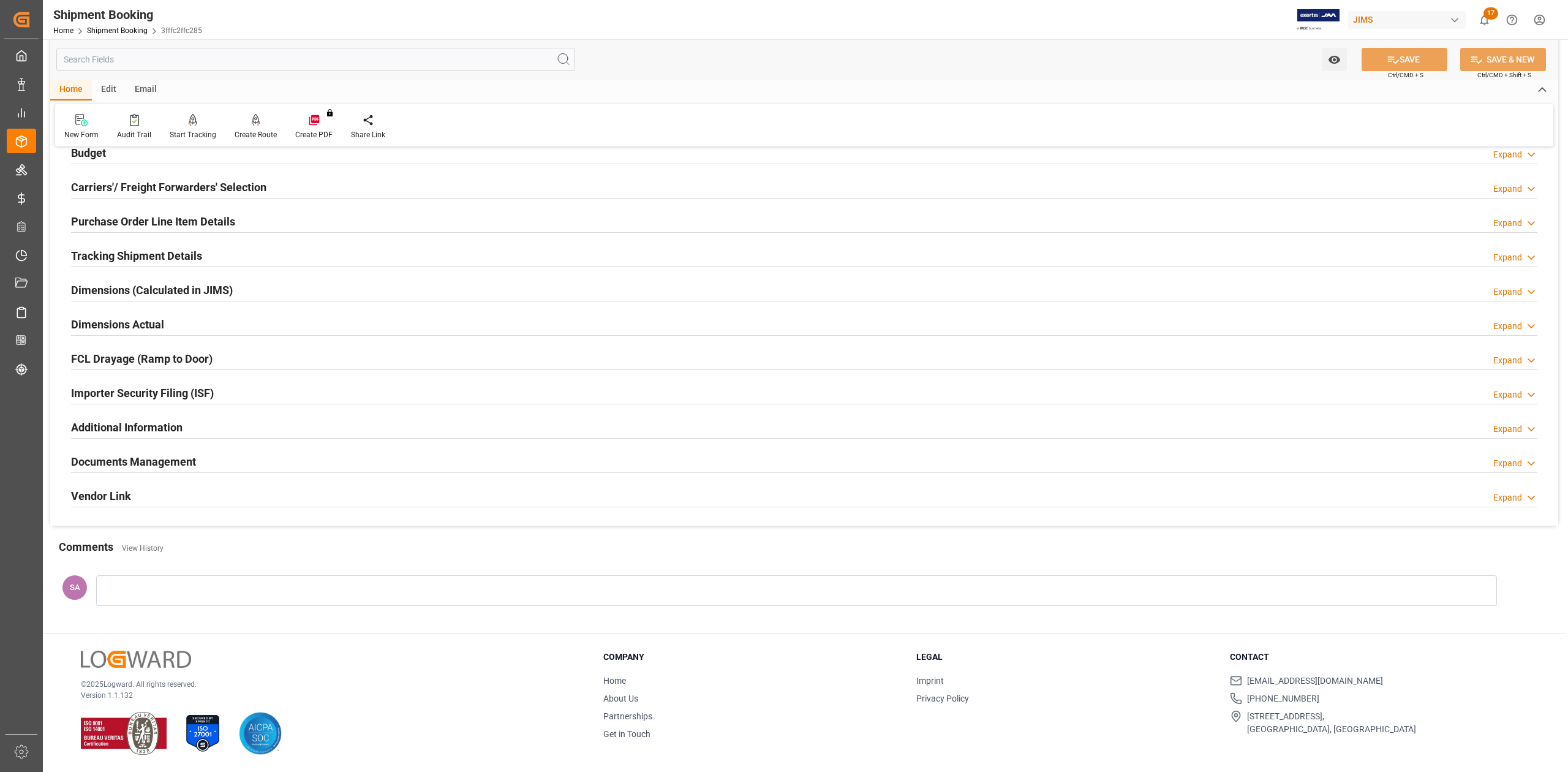
click at [157, 454] on h2 "Documents Management" at bounding box center [133, 462] width 125 height 17
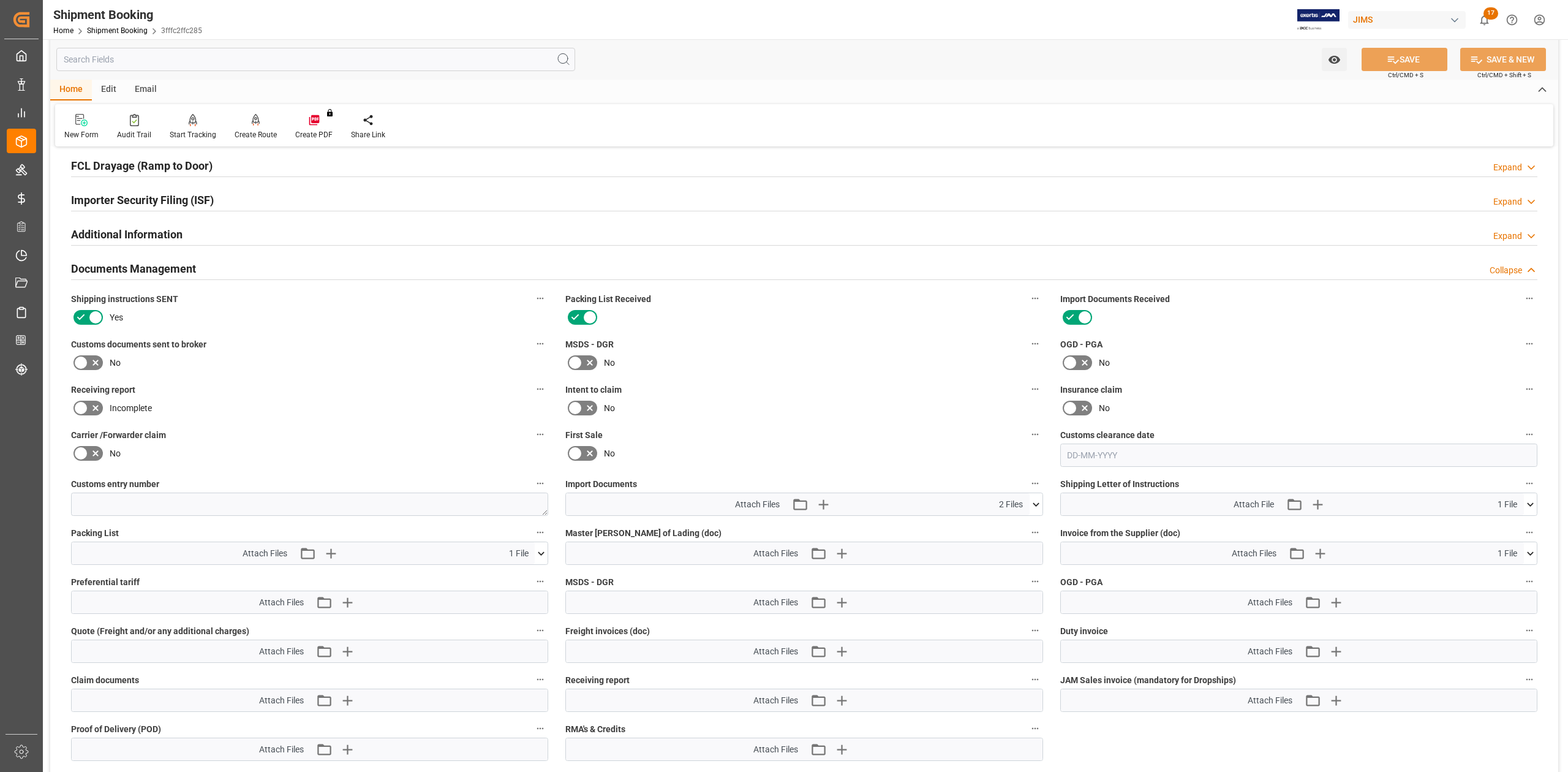
scroll to position [232, 0]
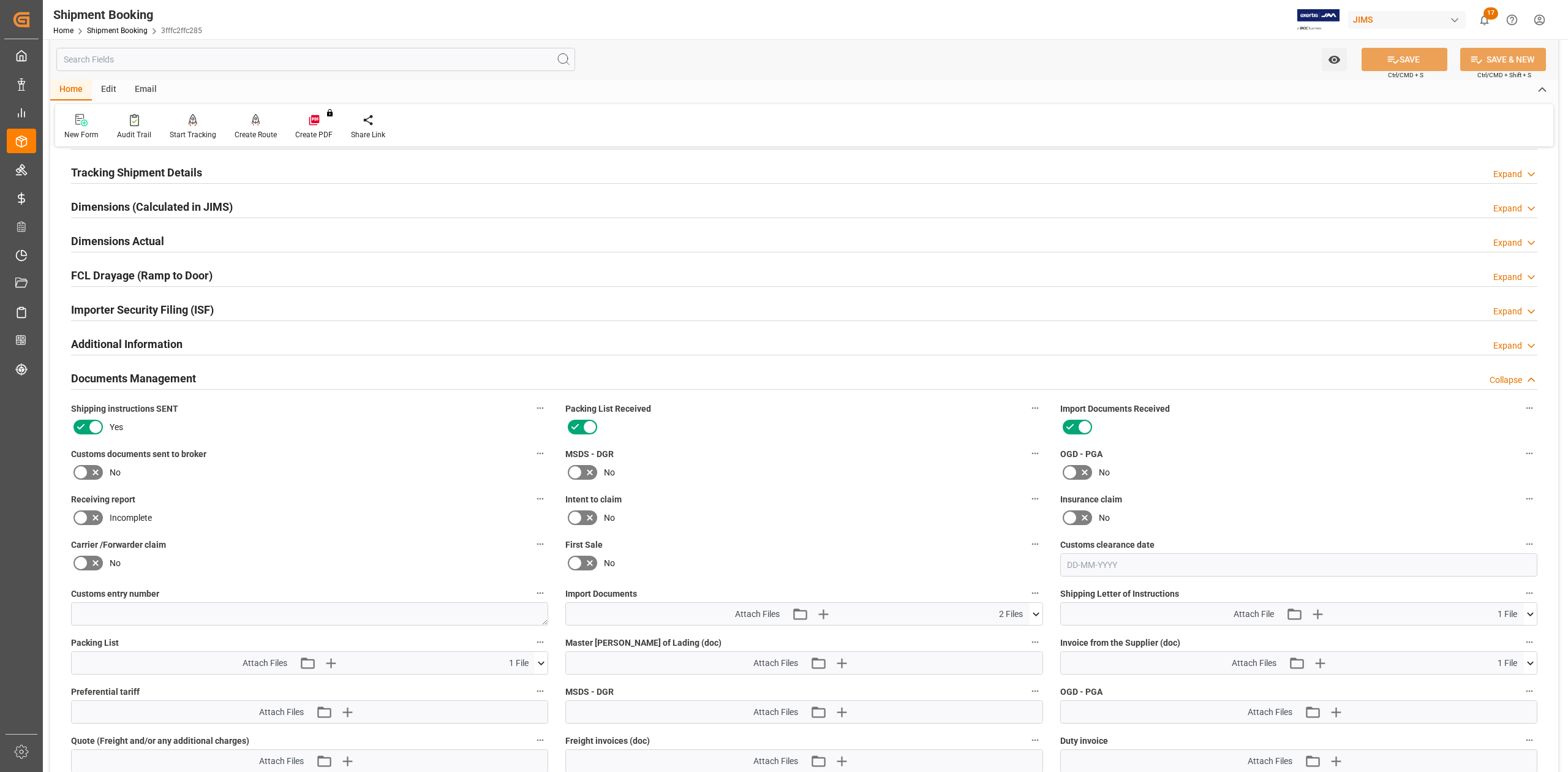
click at [115, 243] on h2 "Dimensions Actual" at bounding box center [117, 241] width 93 height 17
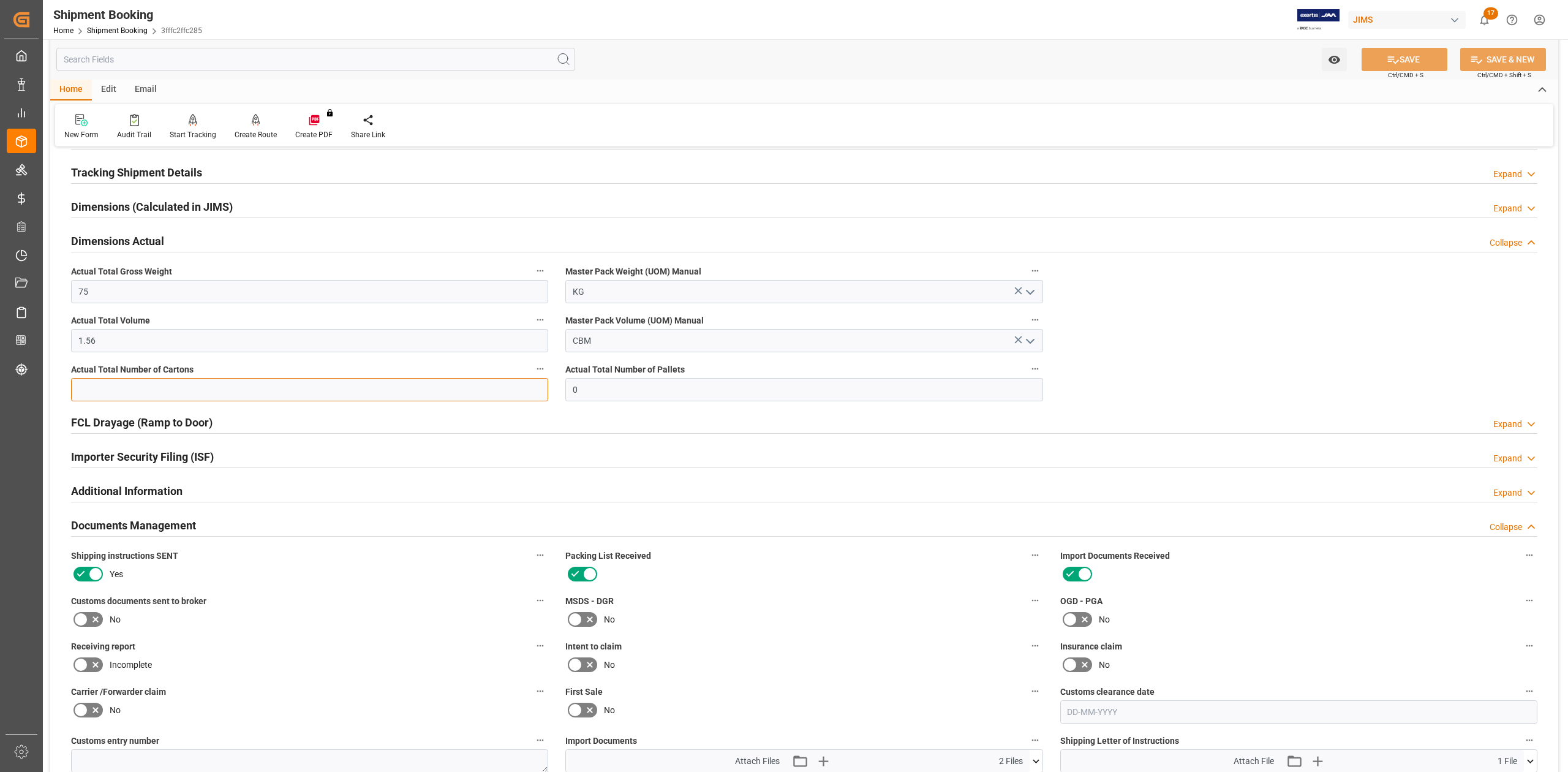
click at [149, 385] on input "text" at bounding box center [309, 389] width 477 height 23
type input "13"
click at [1421, 61] on button "SAVE" at bounding box center [1405, 59] width 85 height 23
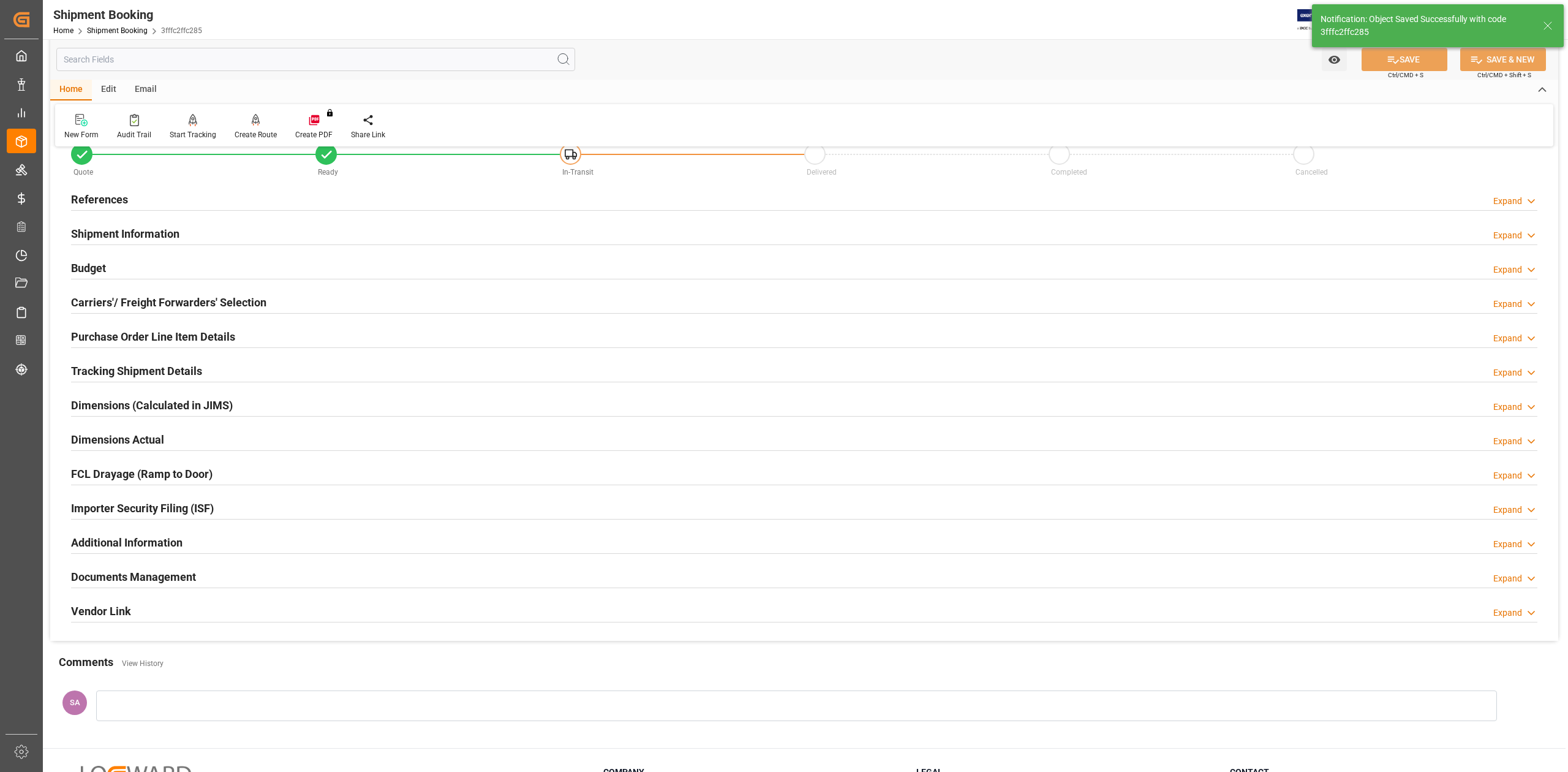
scroll to position [0, 0]
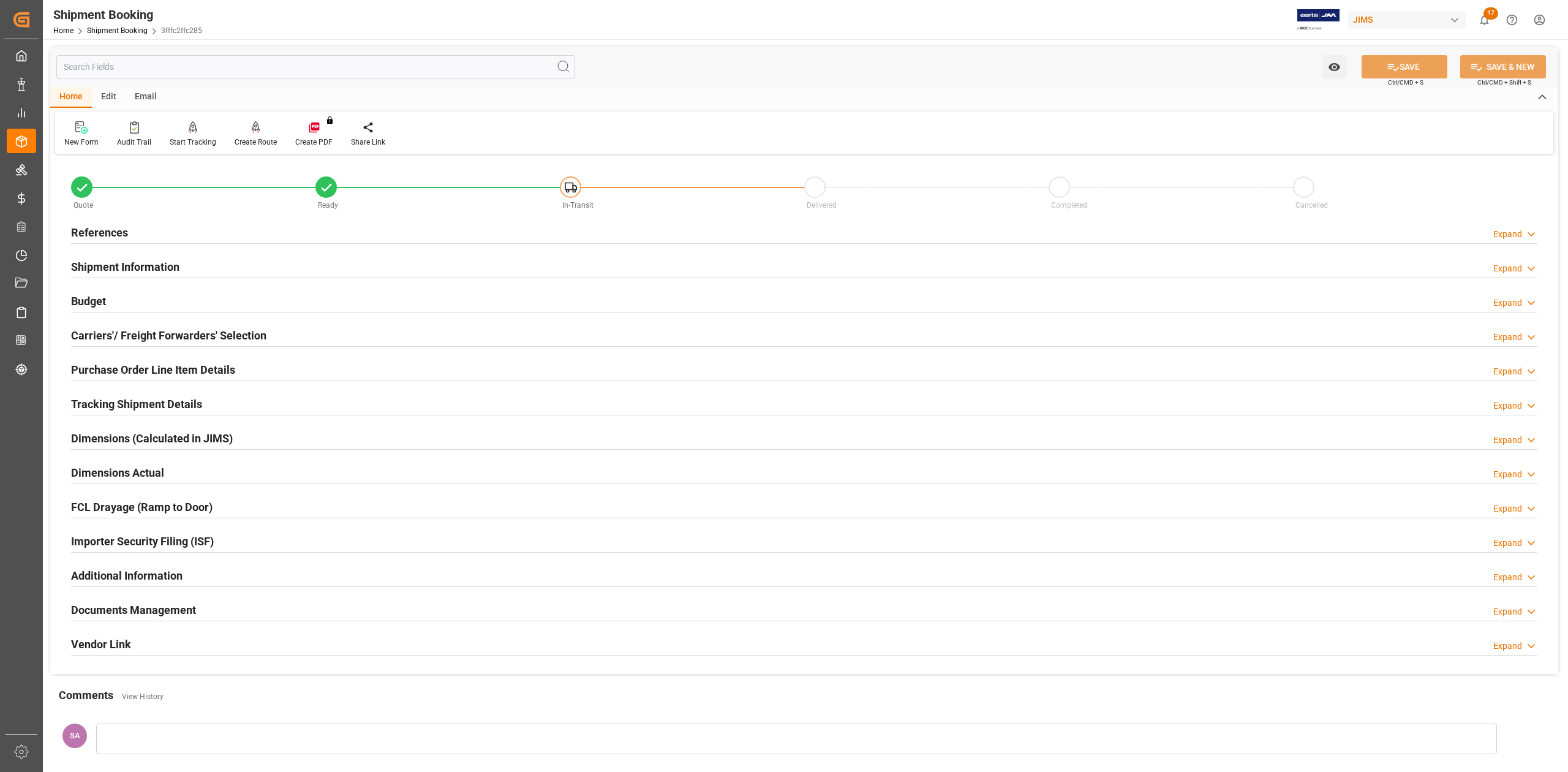
click at [120, 400] on h2 "Tracking Shipment Details" at bounding box center [136, 404] width 131 height 17
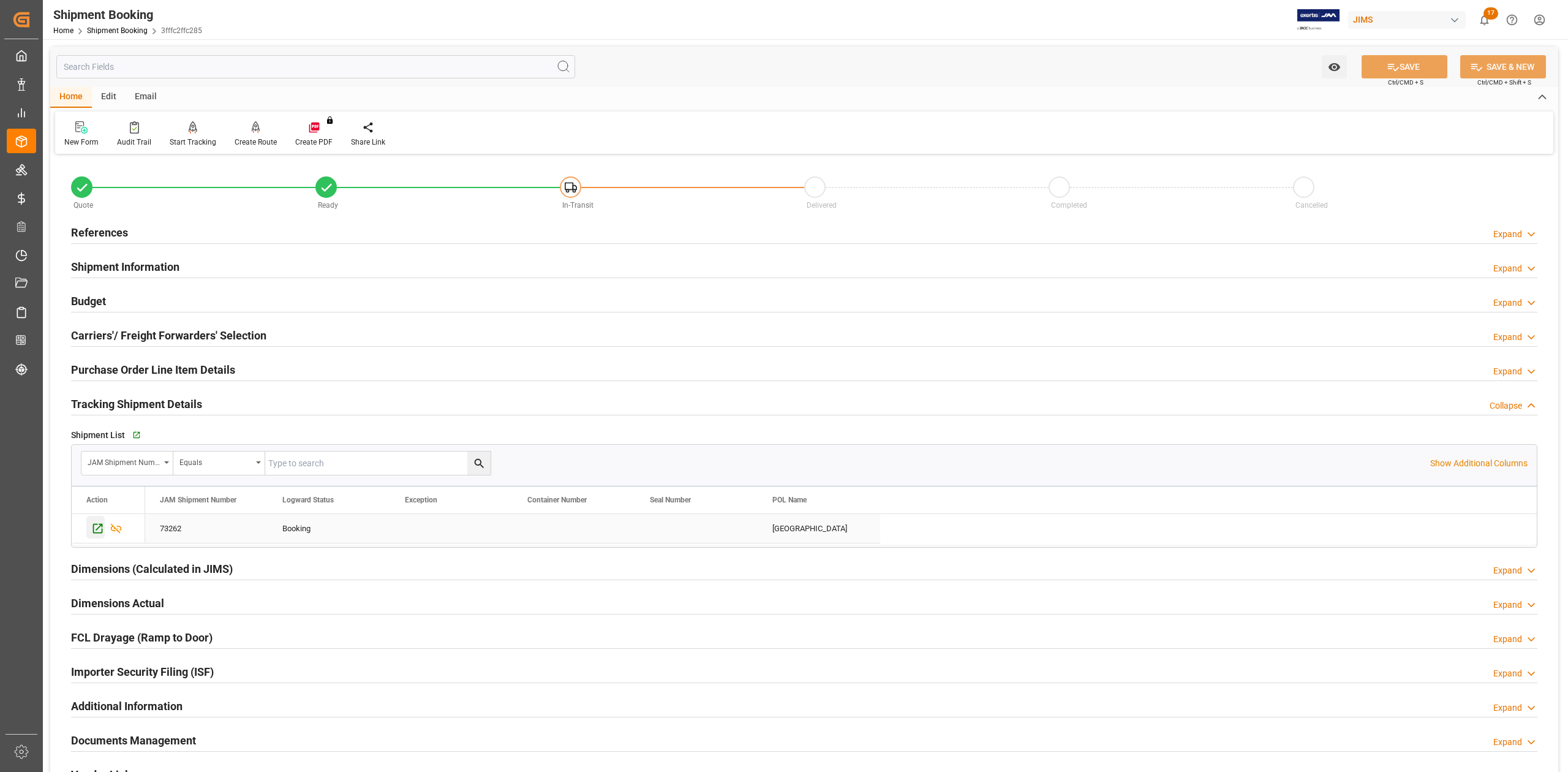
click at [100, 530] on icon "Press SPACE to select this row." at bounding box center [98, 528] width 13 height 13
drag, startPoint x: 152, startPoint y: 257, endPoint x: 184, endPoint y: 269, distance: 34.2
click at [152, 257] on div "Shipment Information" at bounding box center [125, 265] width 108 height 23
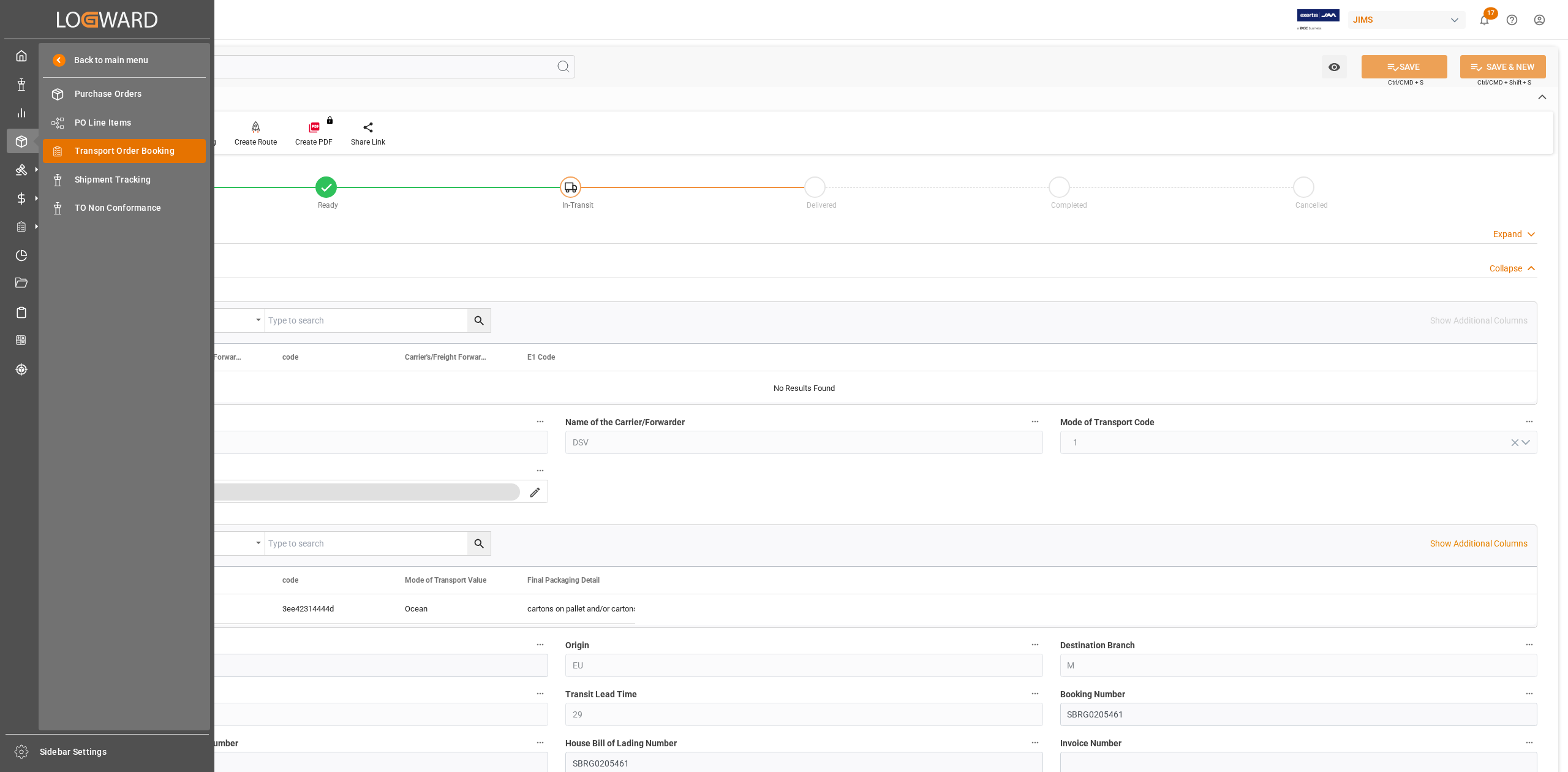
click at [114, 158] on div "Transport Order Booking Transport Order Booking" at bounding box center [124, 151] width 163 height 24
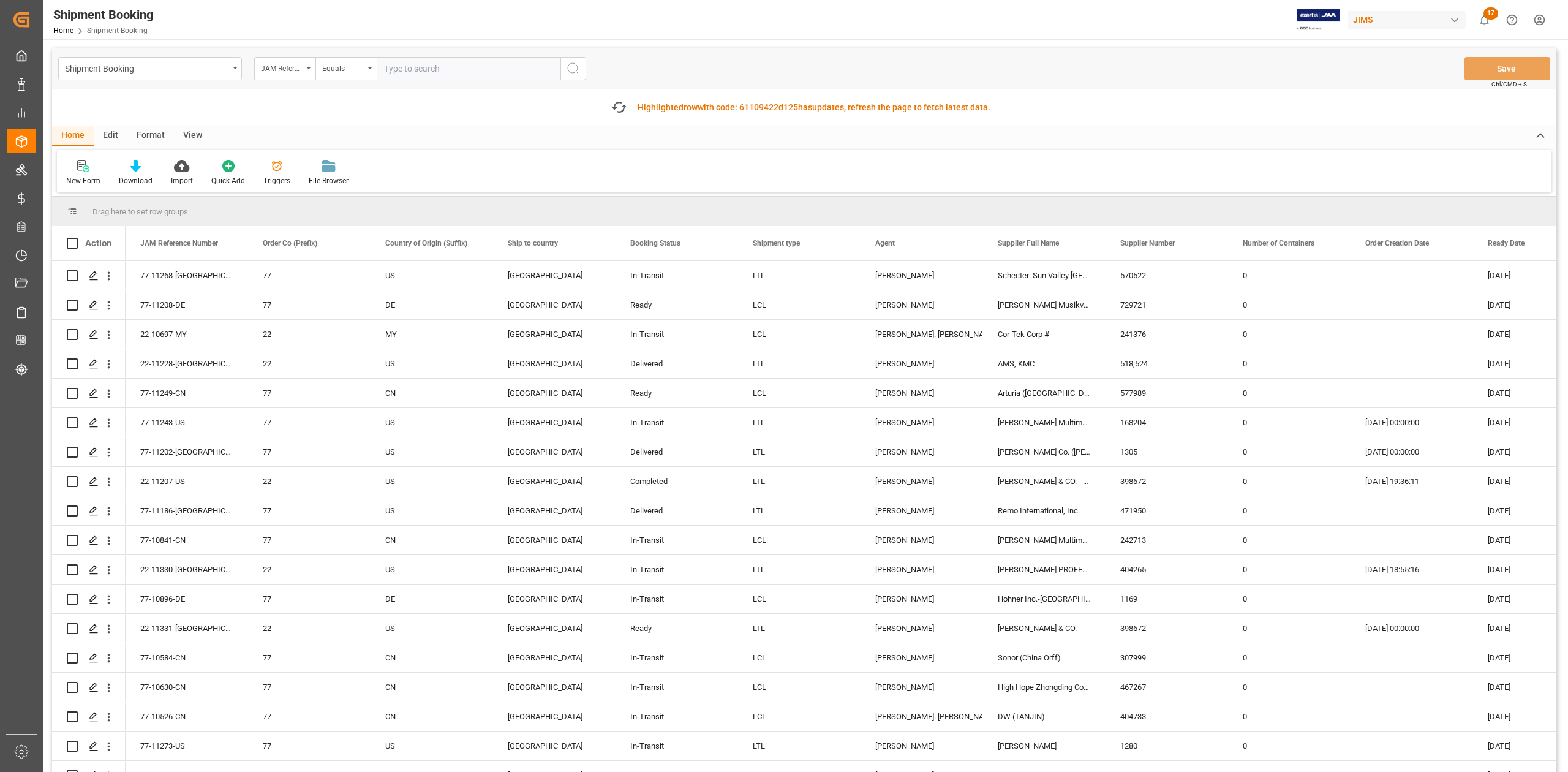
click at [443, 64] on input "text" at bounding box center [469, 68] width 184 height 23
paste input "77-10798-ID"
type input "77-10798-ID"
click at [574, 69] on icon "search button" at bounding box center [573, 68] width 15 height 15
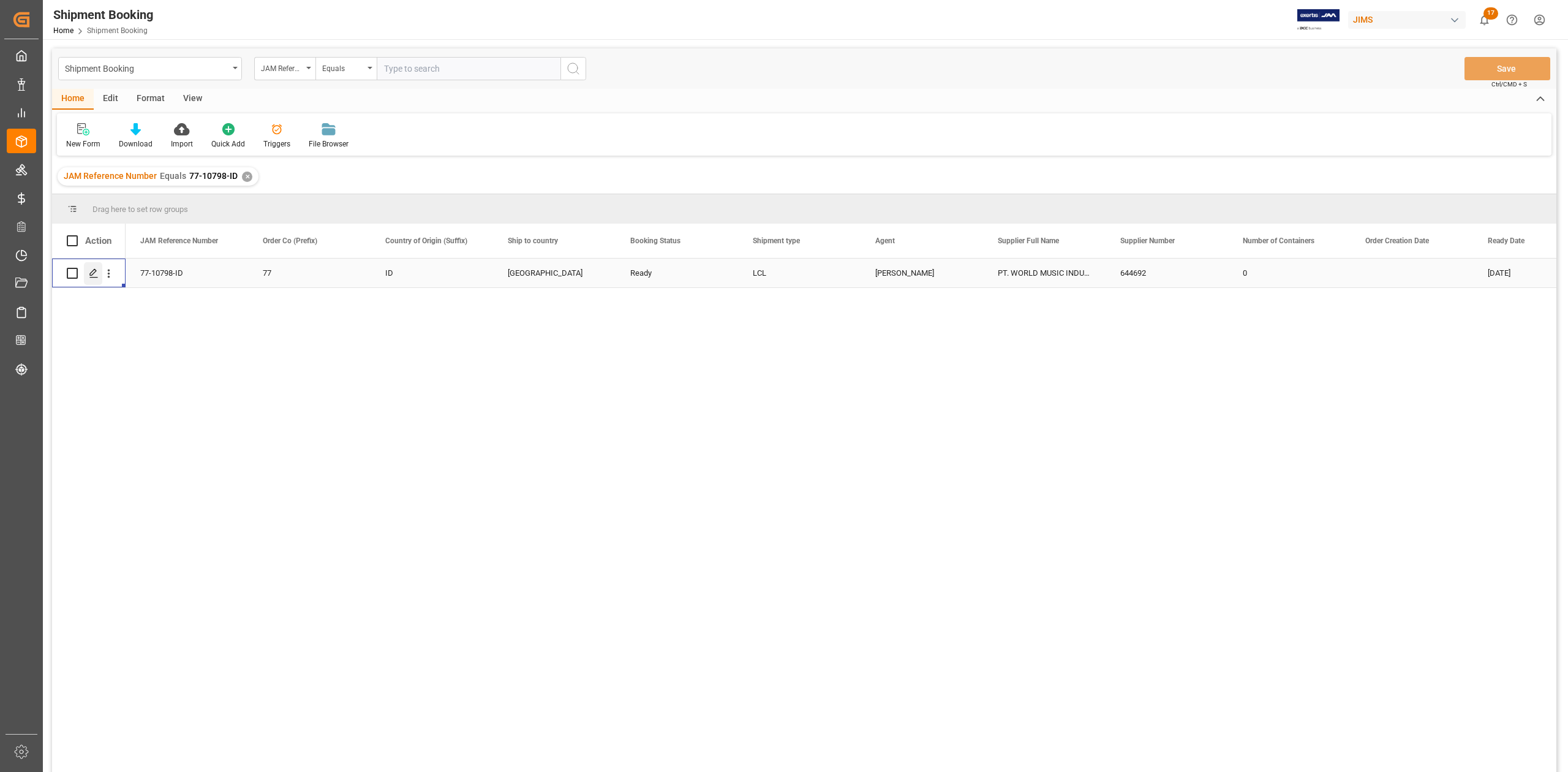
click at [94, 277] on icon "Press SPACE to select this row." at bounding box center [93, 273] width 10 height 10
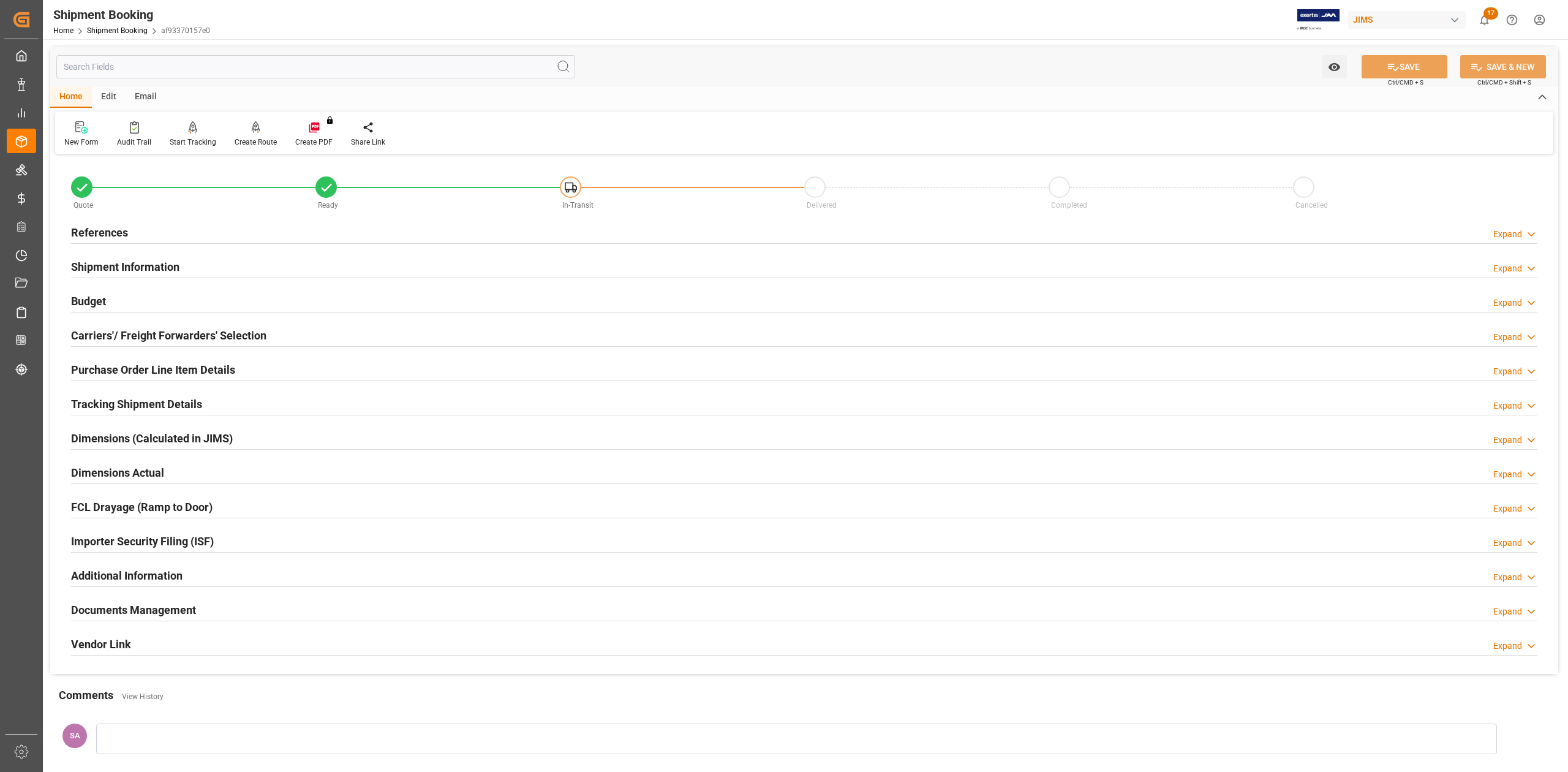
click at [105, 232] on h2 "References" at bounding box center [99, 232] width 57 height 17
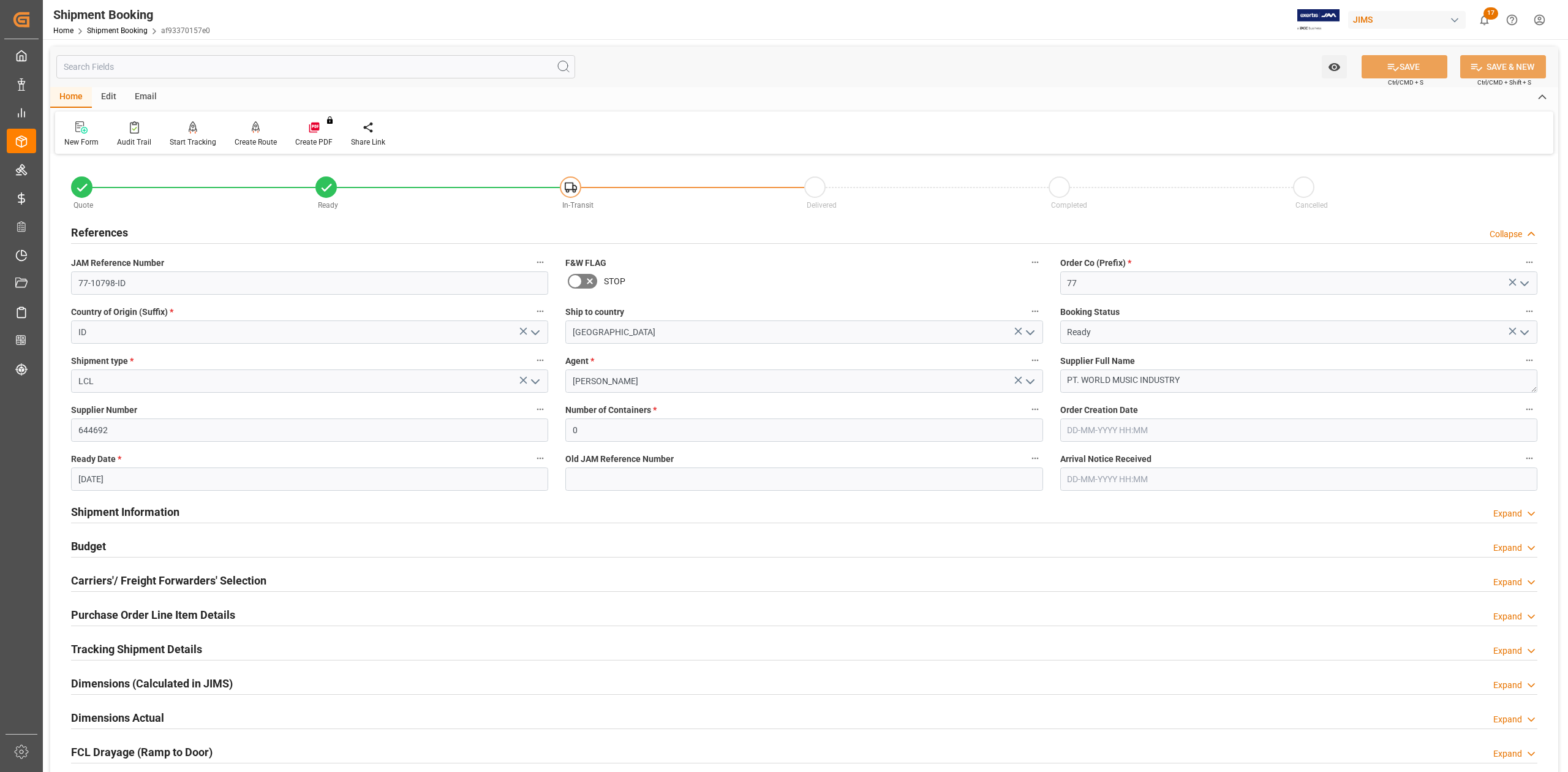
click at [121, 233] on h2 "References" at bounding box center [99, 232] width 57 height 17
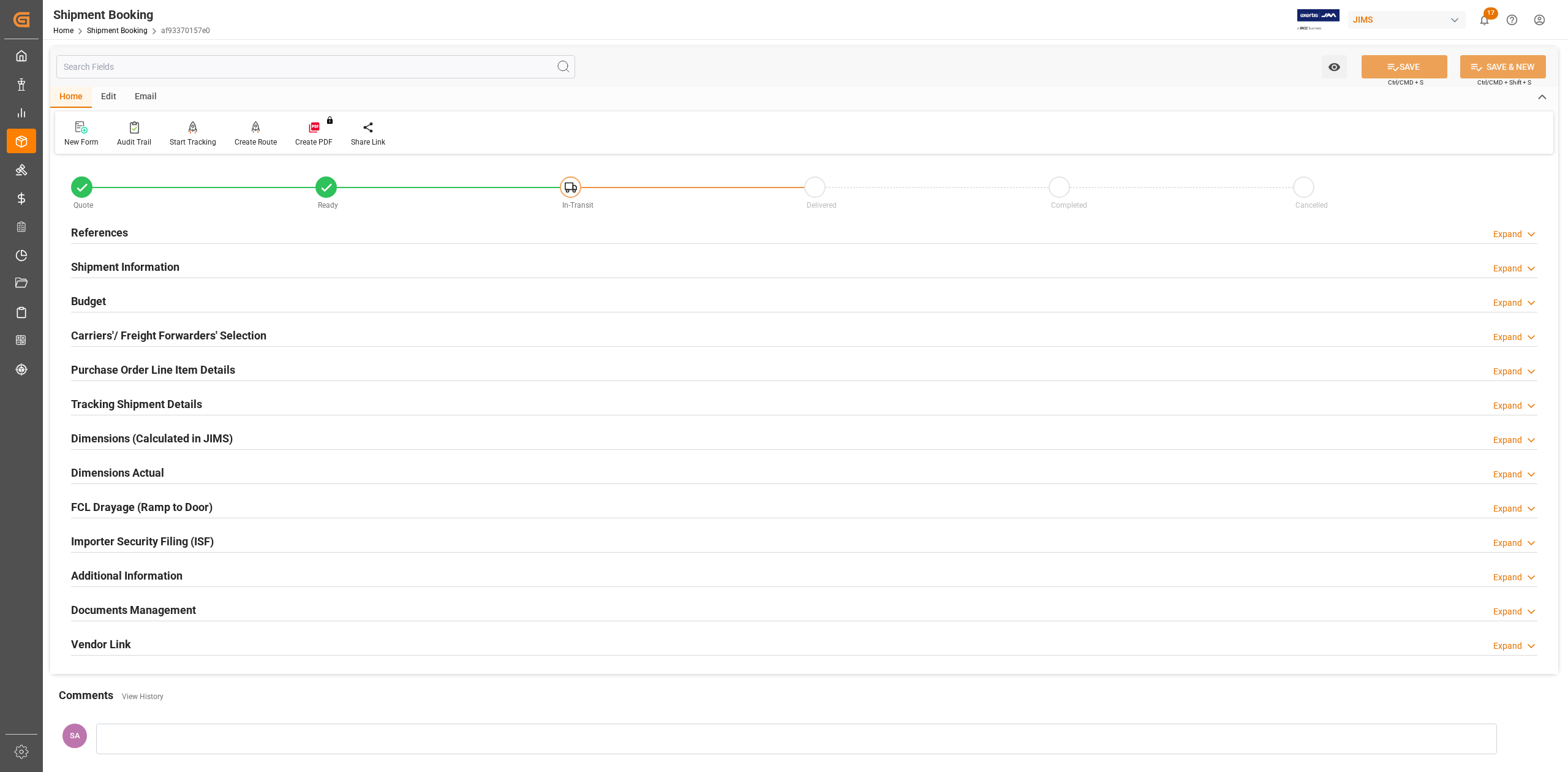
click at [159, 611] on h2 "Documents Management" at bounding box center [133, 610] width 125 height 17
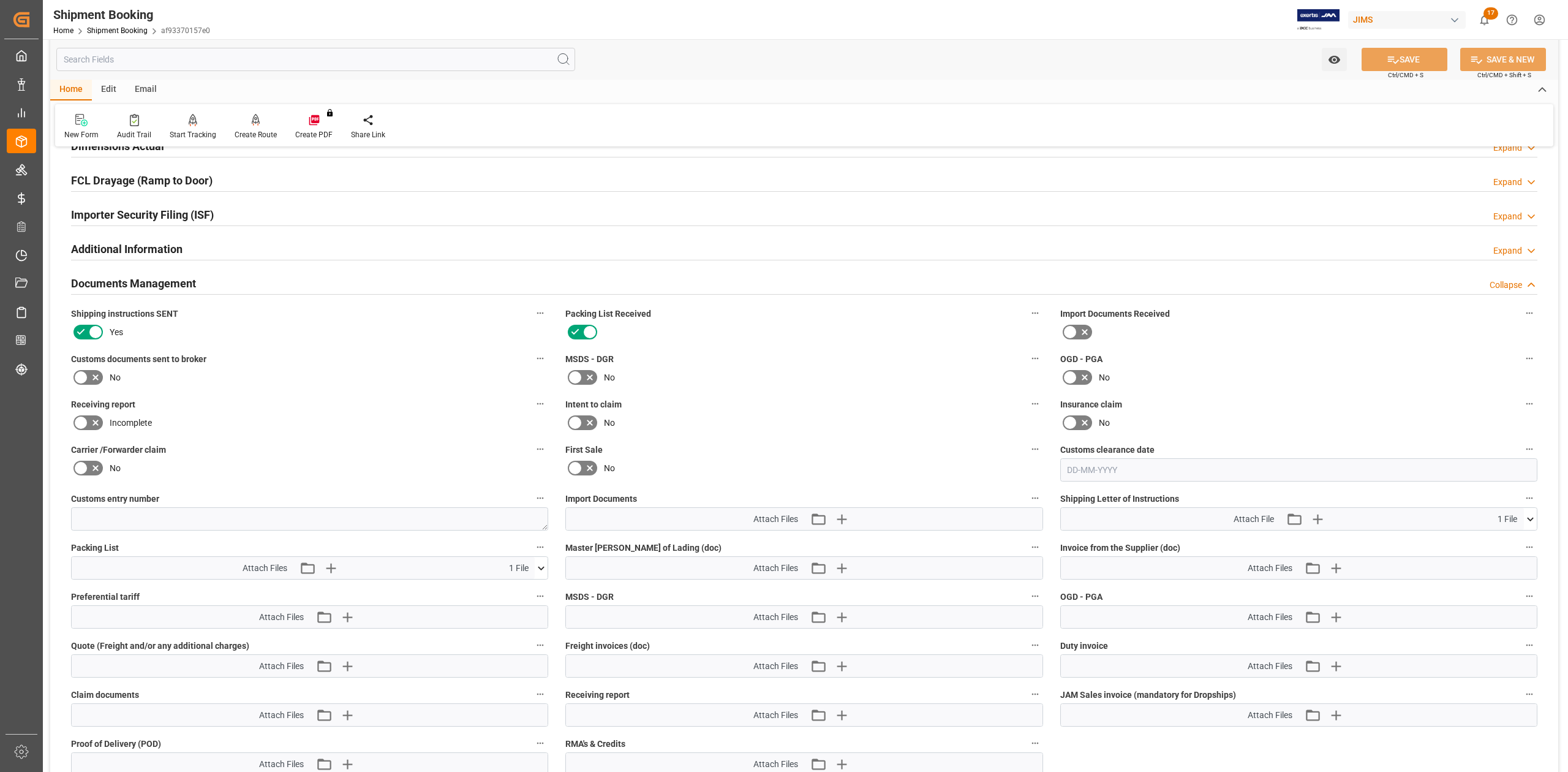
scroll to position [572, 0]
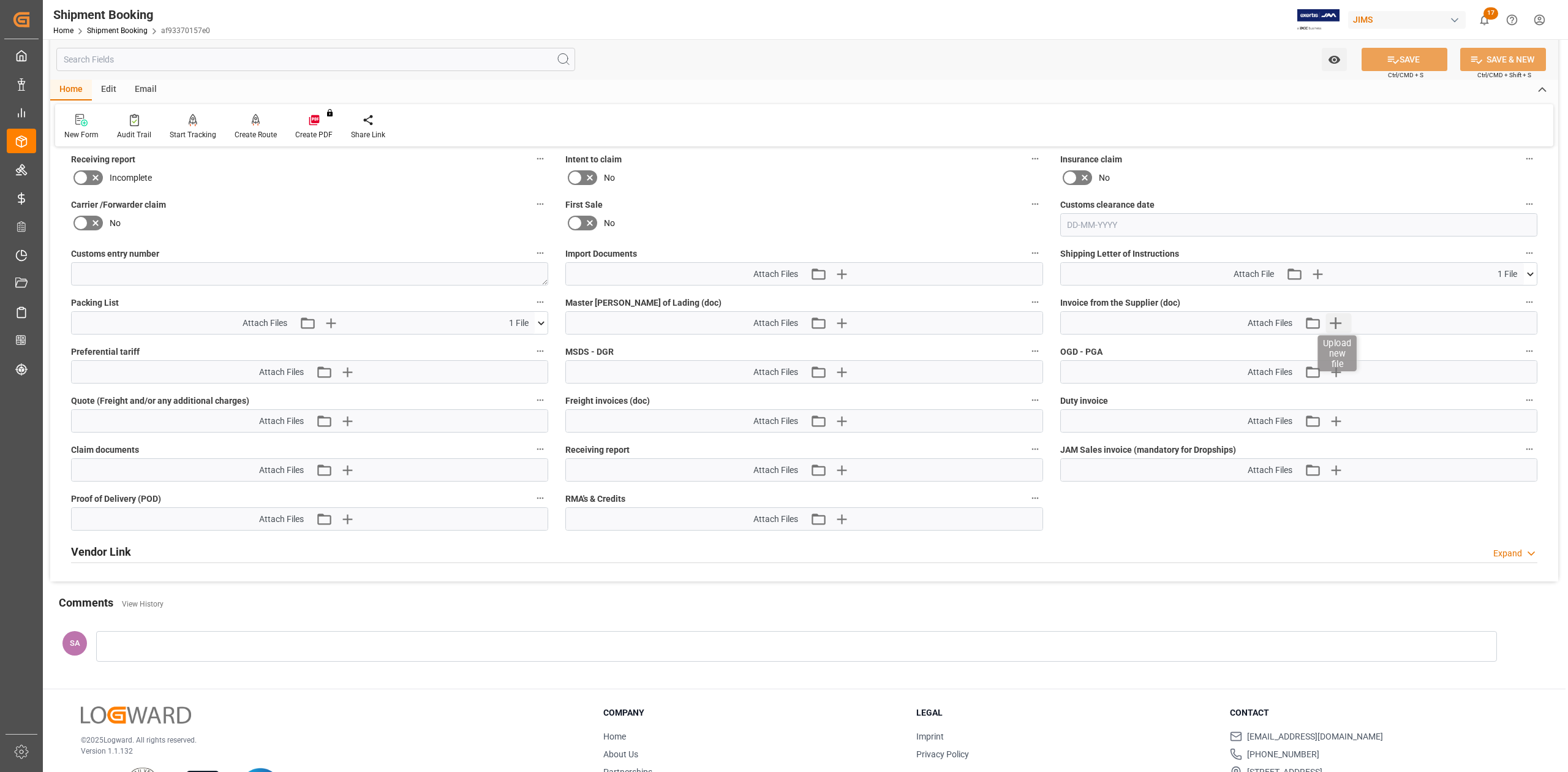
click at [1336, 322] on icon "button" at bounding box center [1336, 323] width 20 height 20
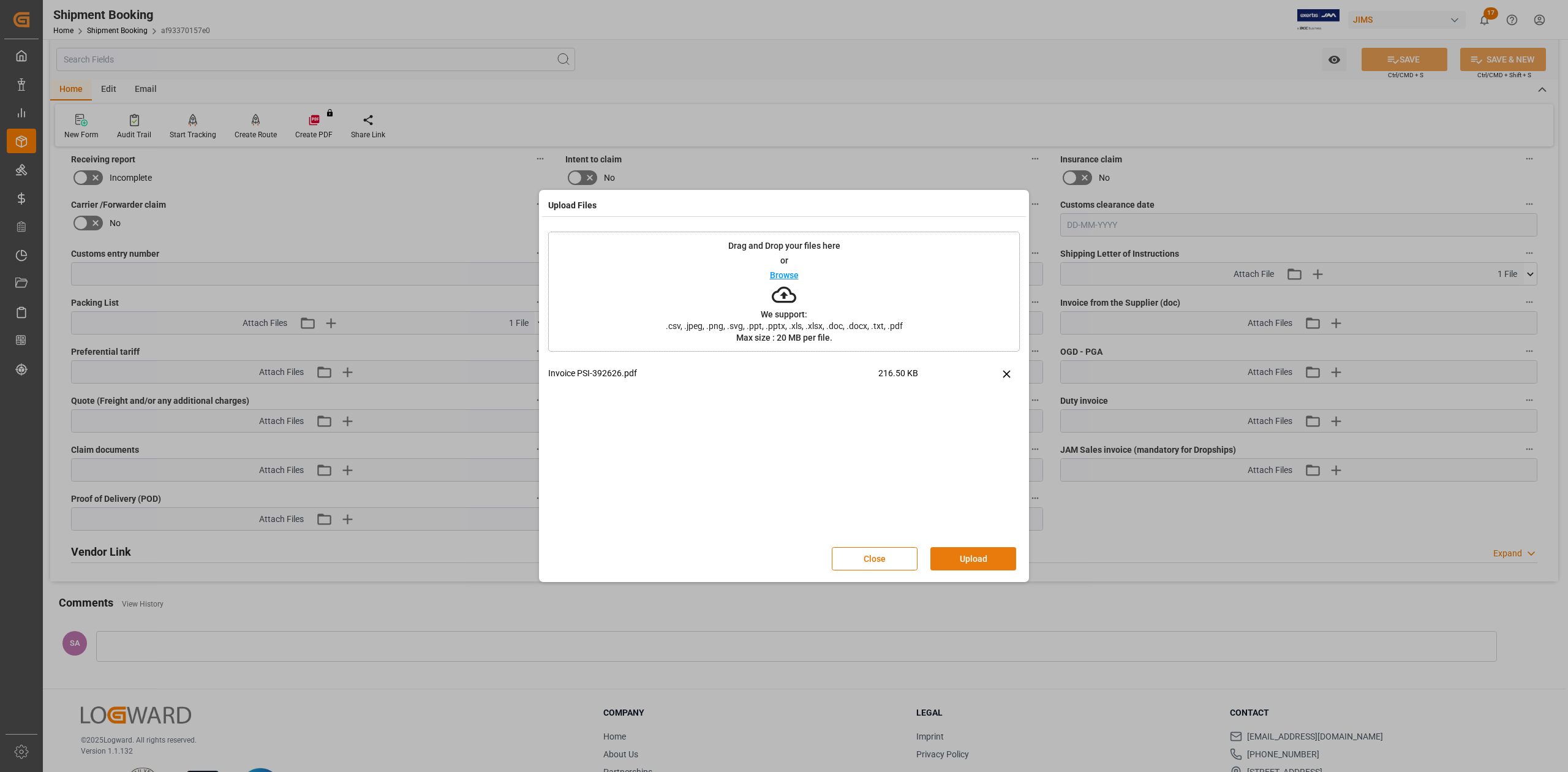
click at [977, 559] on button "Upload" at bounding box center [973, 558] width 85 height 23
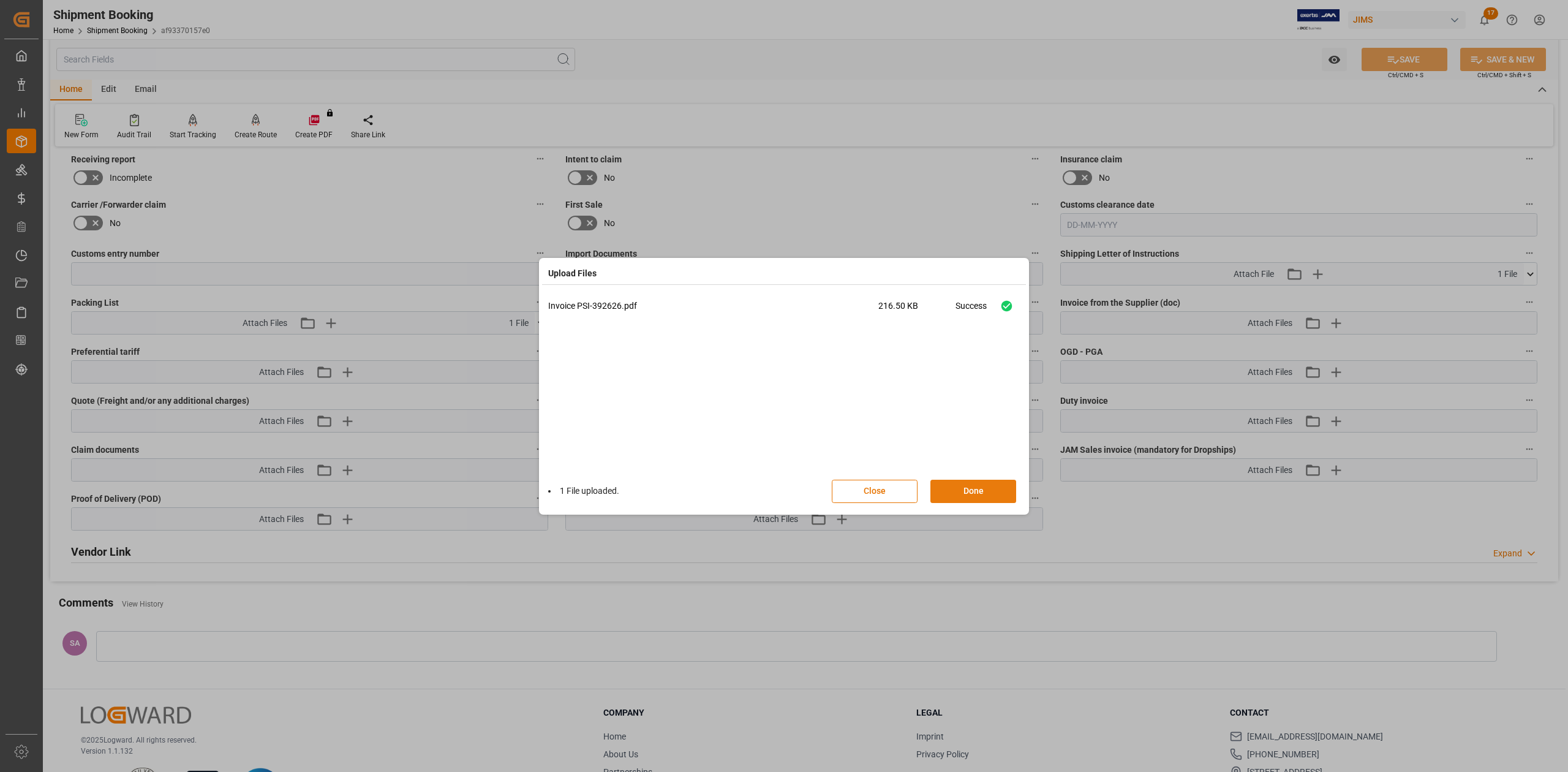
click at [986, 493] on button "Done" at bounding box center [973, 491] width 85 height 23
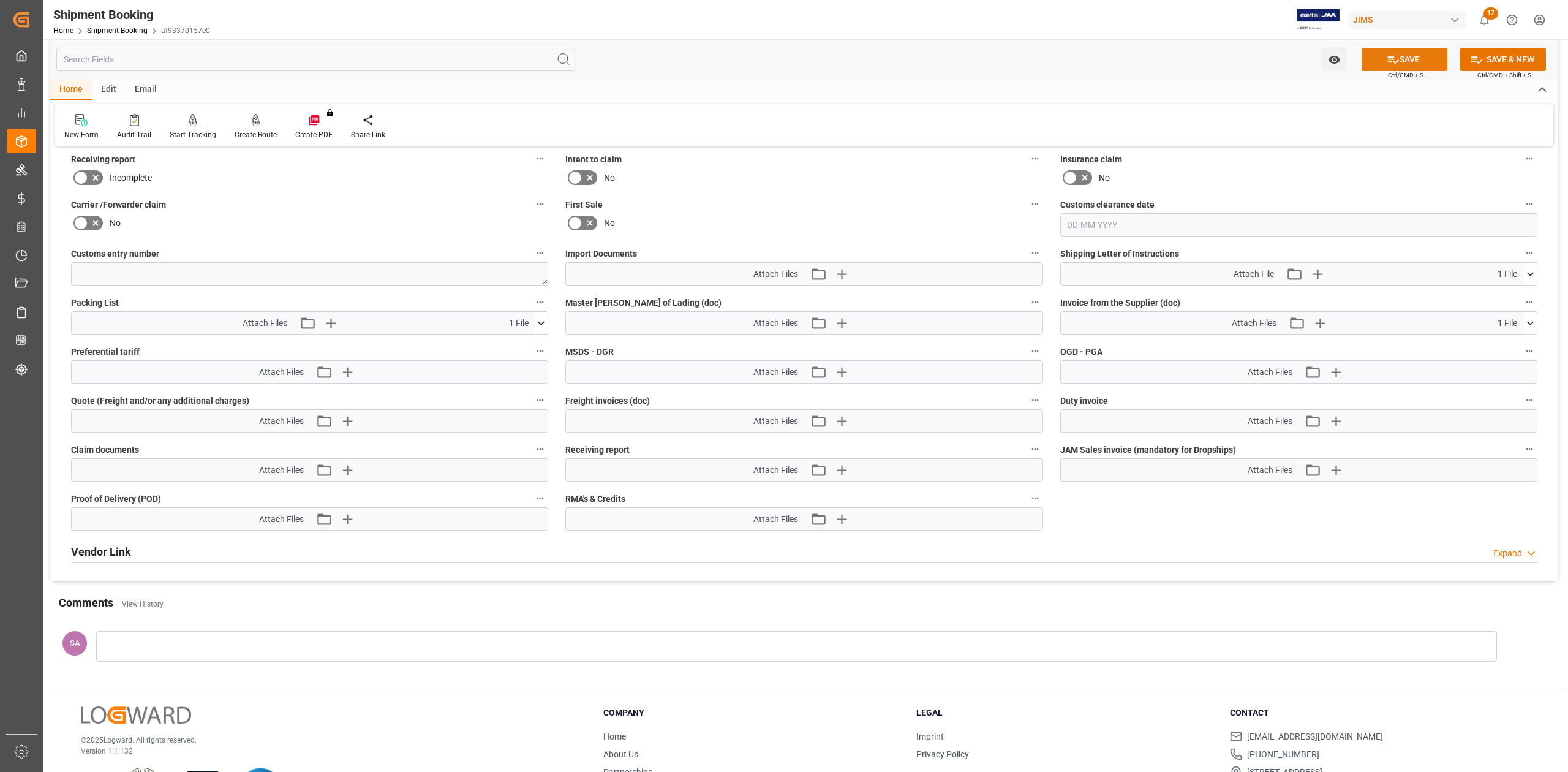
click at [1394, 64] on icon at bounding box center [1393, 60] width 13 height 13
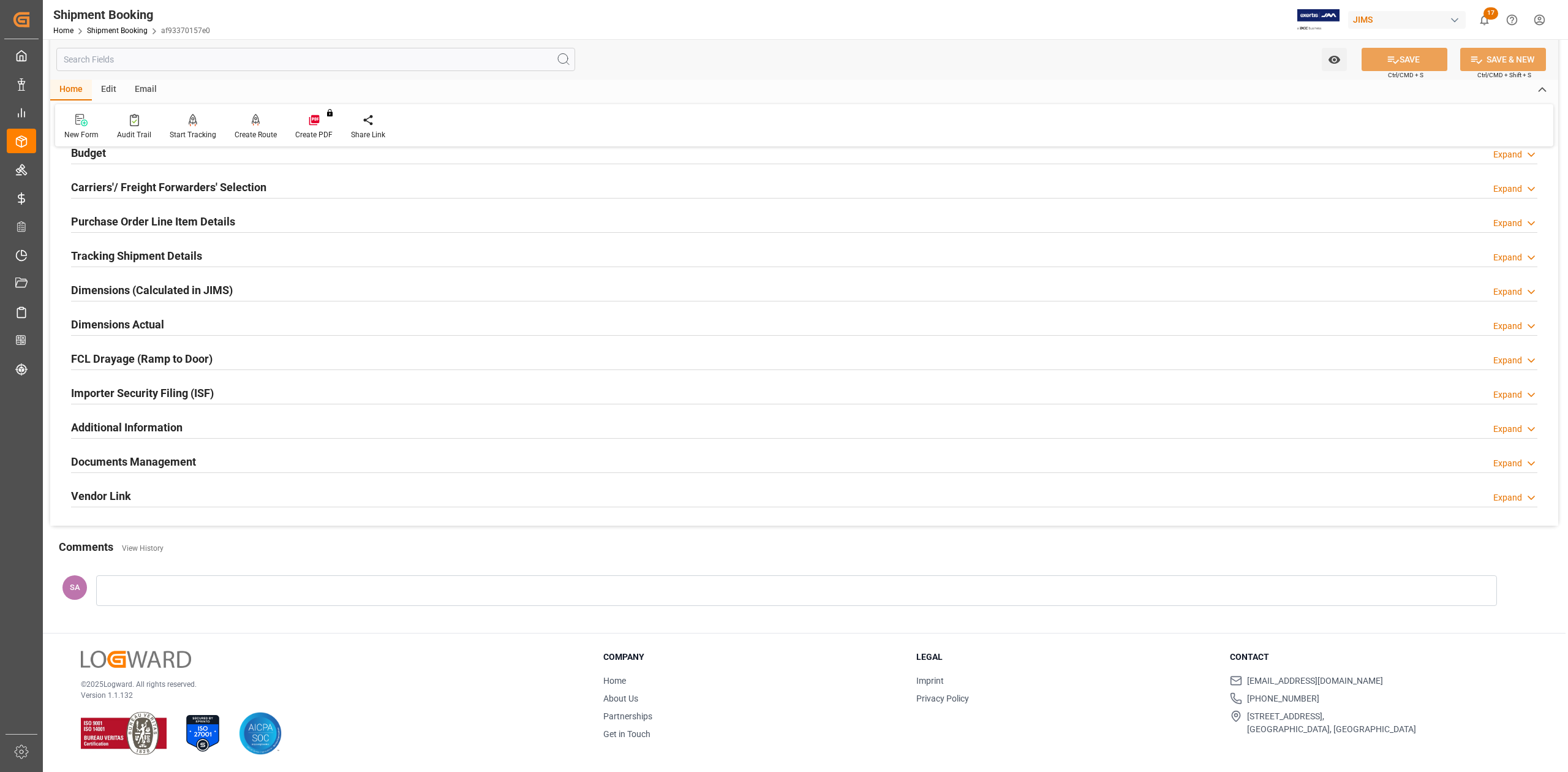
scroll to position [0, 0]
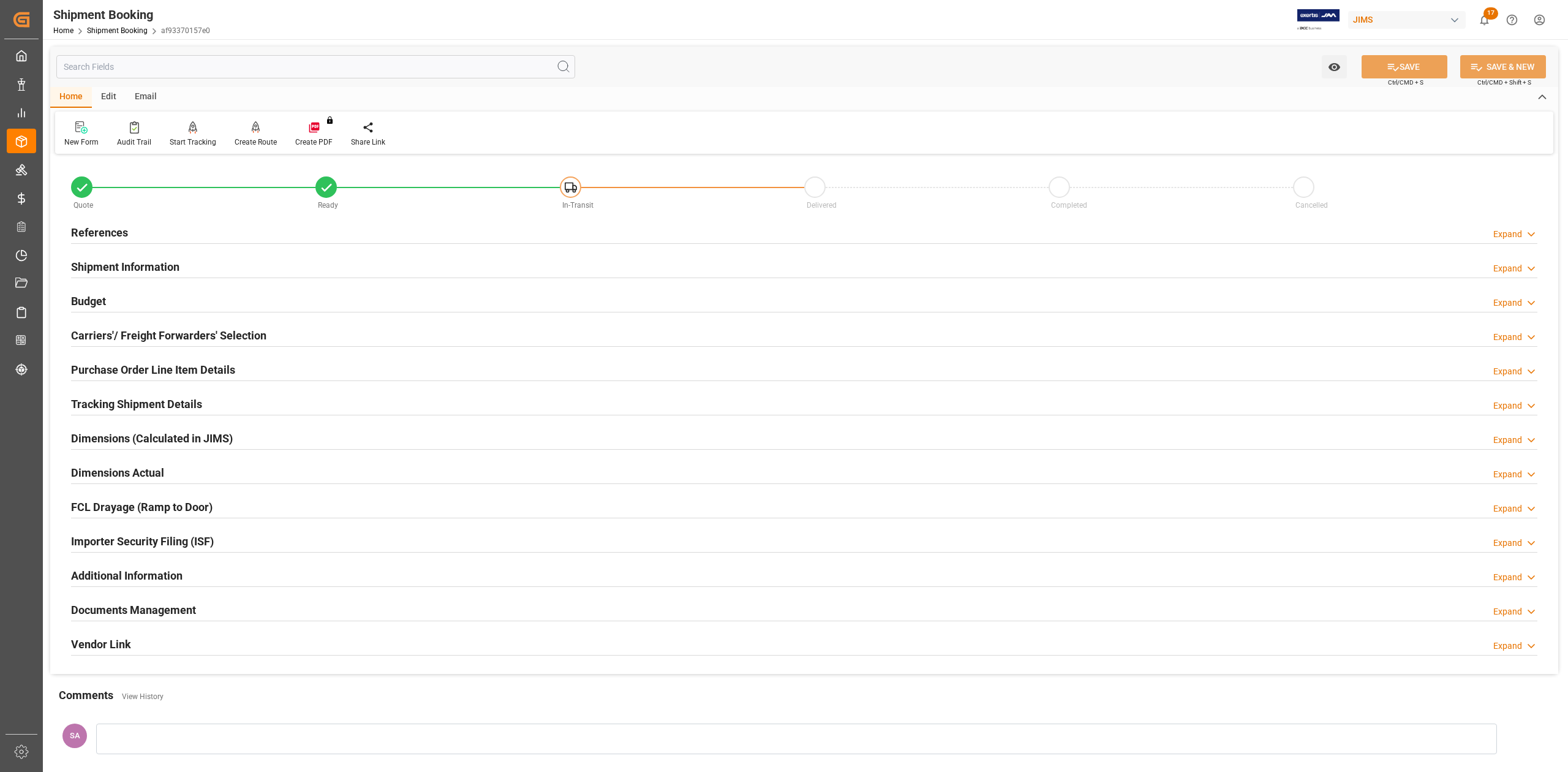
drag, startPoint x: 116, startPoint y: 226, endPoint x: 132, endPoint y: 239, distance: 20.6
click at [116, 226] on h2 "References" at bounding box center [99, 232] width 57 height 17
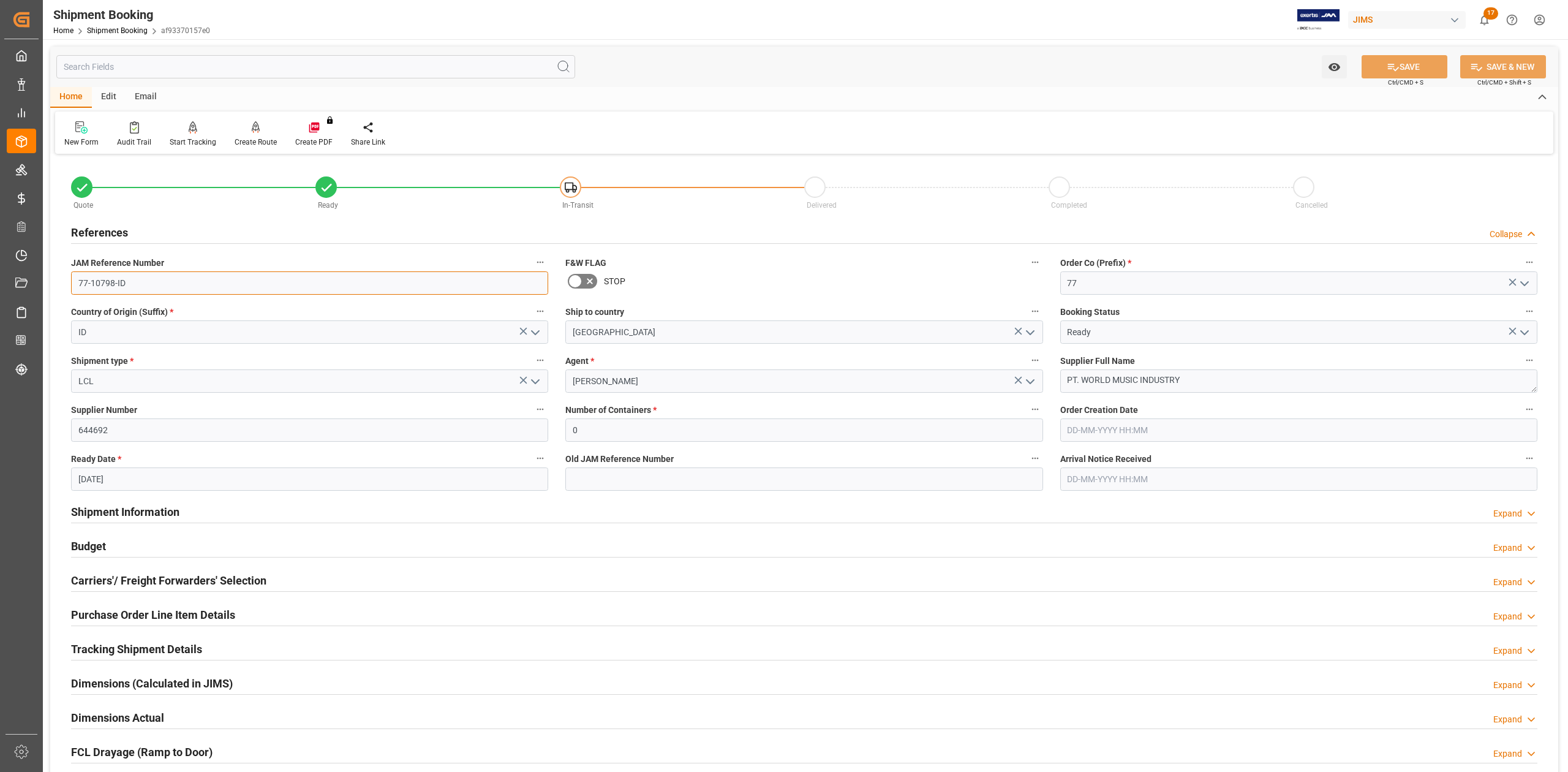
click at [162, 285] on input "77-10798-ID" at bounding box center [309, 283] width 477 height 23
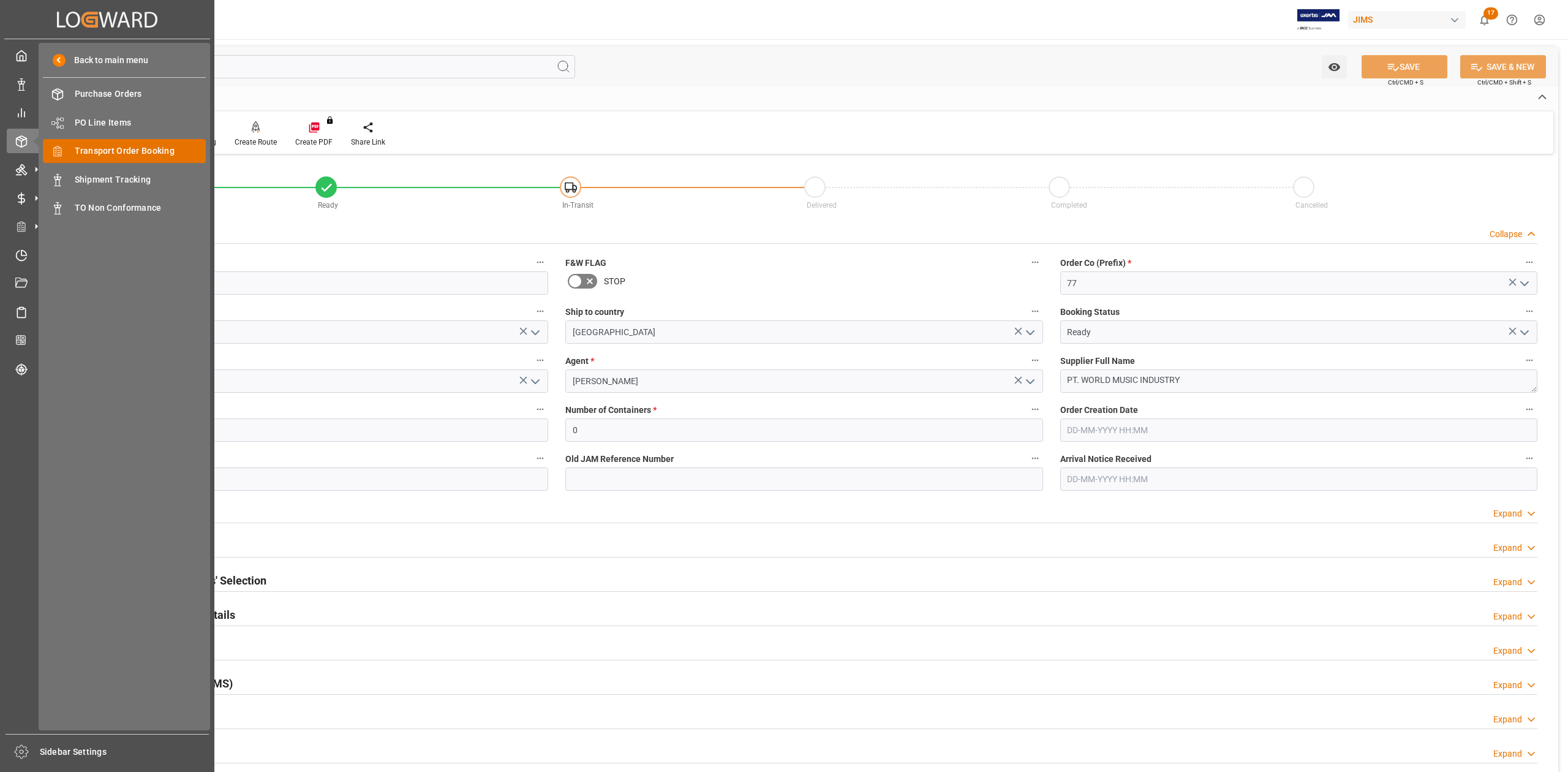
click at [114, 151] on span "Transport Order Booking" at bounding box center [140, 151] width 131 height 13
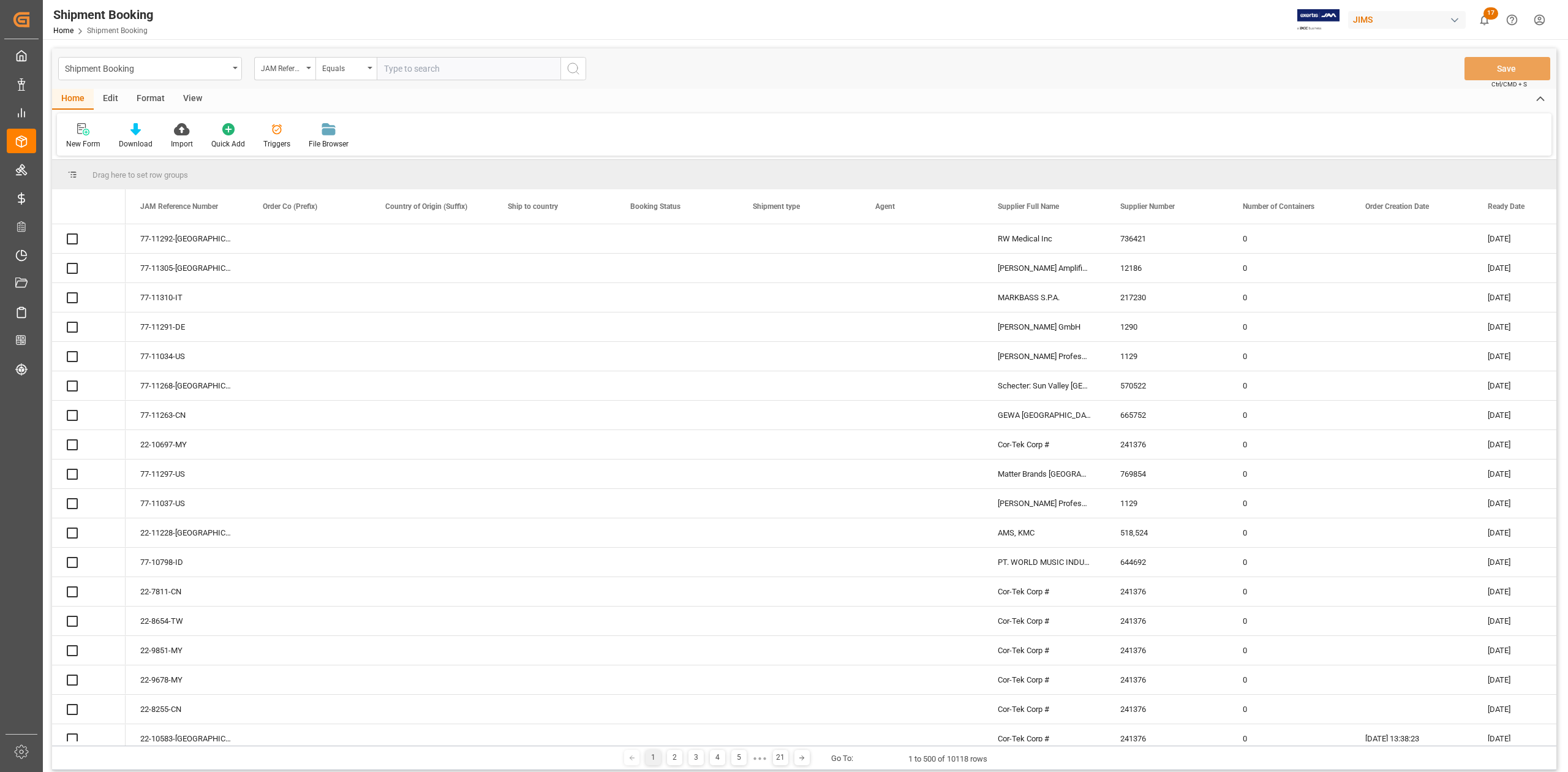
click at [470, 77] on input "text" at bounding box center [469, 68] width 184 height 23
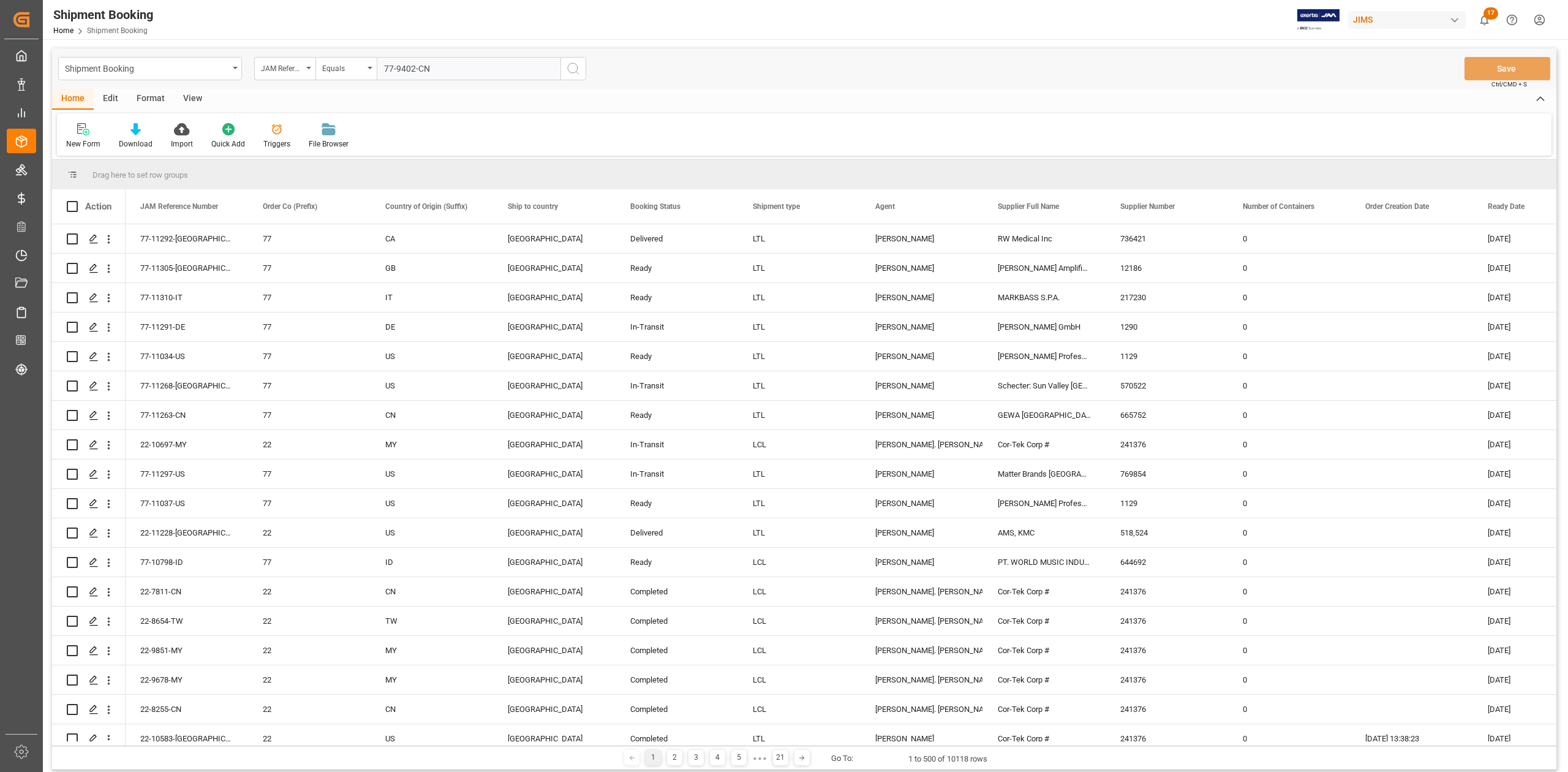
type input "77-9402-CN"
click at [572, 73] on icon "search button" at bounding box center [573, 68] width 15 height 15
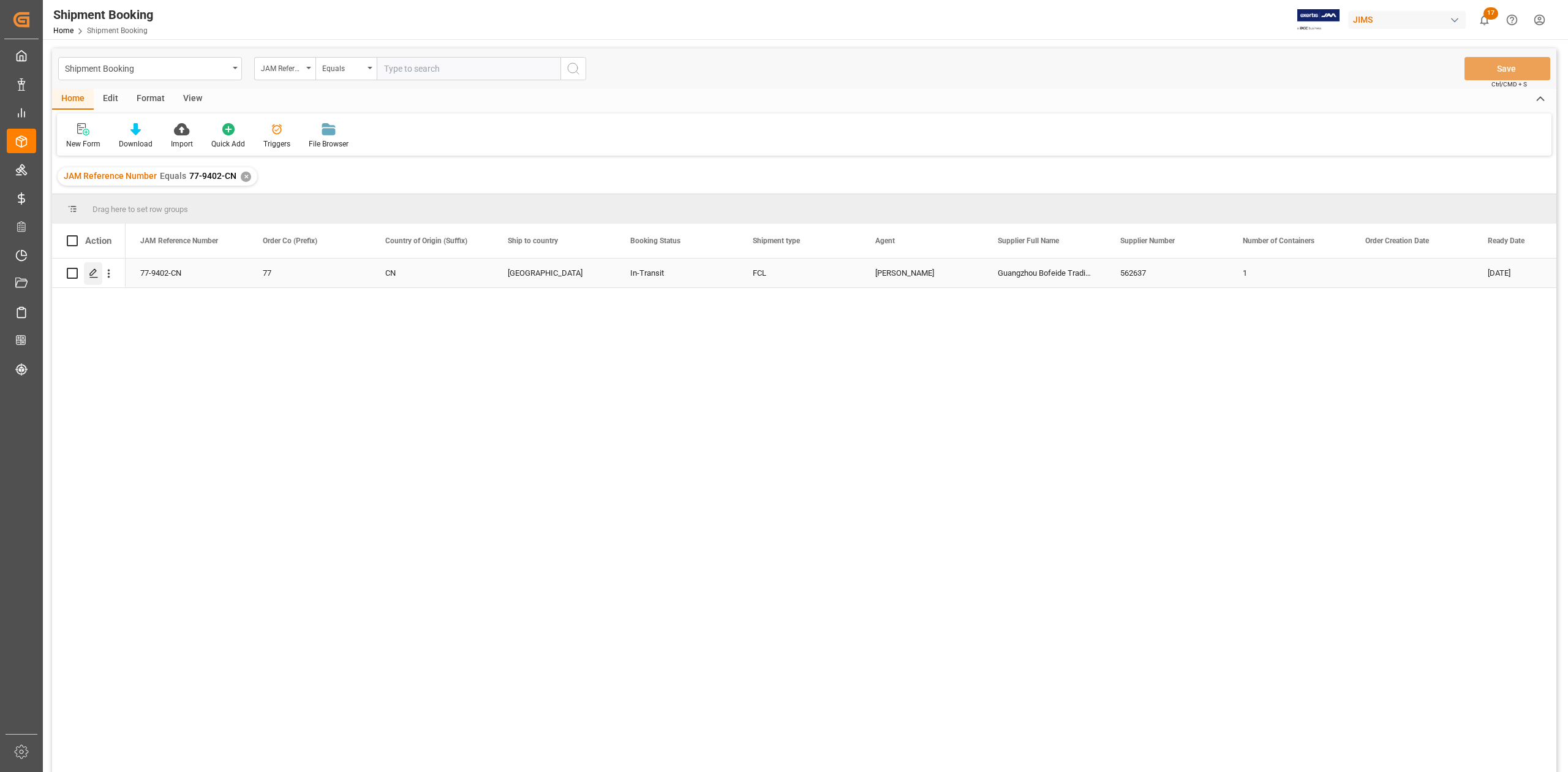
click at [96, 273] on icon "Press SPACE to select this row." at bounding box center [93, 273] width 10 height 10
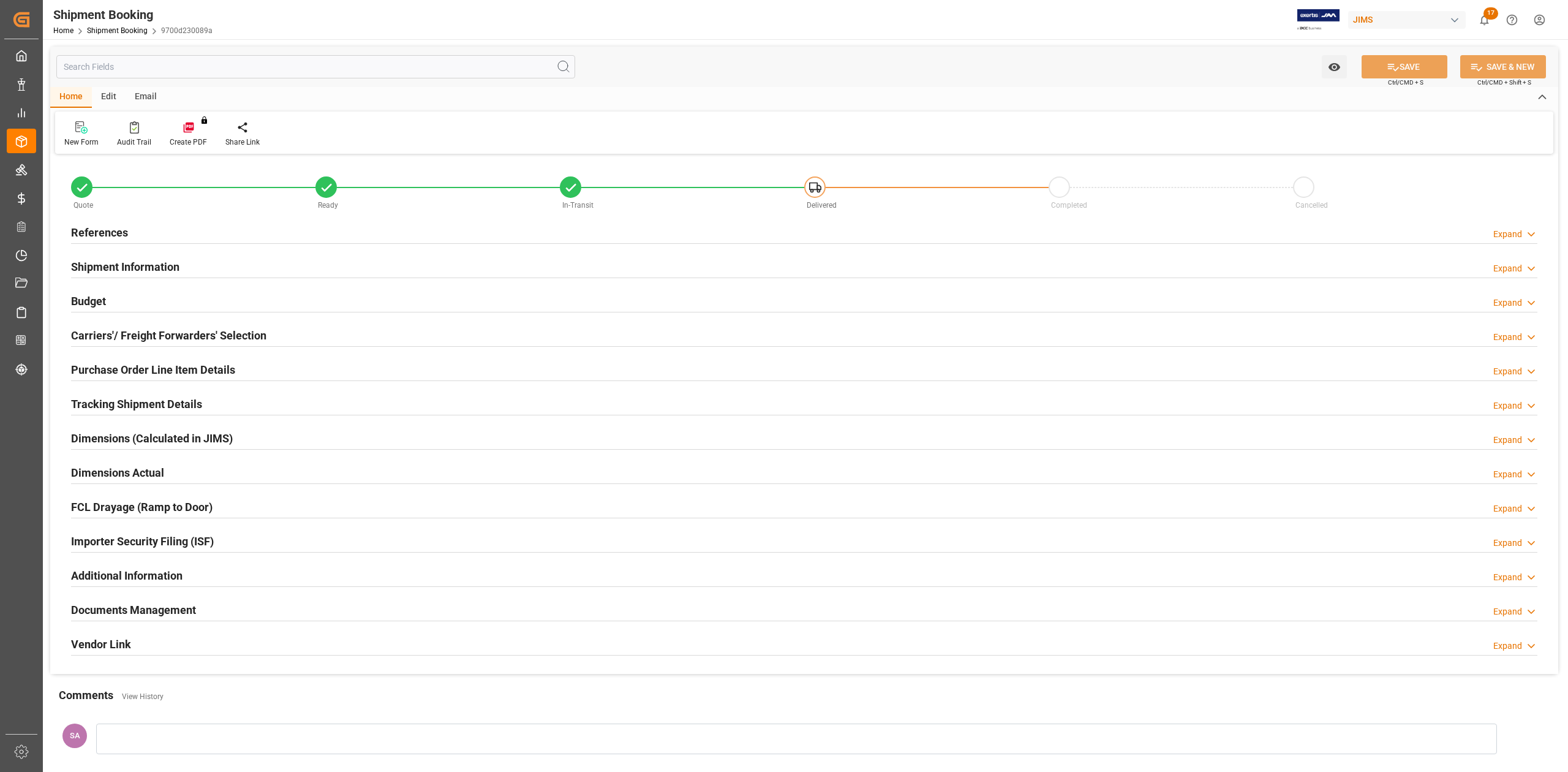
type input "61"
click at [136, 266] on h2 "Shipment Information" at bounding box center [125, 267] width 108 height 17
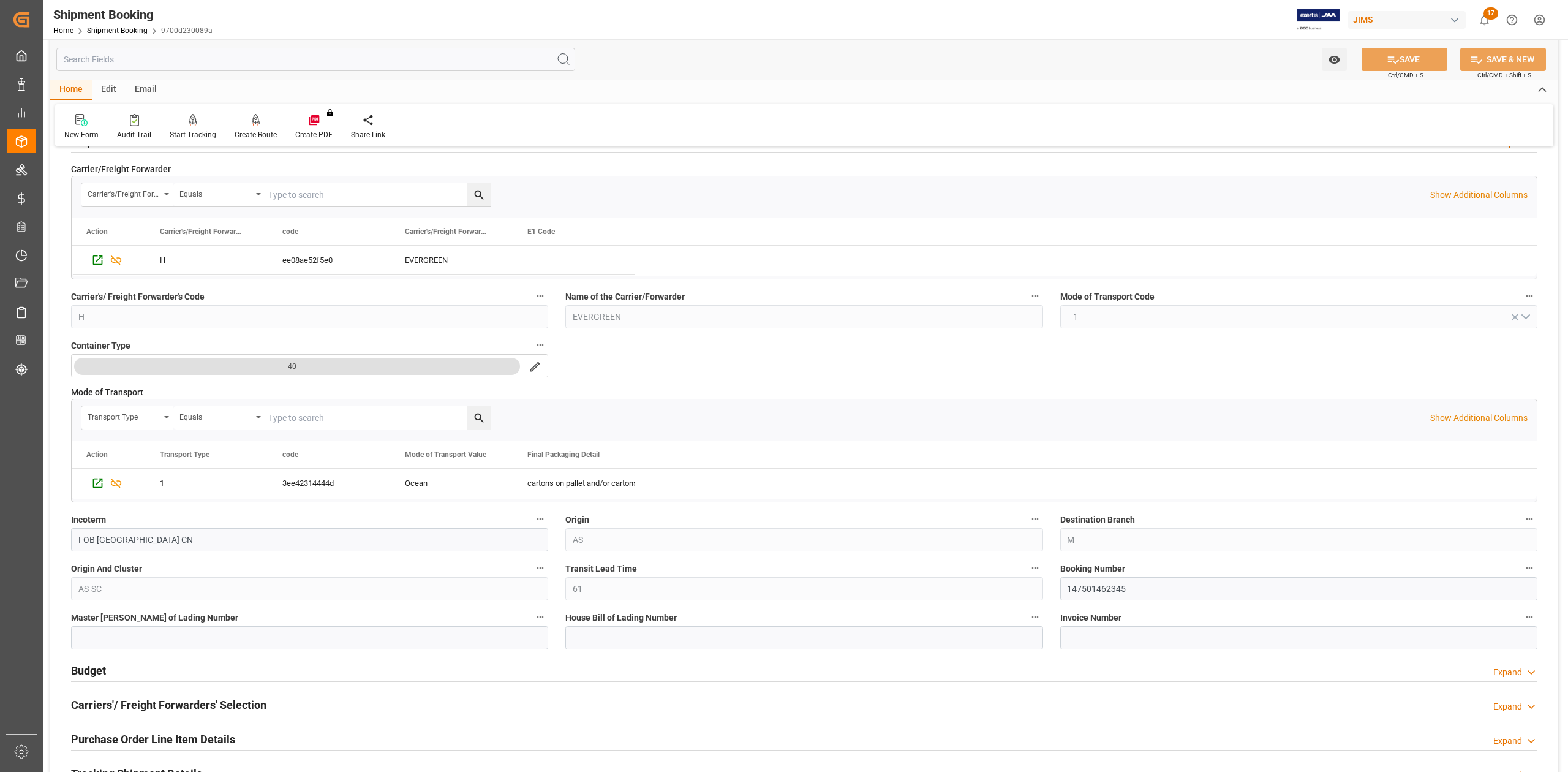
scroll to position [327, 0]
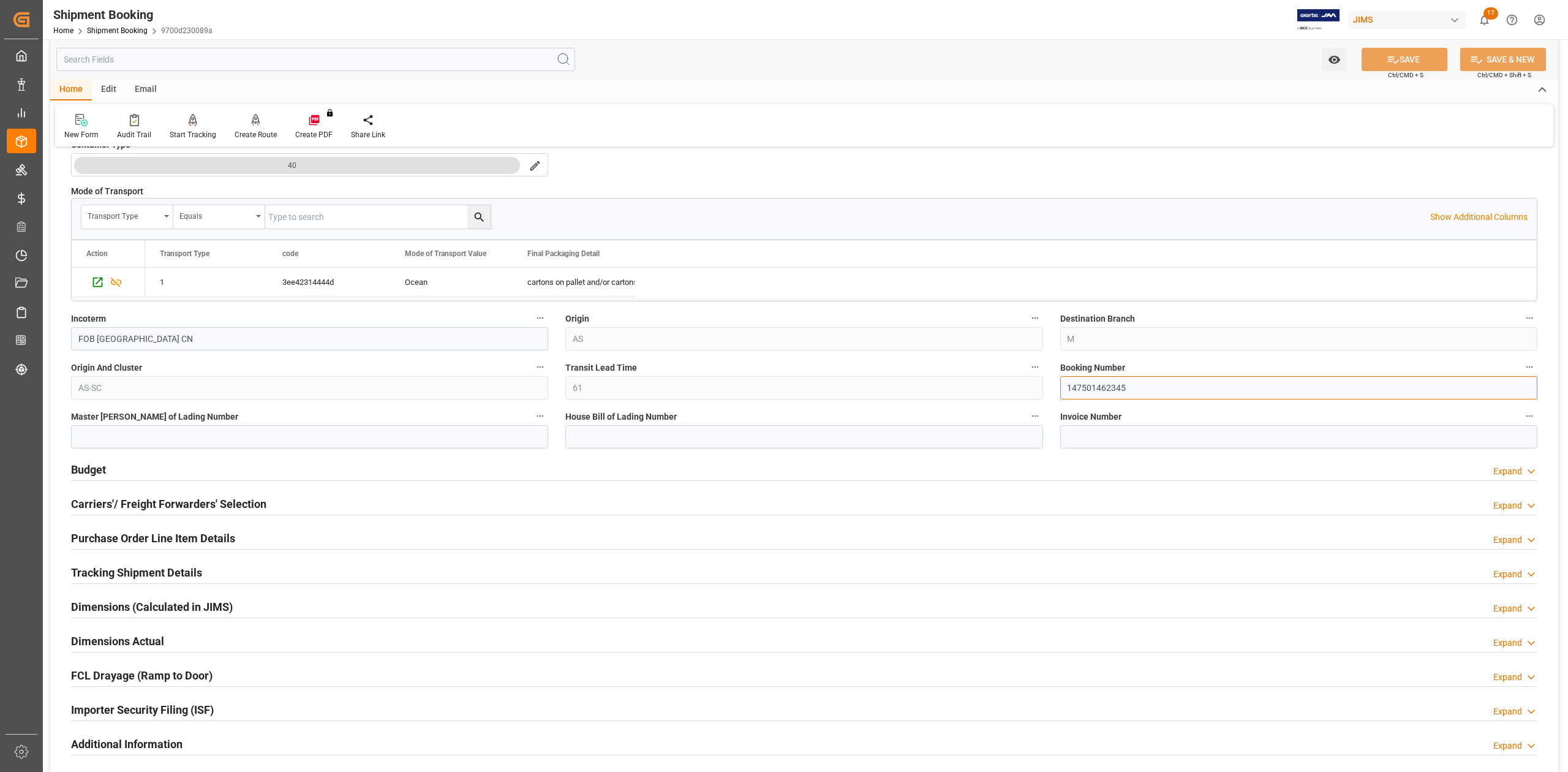
click at [1086, 389] on input "147501462345" at bounding box center [1299, 388] width 477 height 23
click at [940, 439] on input at bounding box center [804, 436] width 477 height 23
paste input "147501462345"
type input "147501462345"
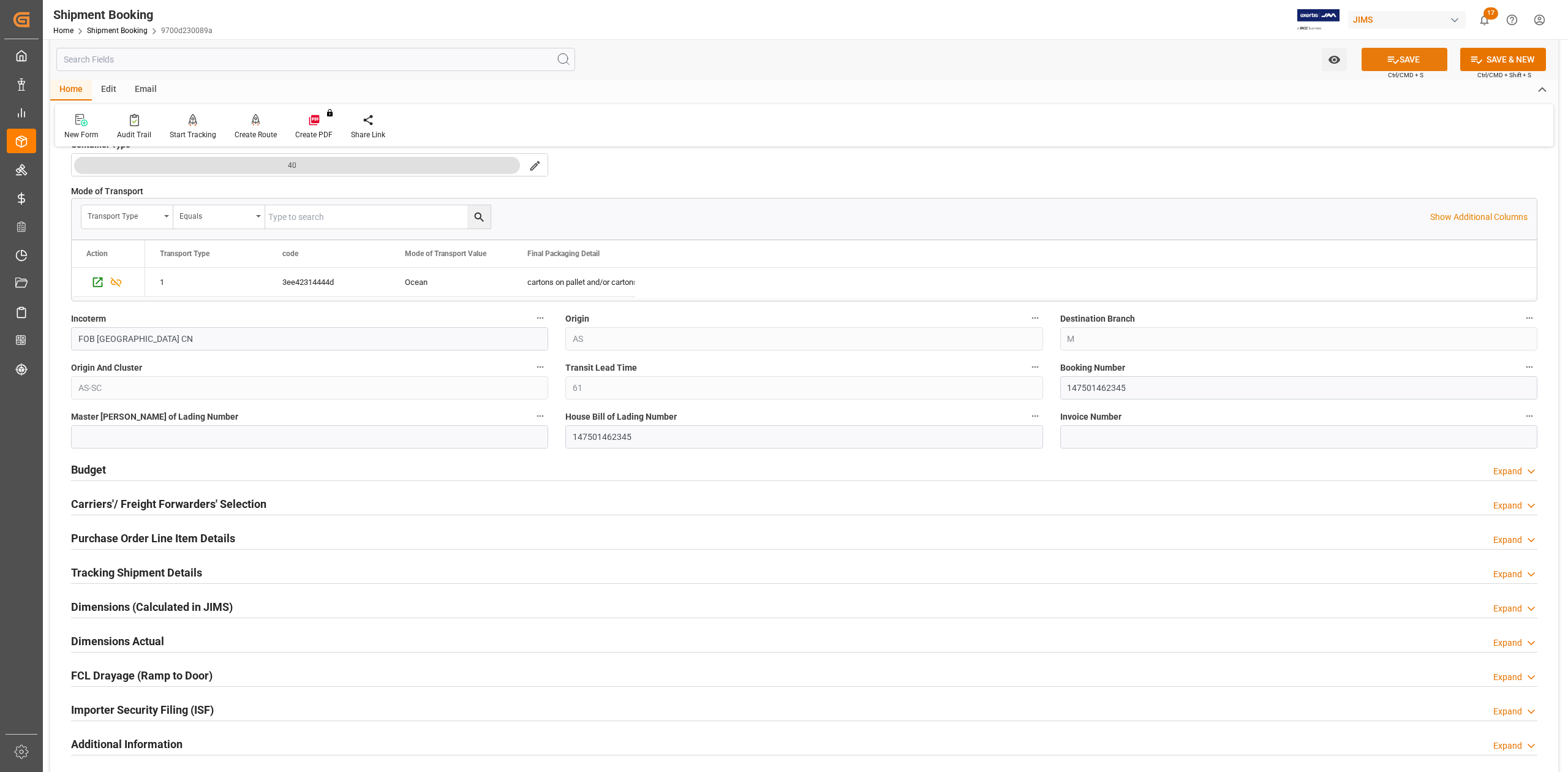
click at [1376, 62] on button "SAVE" at bounding box center [1405, 59] width 85 height 23
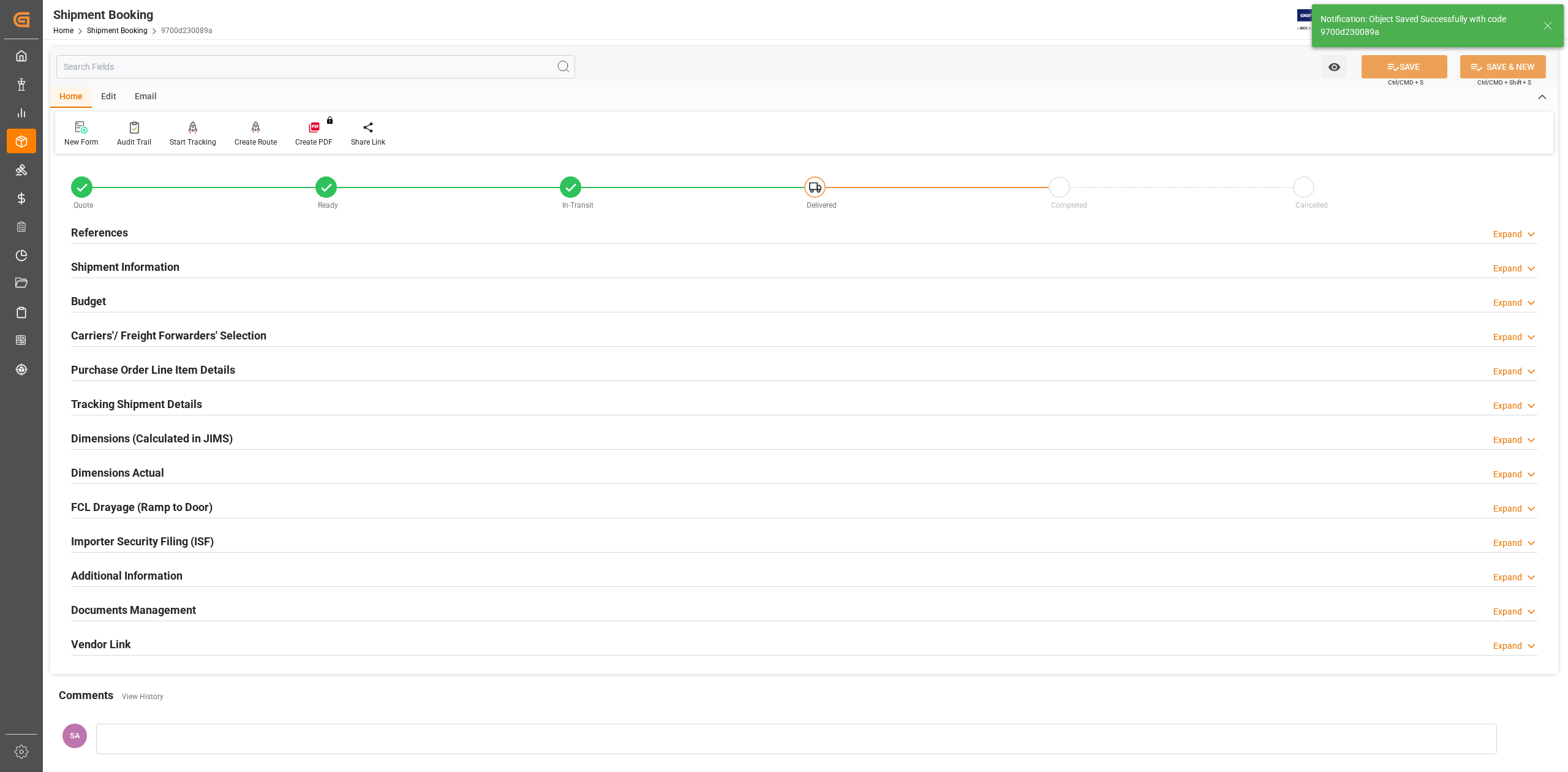
scroll to position [150, 0]
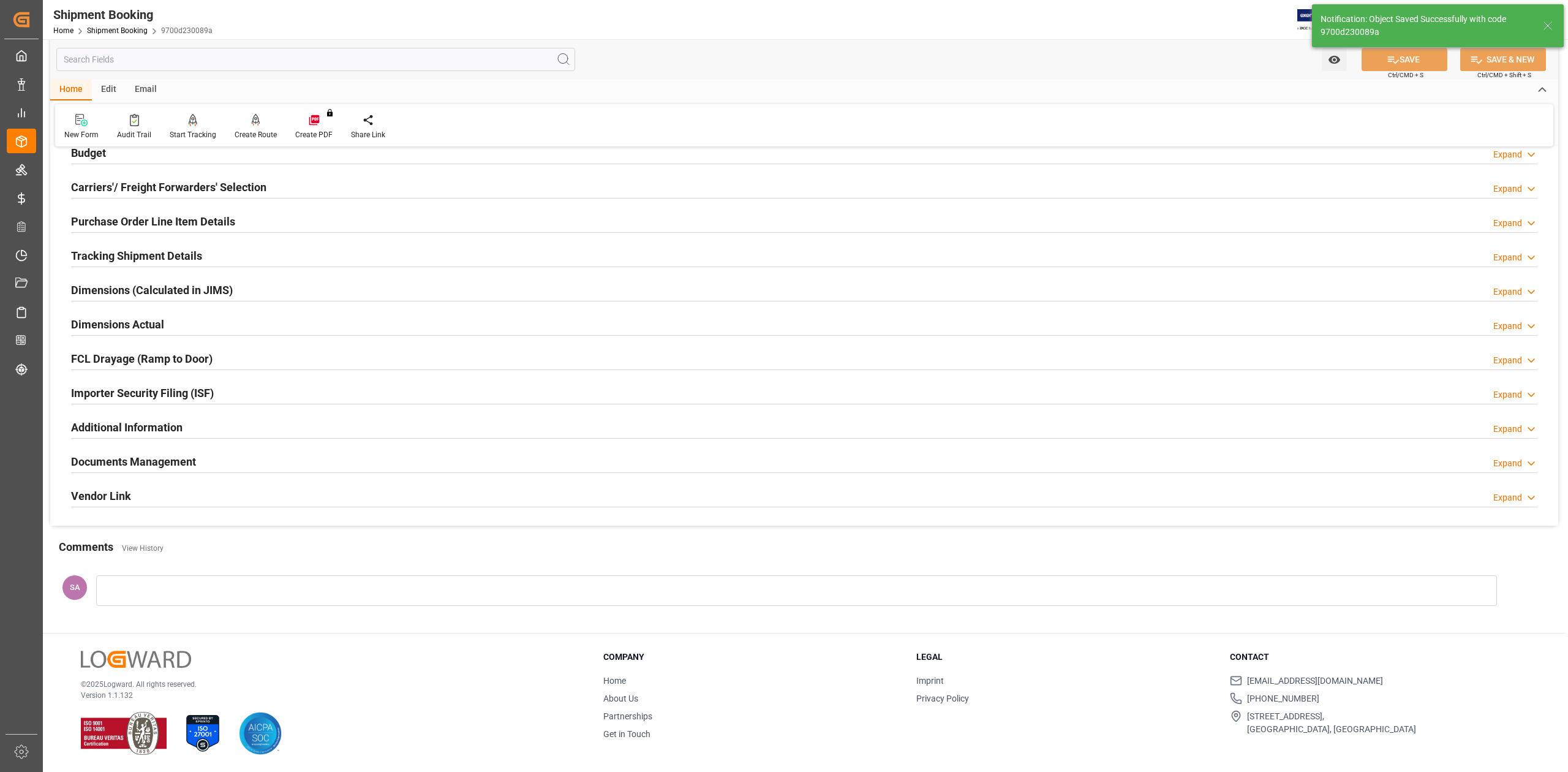
click at [174, 464] on h2 "Documents Management" at bounding box center [133, 462] width 125 height 17
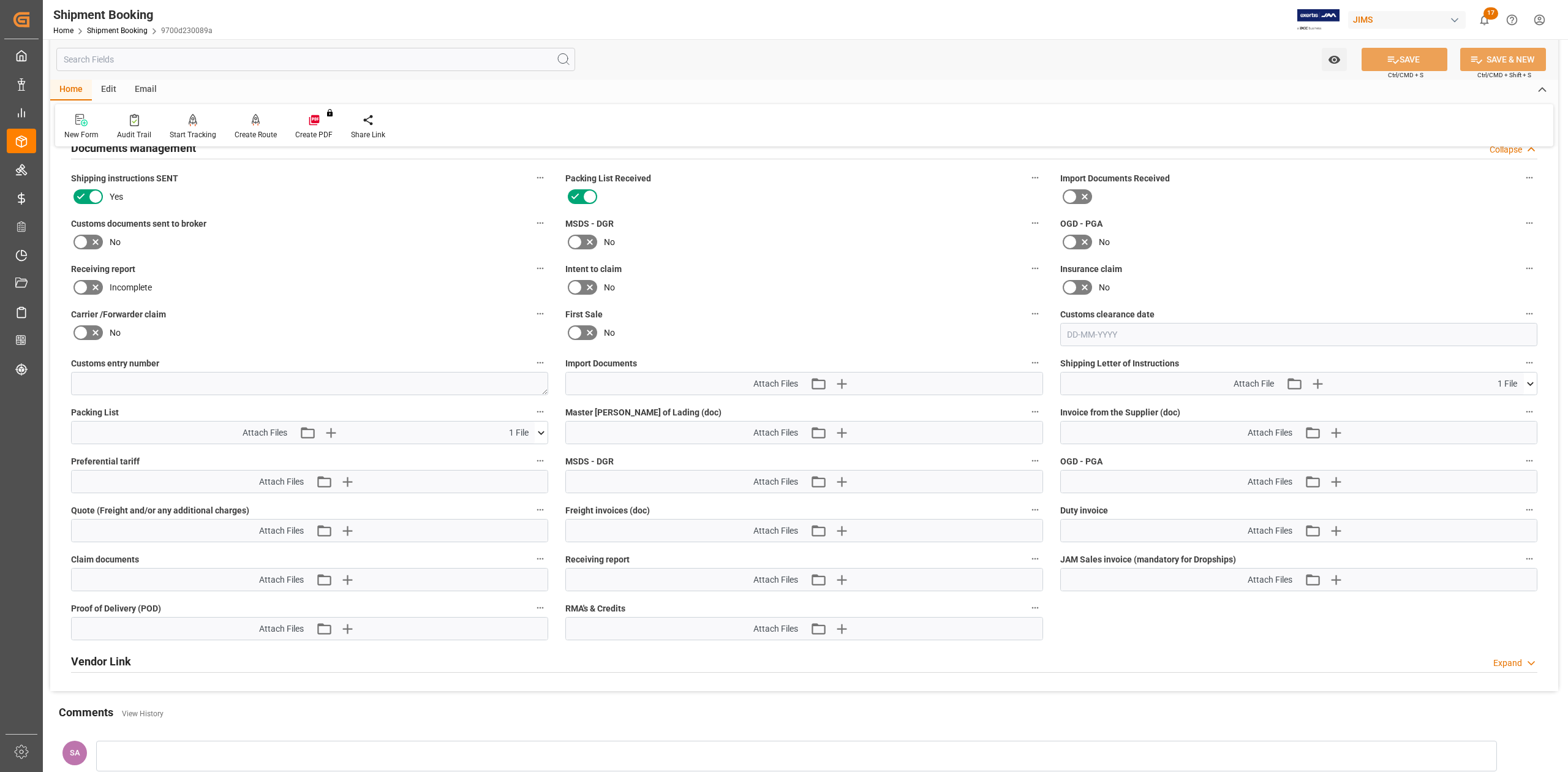
scroll to position [477, 0]
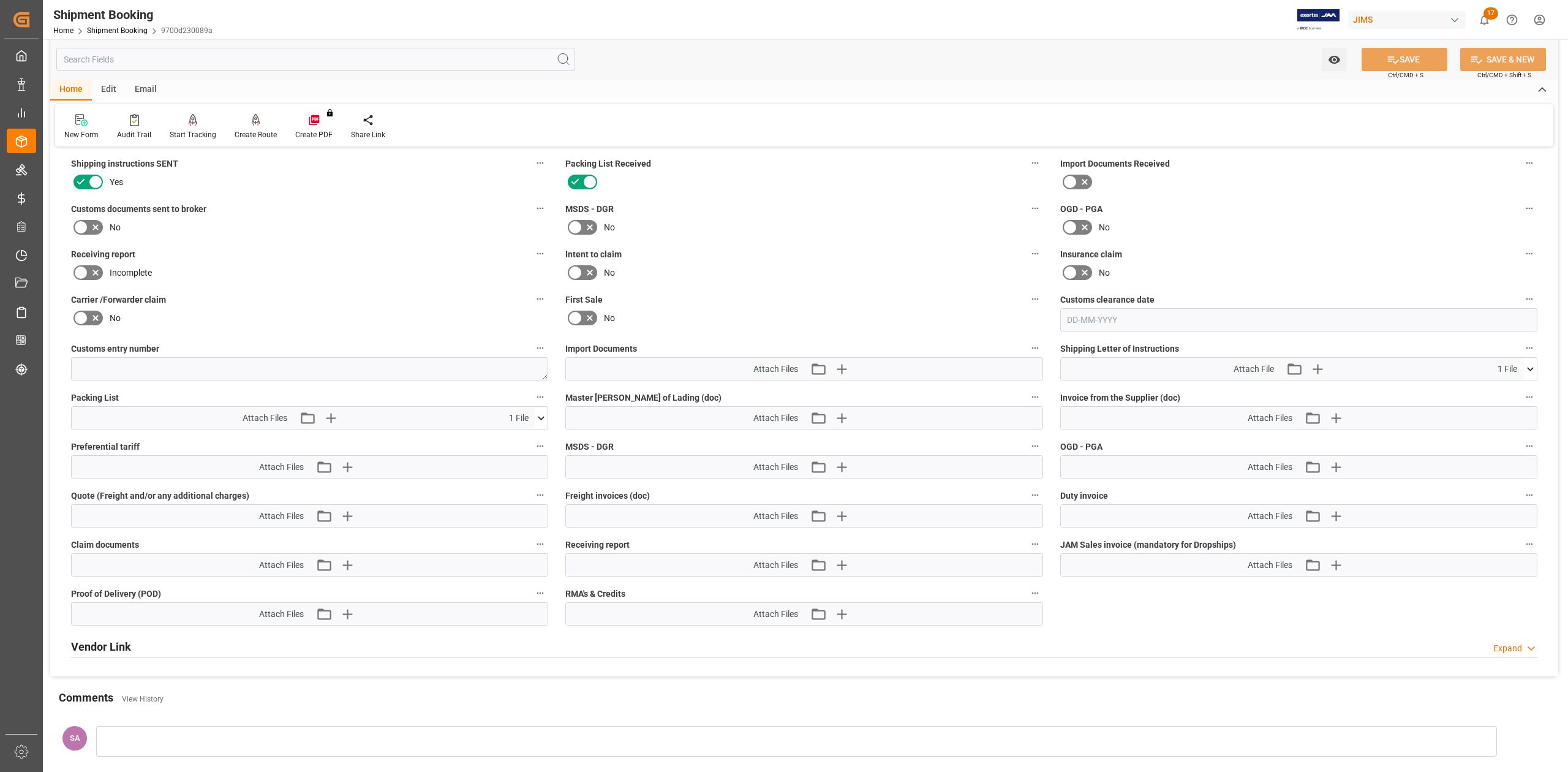
click at [1532, 371] on icon at bounding box center [1530, 369] width 13 height 13
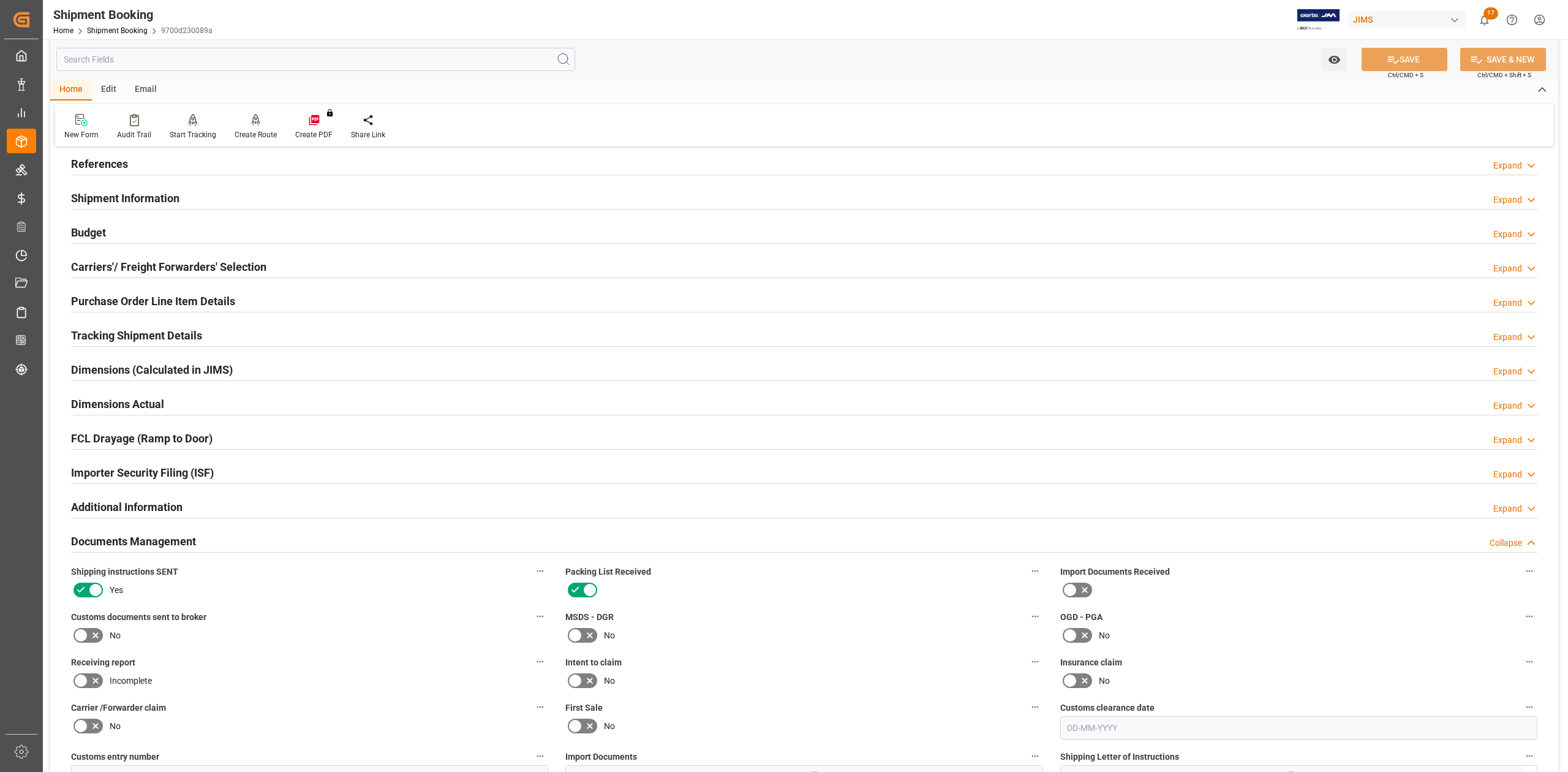
scroll to position [0, 0]
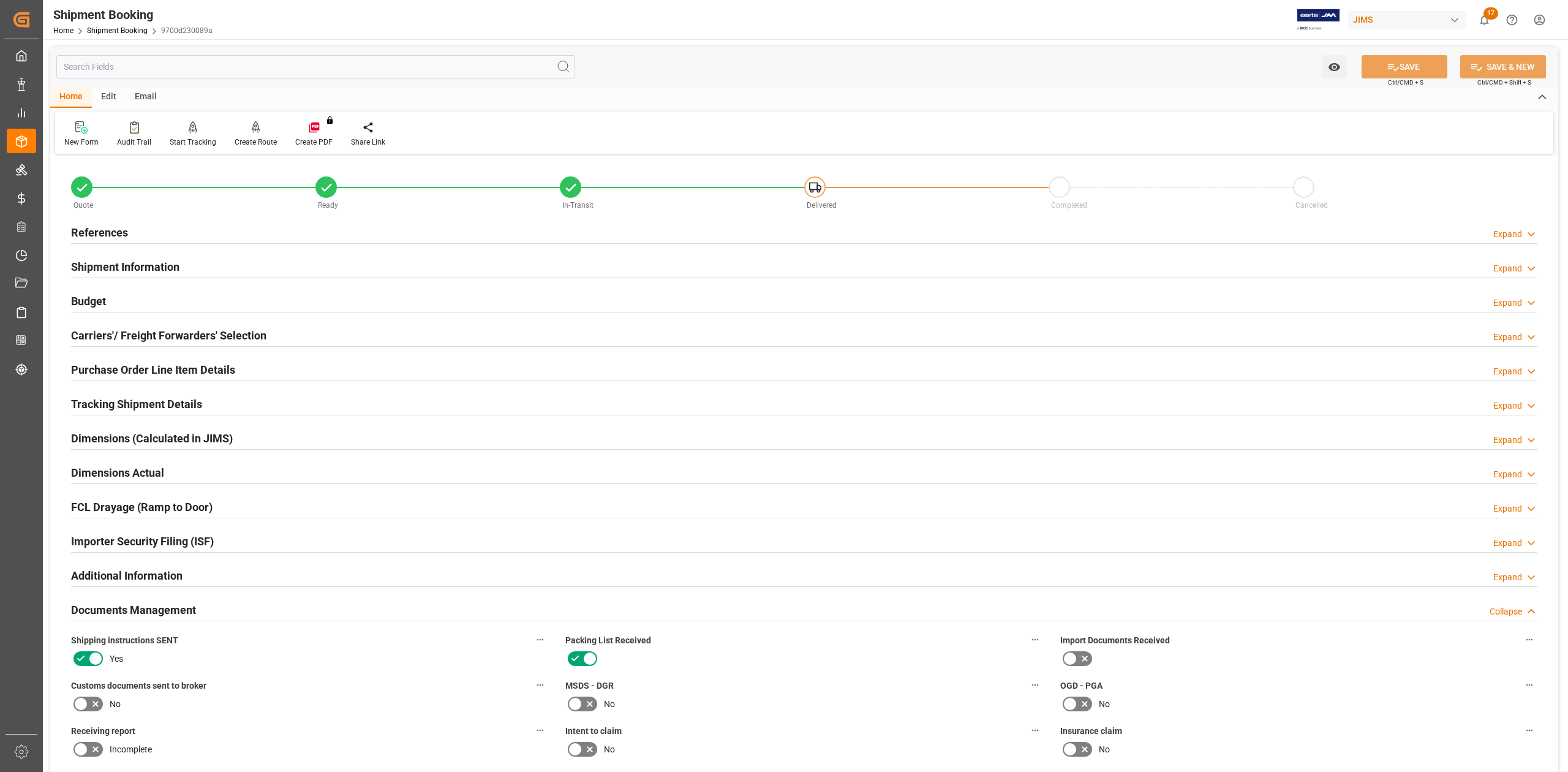
drag, startPoint x: 94, startPoint y: 234, endPoint x: 135, endPoint y: 248, distance: 43.3
click at [93, 233] on h2 "References" at bounding box center [99, 232] width 57 height 17
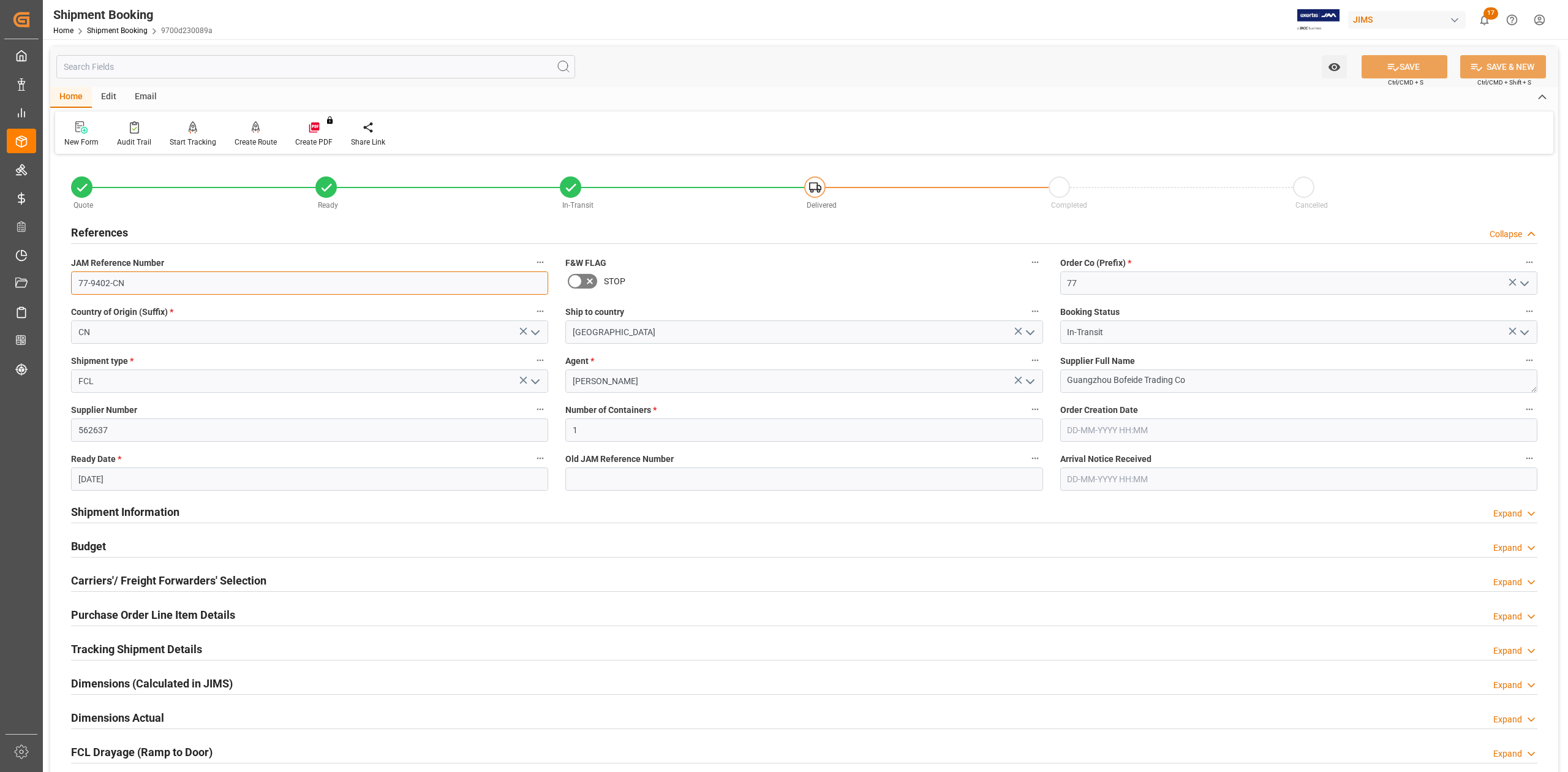
click at [177, 279] on input "77-9402-CN" at bounding box center [309, 283] width 477 height 23
click at [1207, 381] on textarea "Guangzhou Bofeide Trading Co" at bounding box center [1299, 381] width 477 height 23
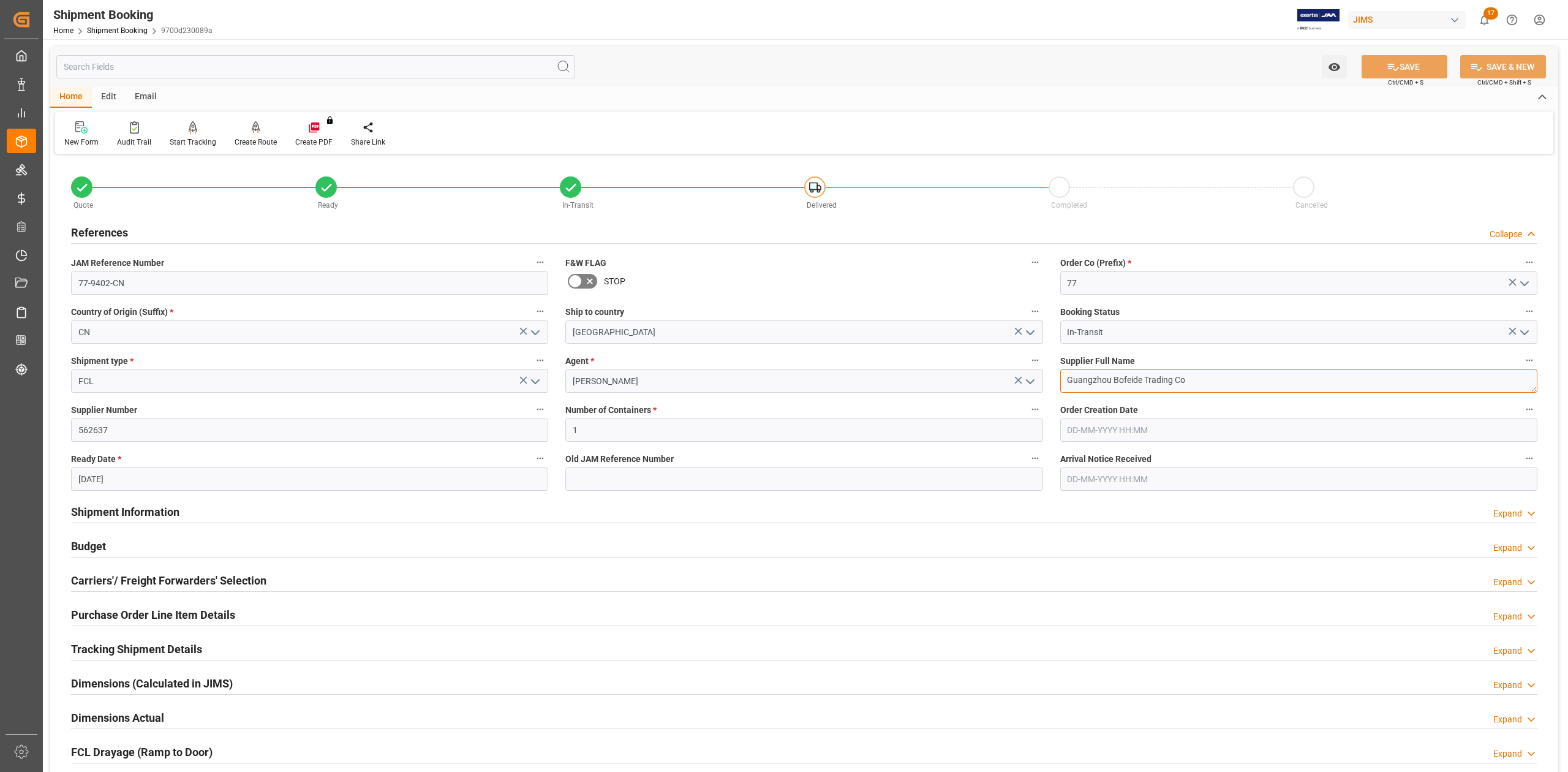
click at [1207, 381] on textarea "Guangzhou Bofeide Trading Co" at bounding box center [1299, 381] width 477 height 23
drag, startPoint x: 172, startPoint y: 510, endPoint x: 895, endPoint y: 594, distance: 727.9
click at [172, 510] on h2 "Shipment Information" at bounding box center [125, 512] width 108 height 17
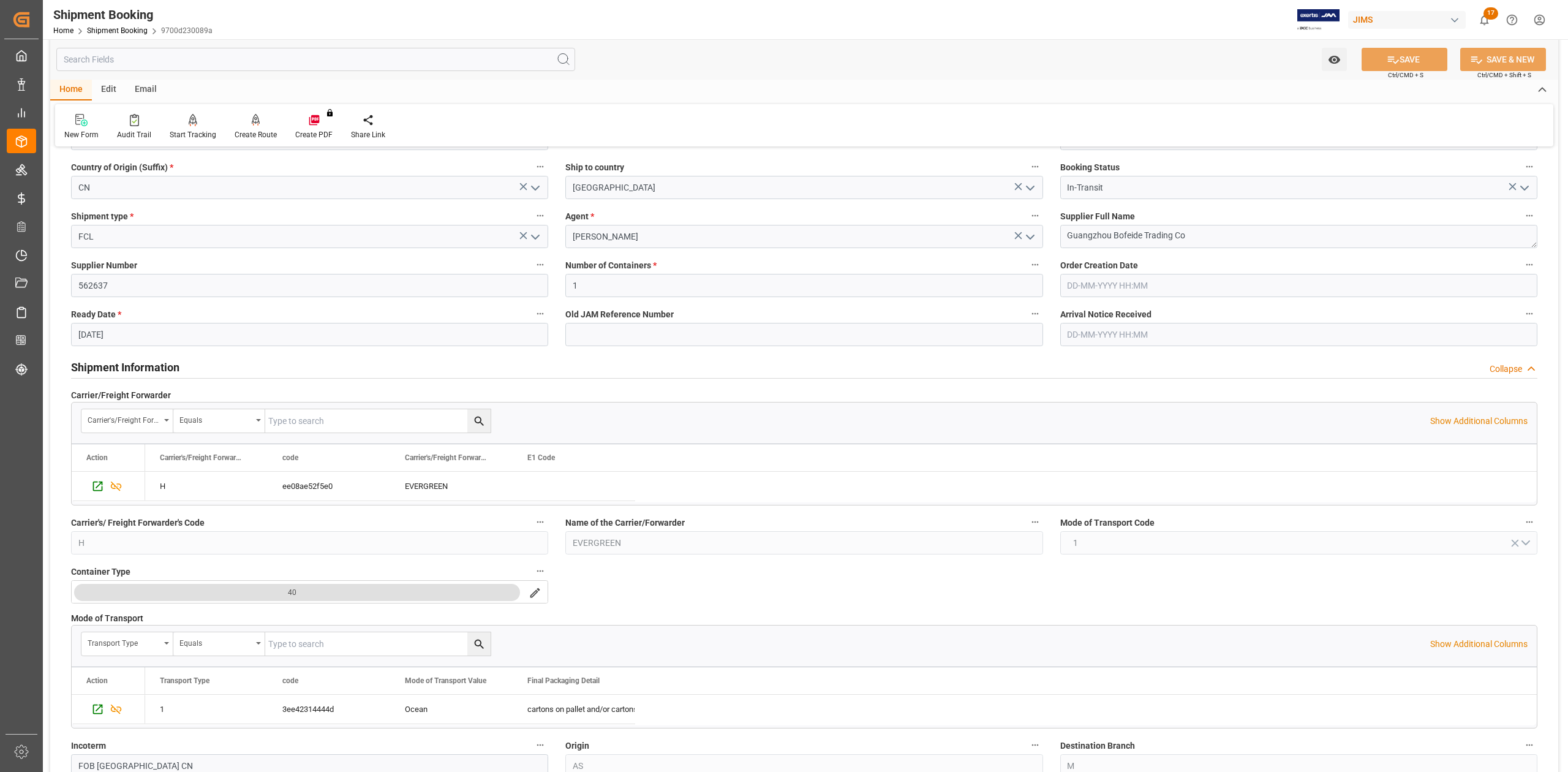
scroll to position [327, 0]
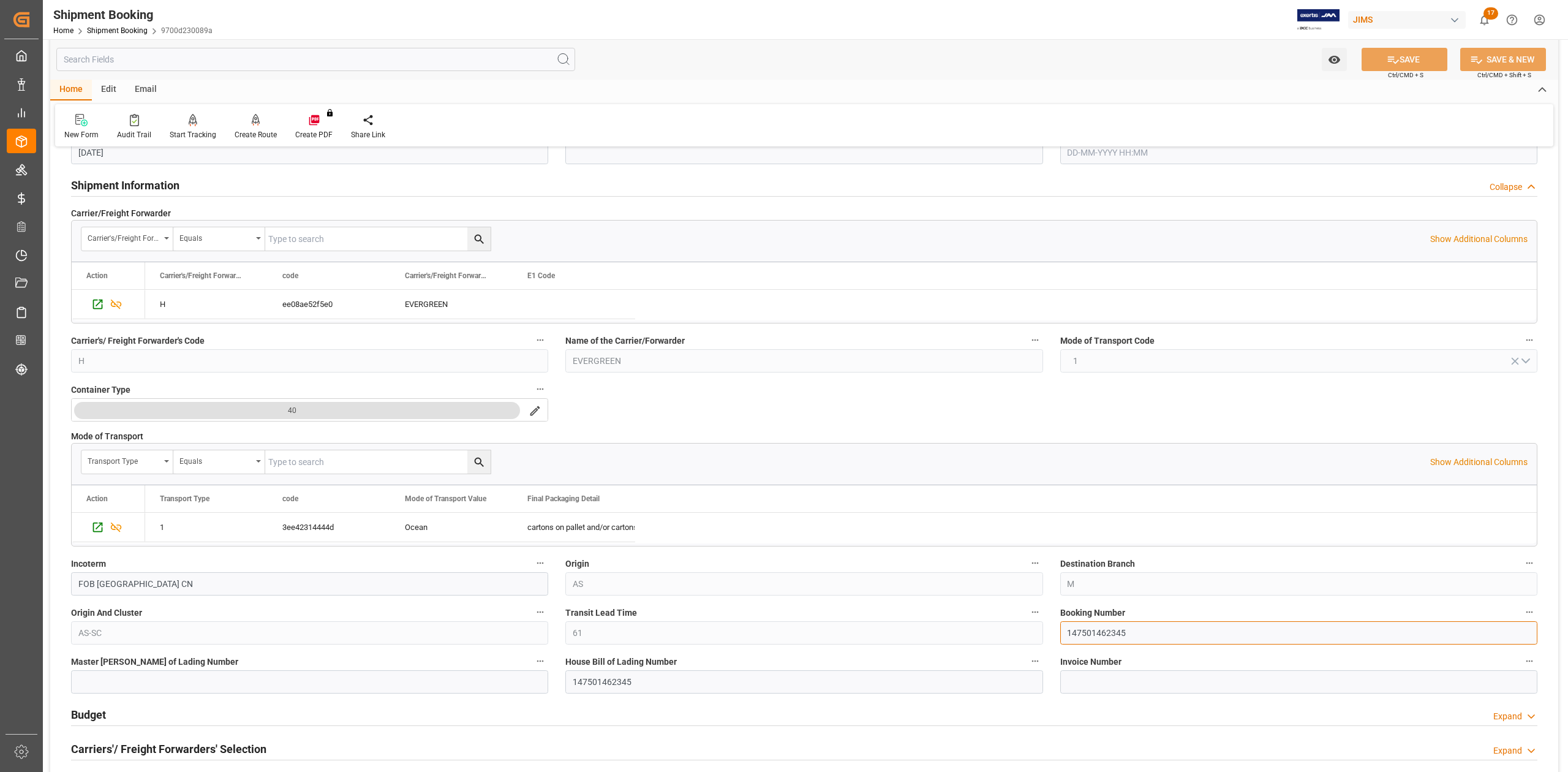
click at [1101, 632] on input "147501462345" at bounding box center [1299, 633] width 477 height 23
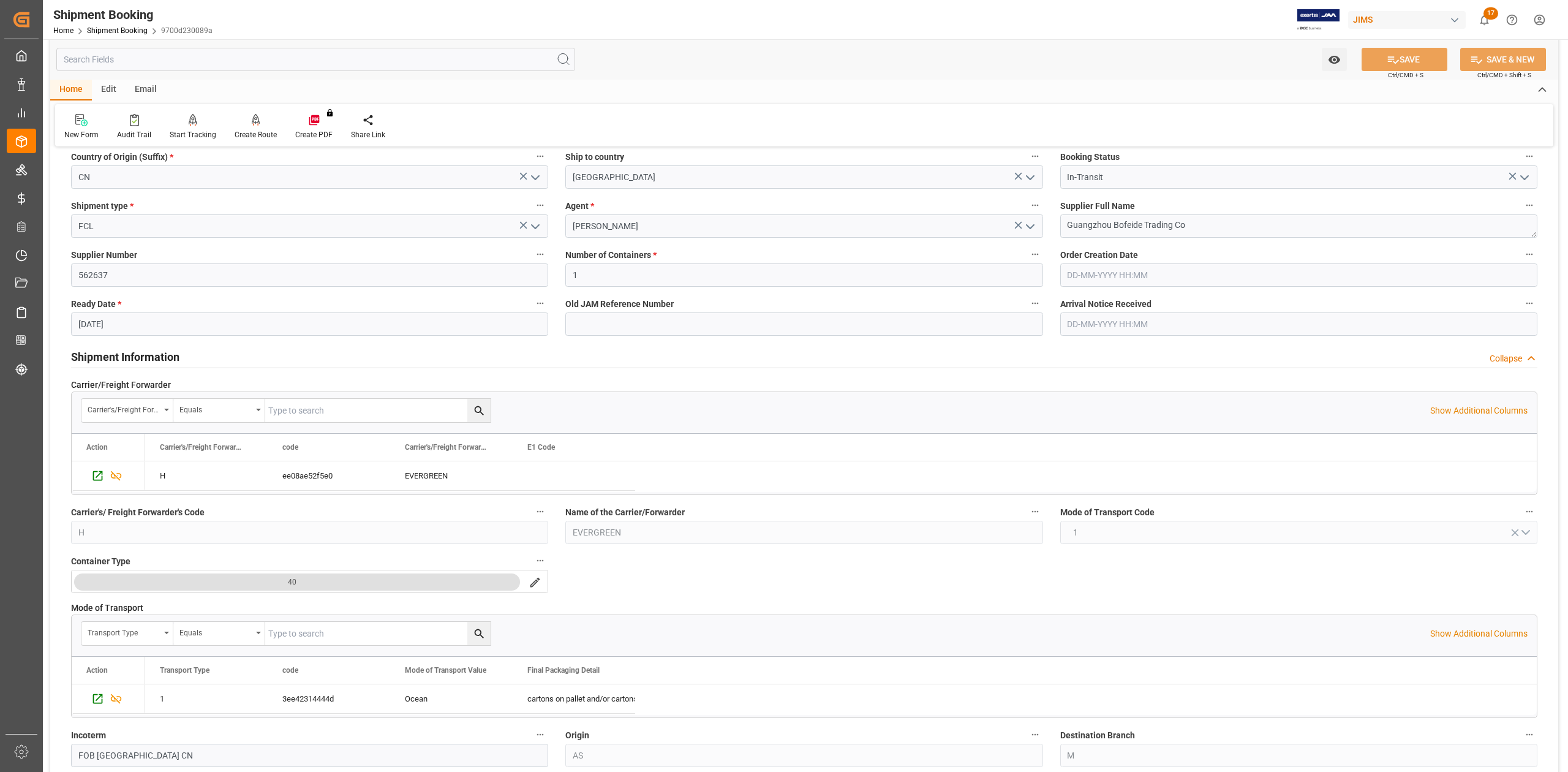
scroll to position [0, 0]
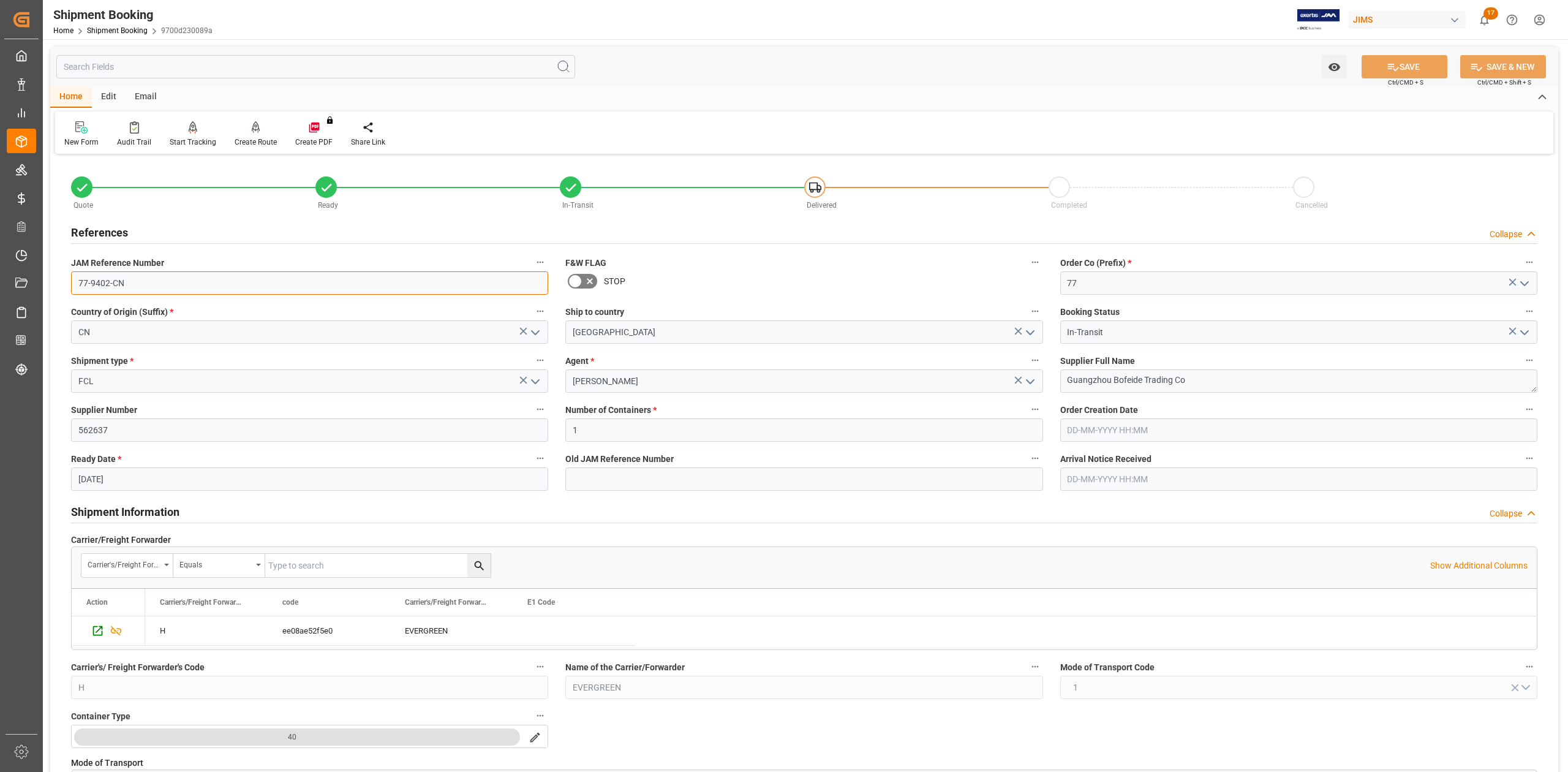
click at [150, 285] on input "77-9402-CN" at bounding box center [309, 283] width 477 height 23
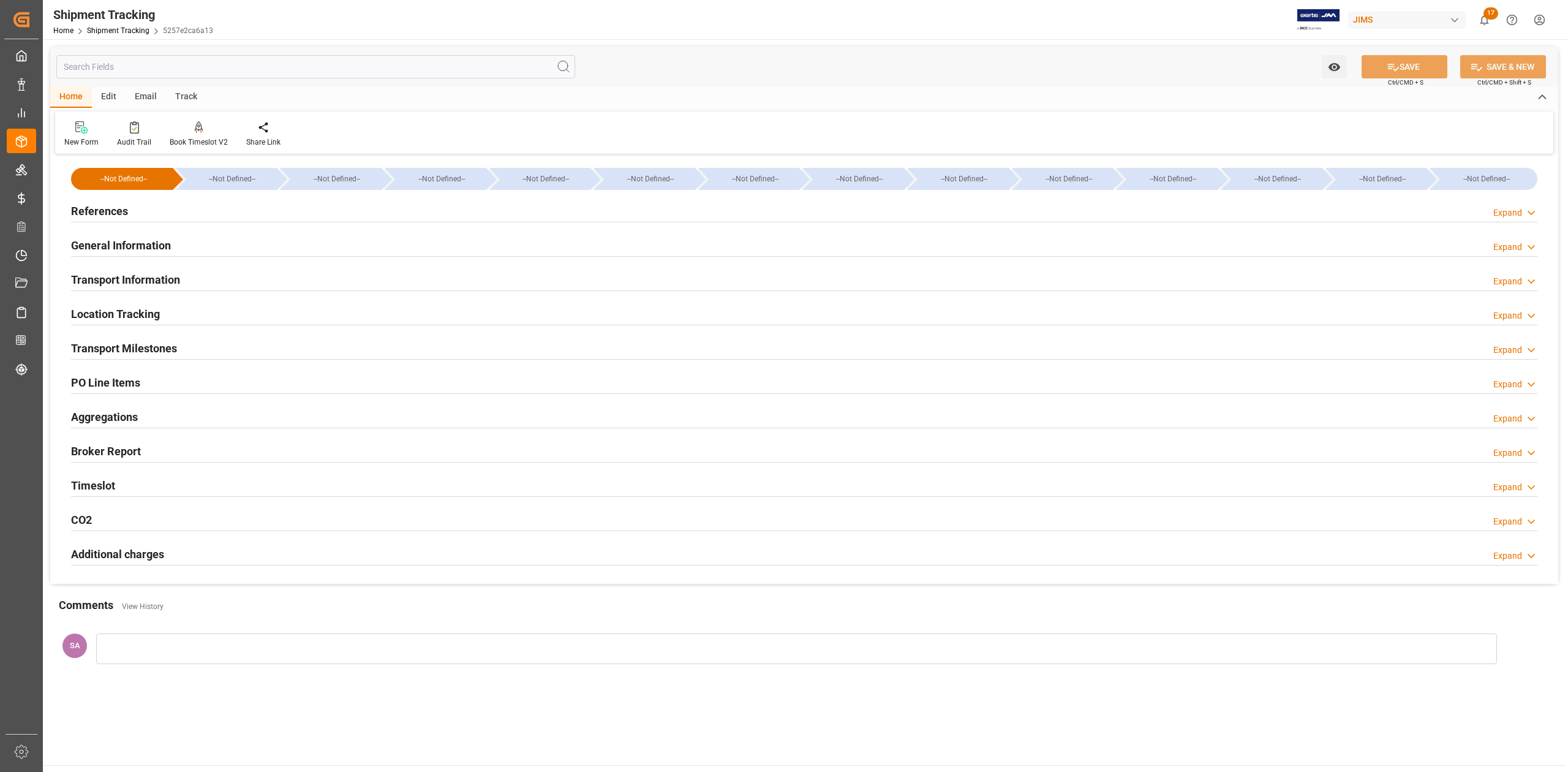
type input "02-10-2025 00:00"
type input "06-10-2025 00:00"
type input "14-10-2025 22:00"
type input "28-10-2025"
type input "07-11-2025 07:05"
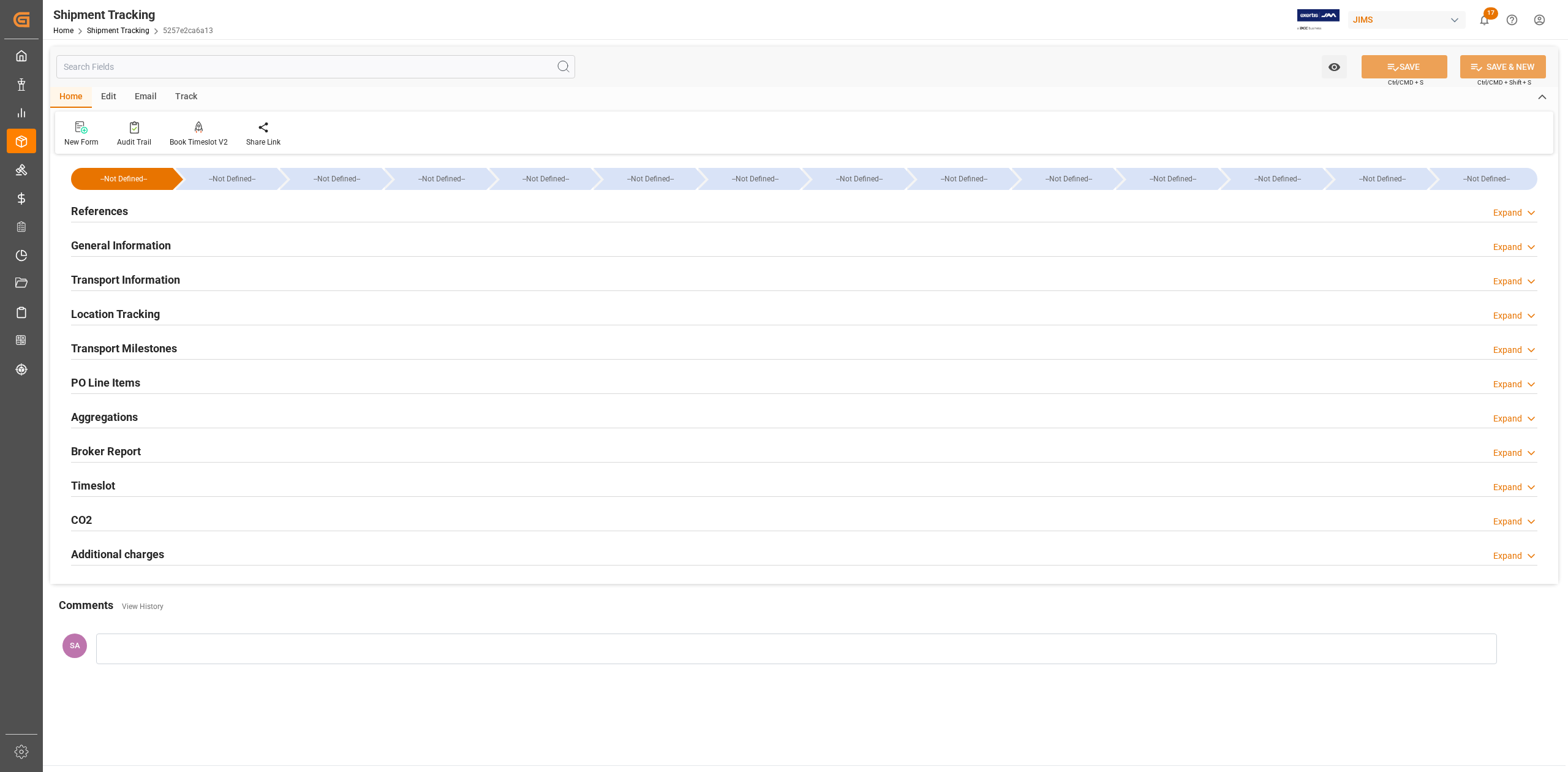
click at [144, 348] on h2 "Transport Milestones" at bounding box center [124, 348] width 106 height 17
